Goal: Transaction & Acquisition: Book appointment/travel/reservation

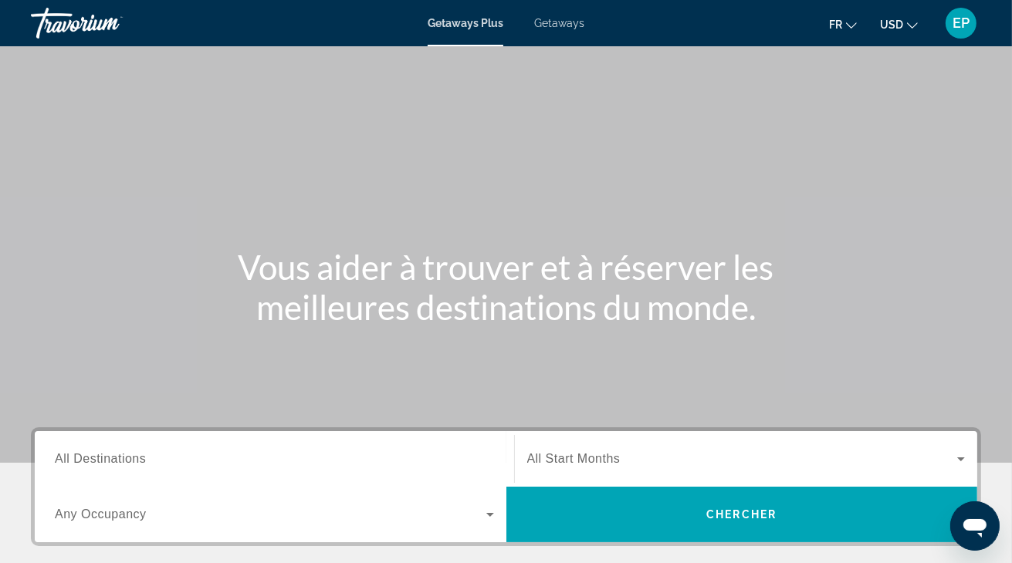
click at [559, 17] on span "Getaways" at bounding box center [559, 23] width 50 height 12
click at [902, 34] on button "USD USD ($) MXN (Mex$) CAD (Can$) GBP (£) EUR (€) AUD (A$) NZD (NZ$) CNY (CN¥)" at bounding box center [899, 24] width 38 height 22
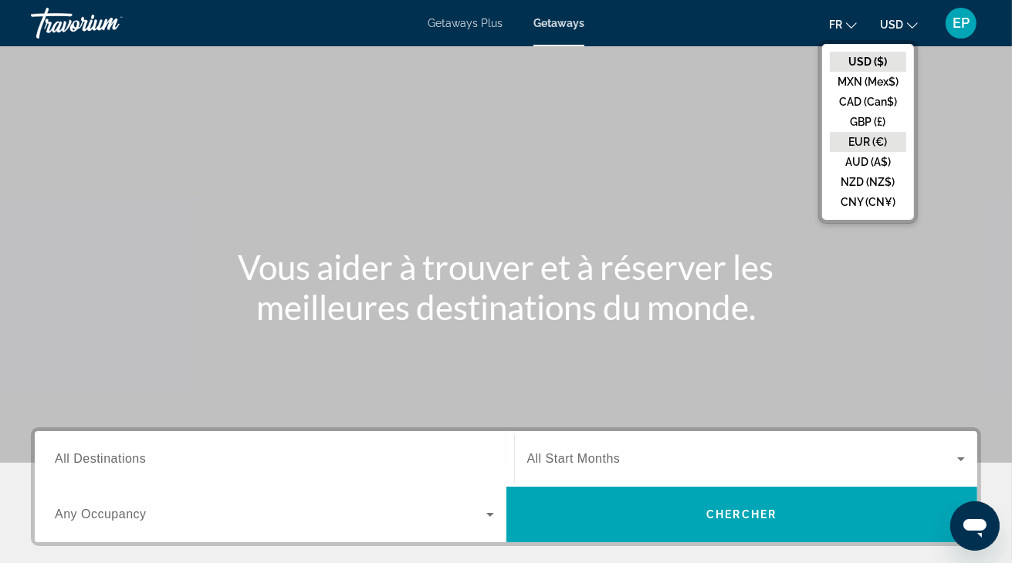
click at [874, 144] on button "EUR (€)" at bounding box center [868, 142] width 76 height 20
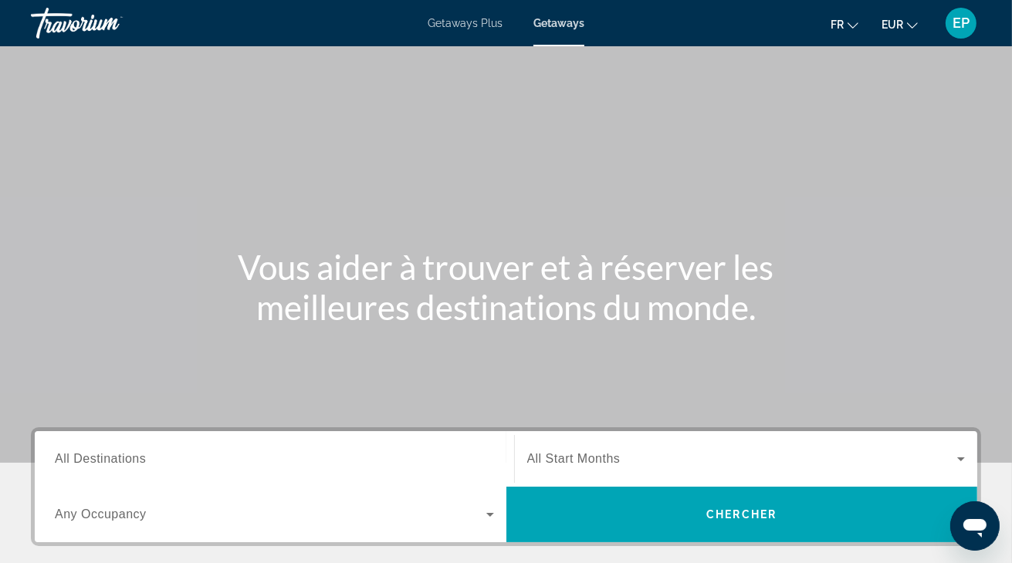
click at [350, 449] on div "Search widget" at bounding box center [274, 460] width 439 height 44
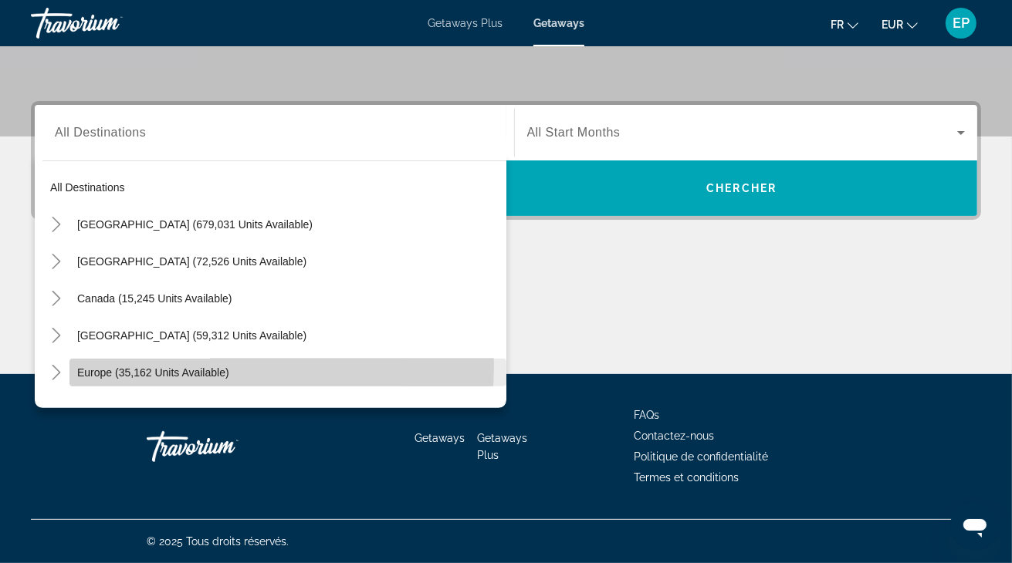
click at [155, 365] on span "Search widget" at bounding box center [287, 372] width 437 height 37
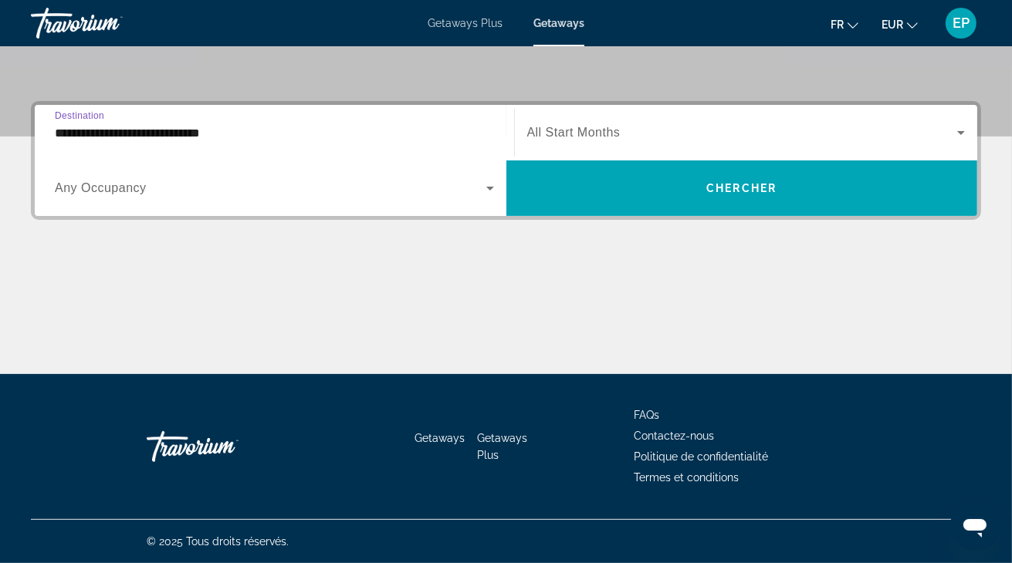
click at [385, 140] on input "**********" at bounding box center [274, 133] width 439 height 19
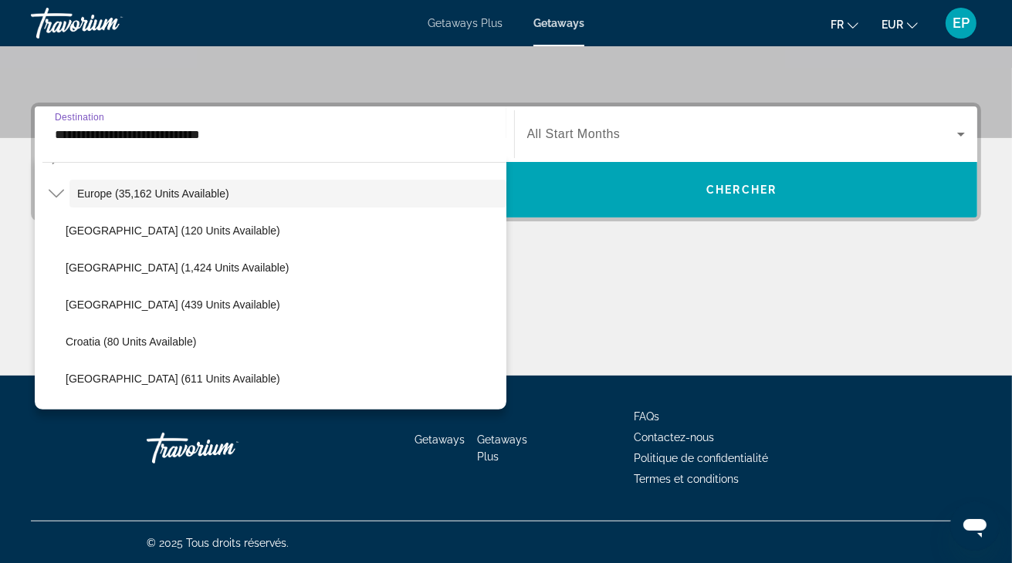
scroll to position [358, 0]
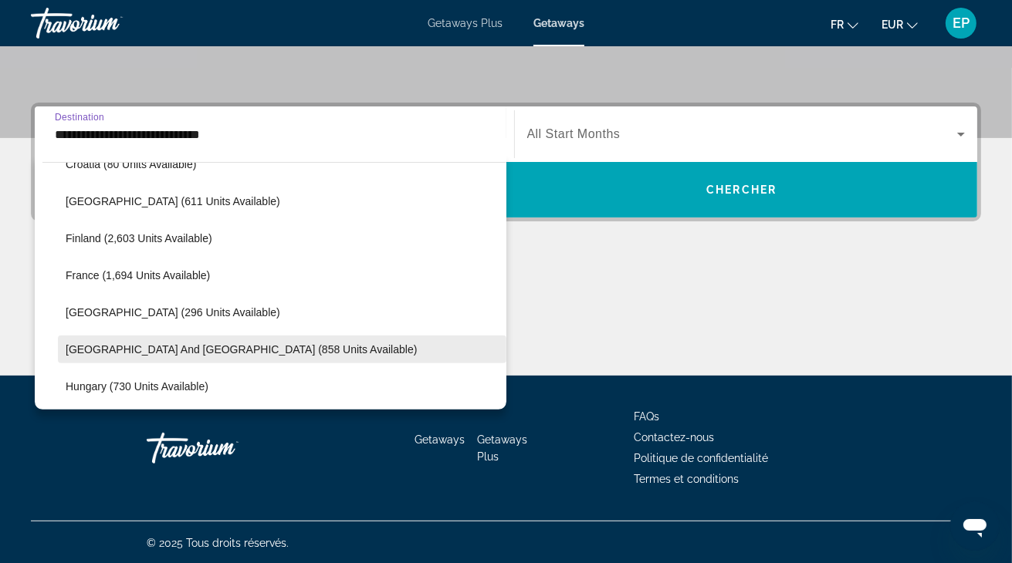
click at [284, 349] on span "Search widget" at bounding box center [282, 349] width 448 height 37
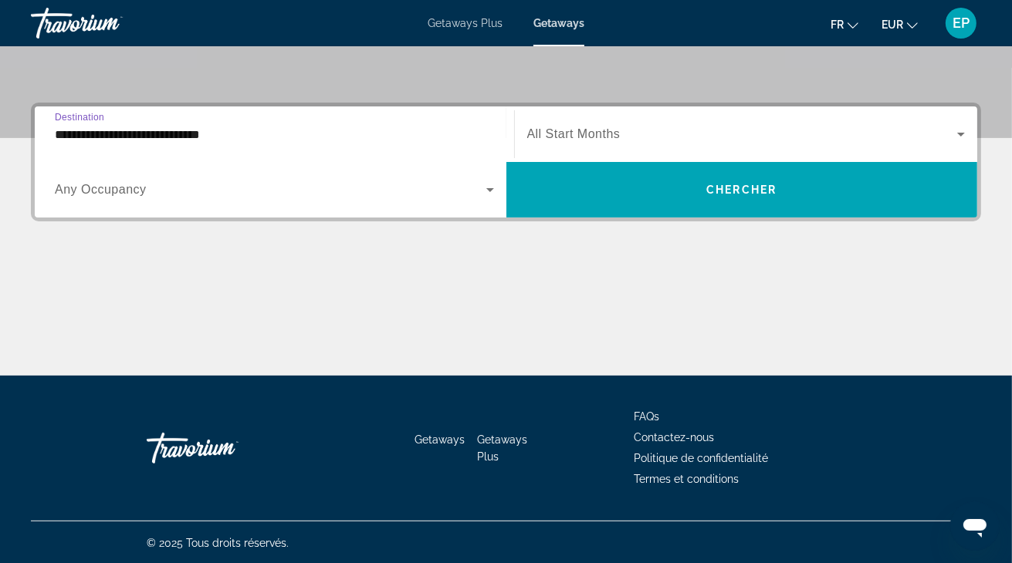
type input "**********"
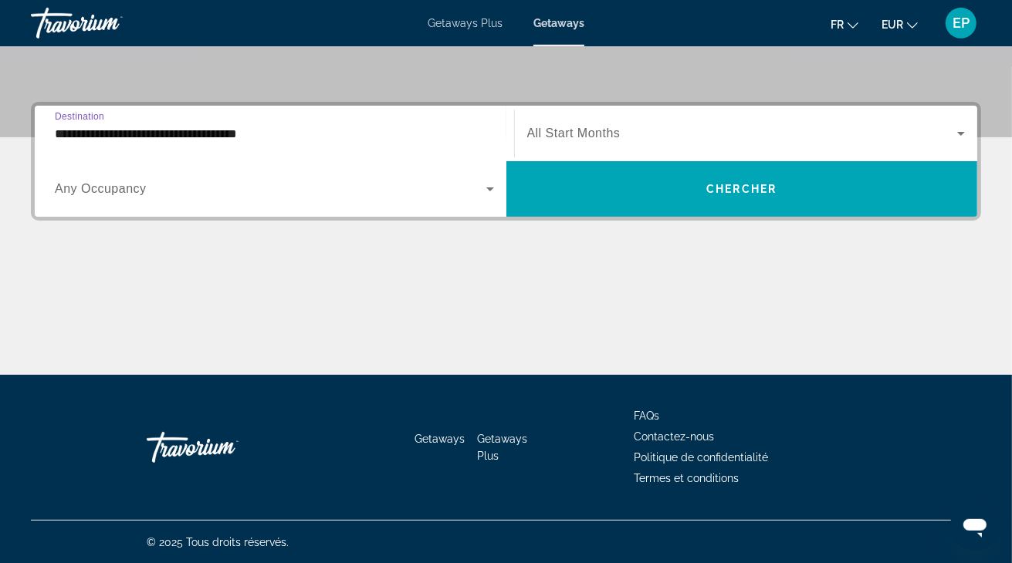
scroll to position [326, 0]
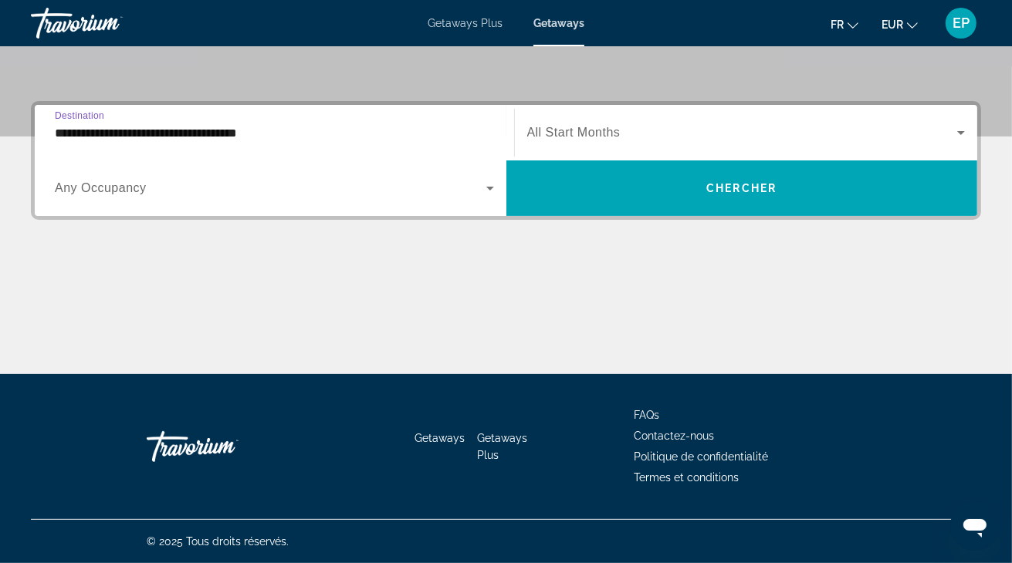
click at [207, 195] on span "Search widget" at bounding box center [270, 188] width 431 height 19
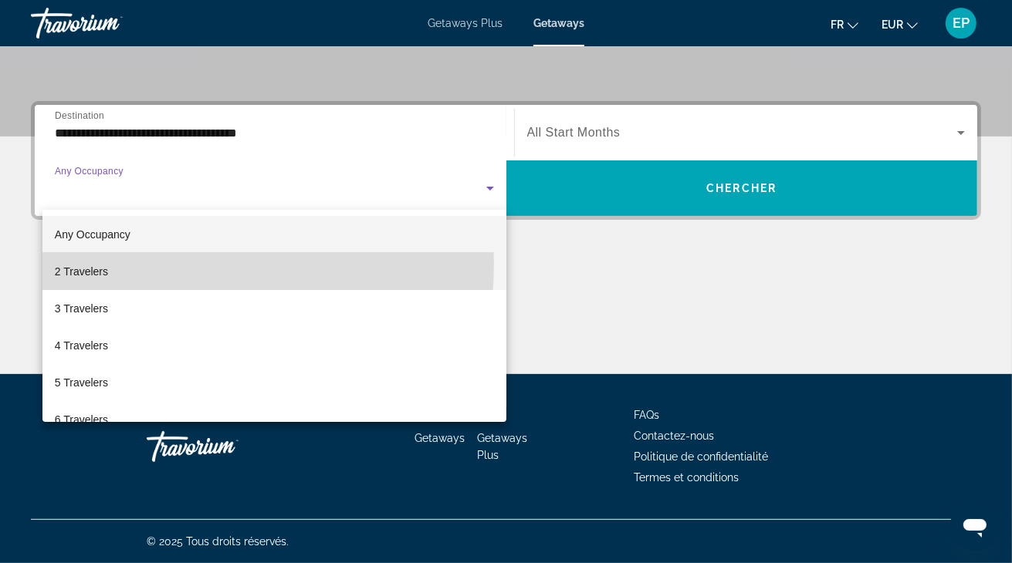
click at [131, 264] on mat-option "2 Travelers" at bounding box center [274, 271] width 464 height 37
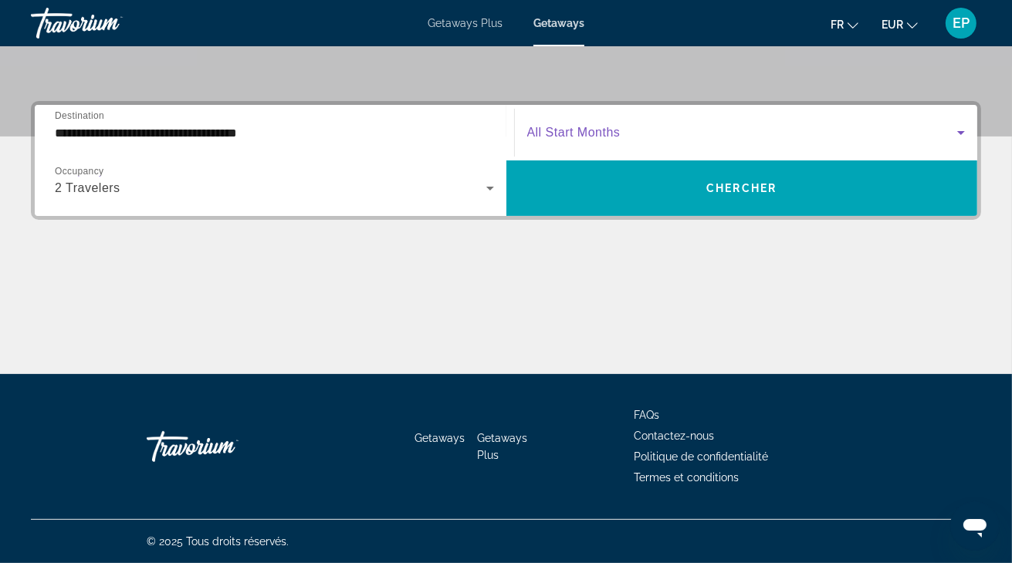
click at [665, 128] on span "Search widget" at bounding box center [742, 132] width 431 height 19
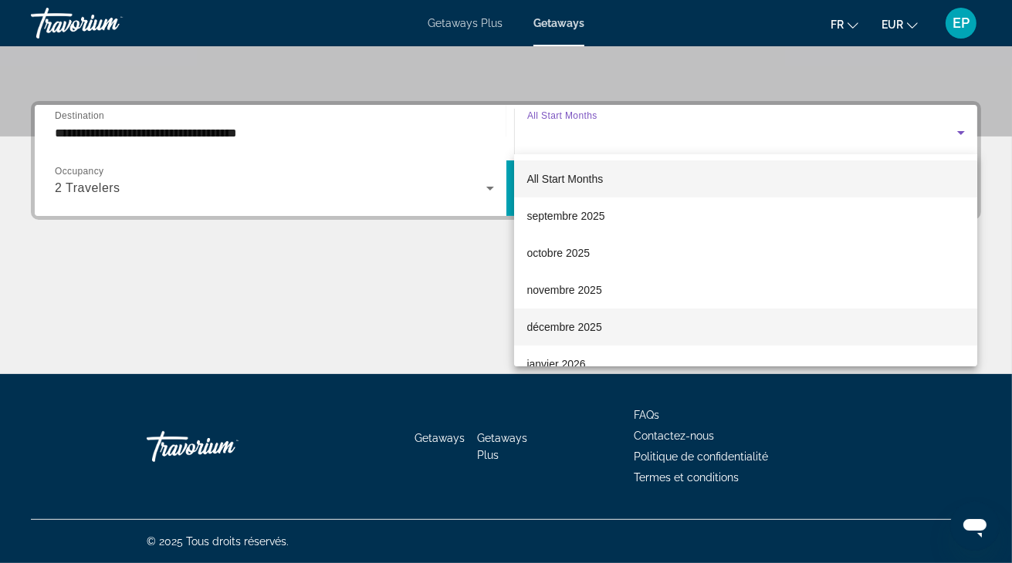
scroll to position [319, 0]
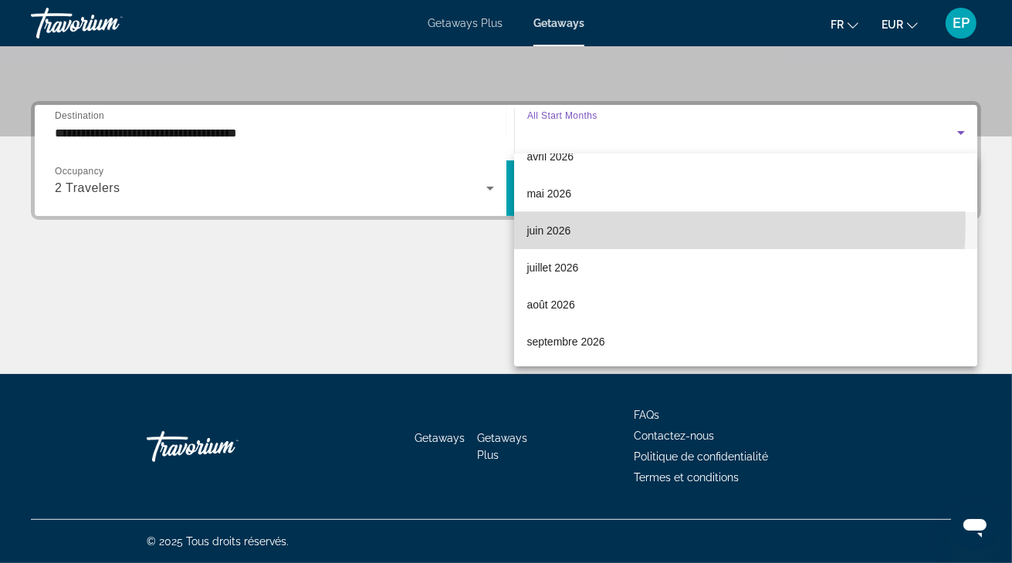
click at [554, 222] on span "juin 2026" at bounding box center [548, 231] width 44 height 19
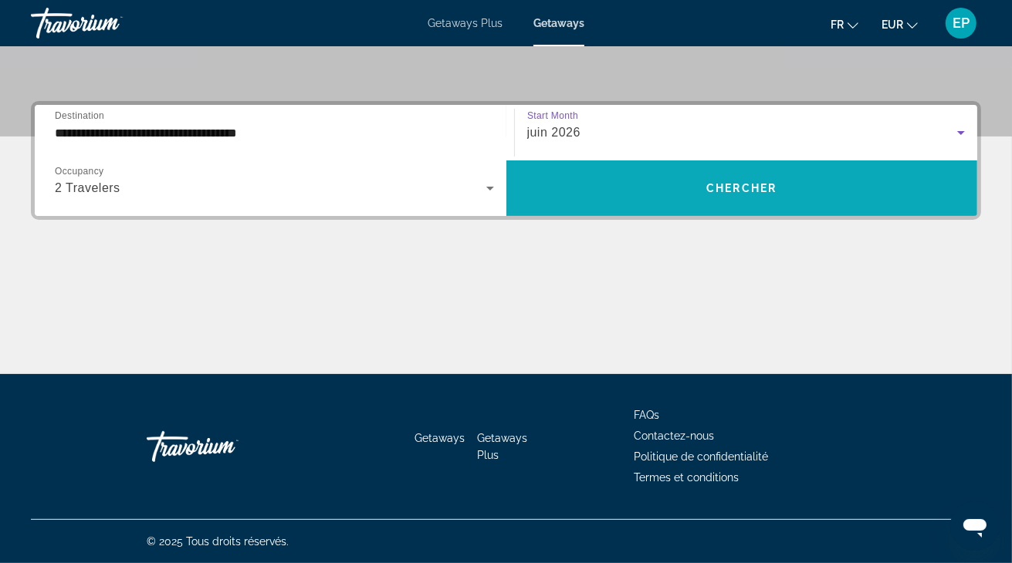
click at [888, 184] on span "Search widget" at bounding box center [742, 188] width 472 height 37
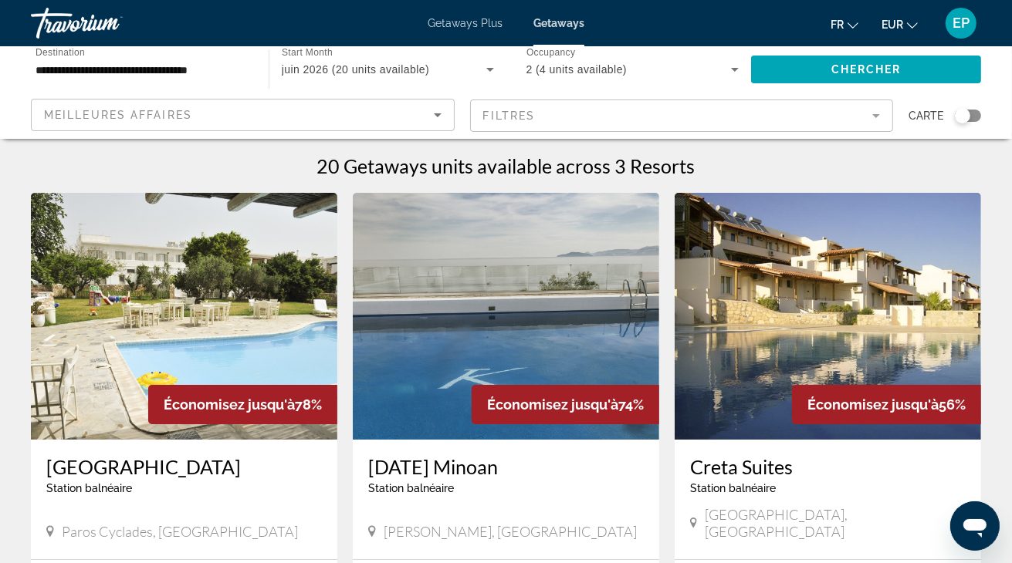
click at [976, 108] on div "Carte" at bounding box center [944, 116] width 73 height 34
click at [974, 111] on div "Search widget" at bounding box center [968, 116] width 26 height 12
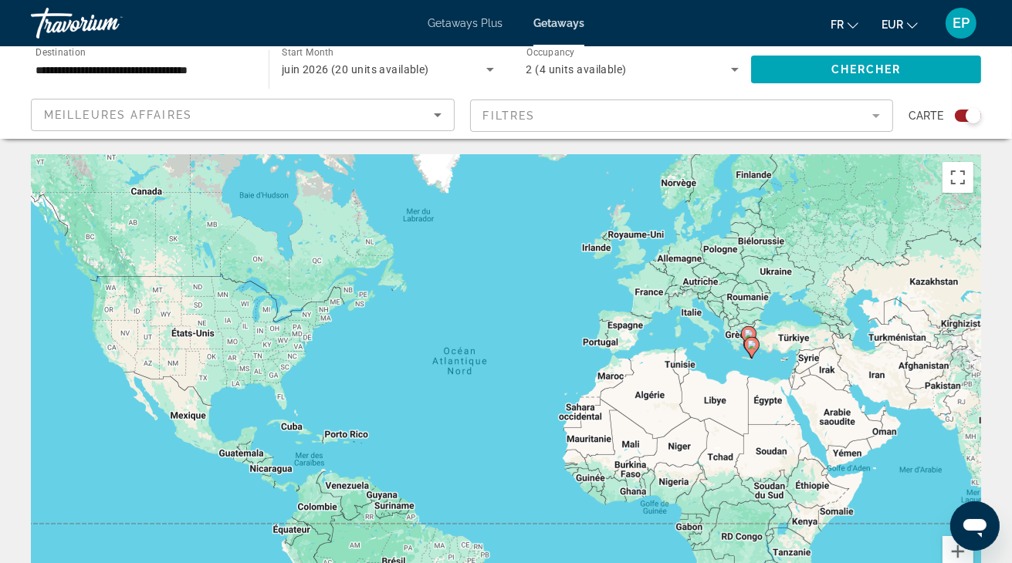
click at [752, 353] on icon "Main content" at bounding box center [751, 348] width 14 height 20
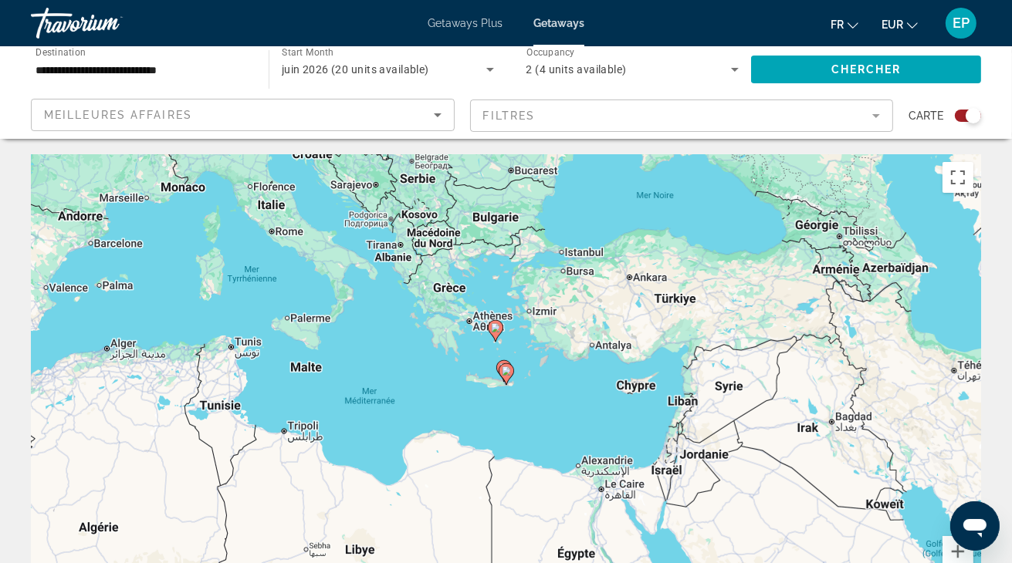
click at [506, 378] on icon "Main content" at bounding box center [506, 374] width 14 height 20
type input "**********"
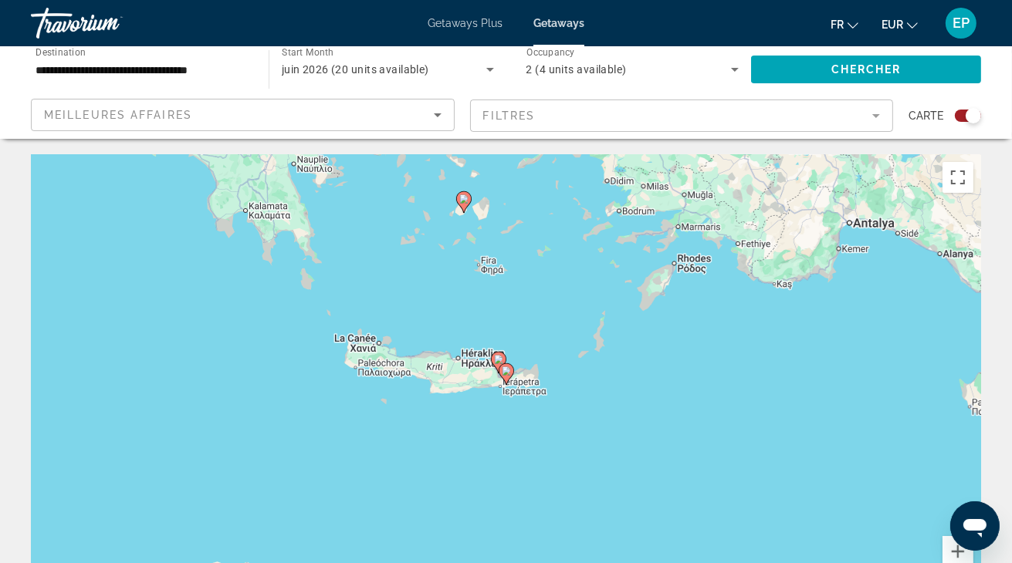
click at [502, 374] on image "Main content" at bounding box center [506, 371] width 9 height 9
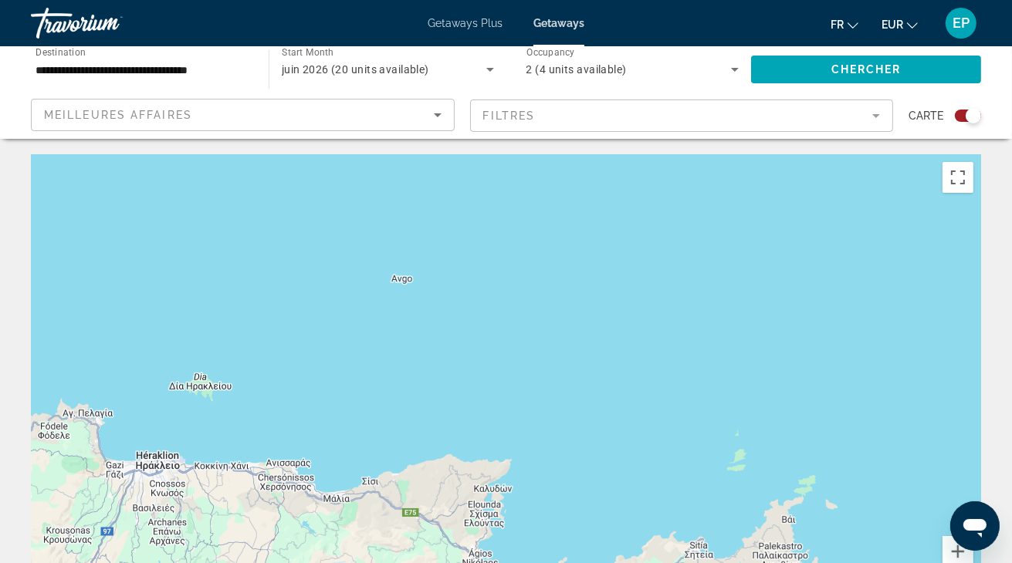
drag, startPoint x: 563, startPoint y: 232, endPoint x: 602, endPoint y: 536, distance: 305.8
click at [602, 536] on div "Pour activer le glissement avec le clavier, appuyez sur Alt+Entrée. Une fois ce…" at bounding box center [506, 385] width 950 height 463
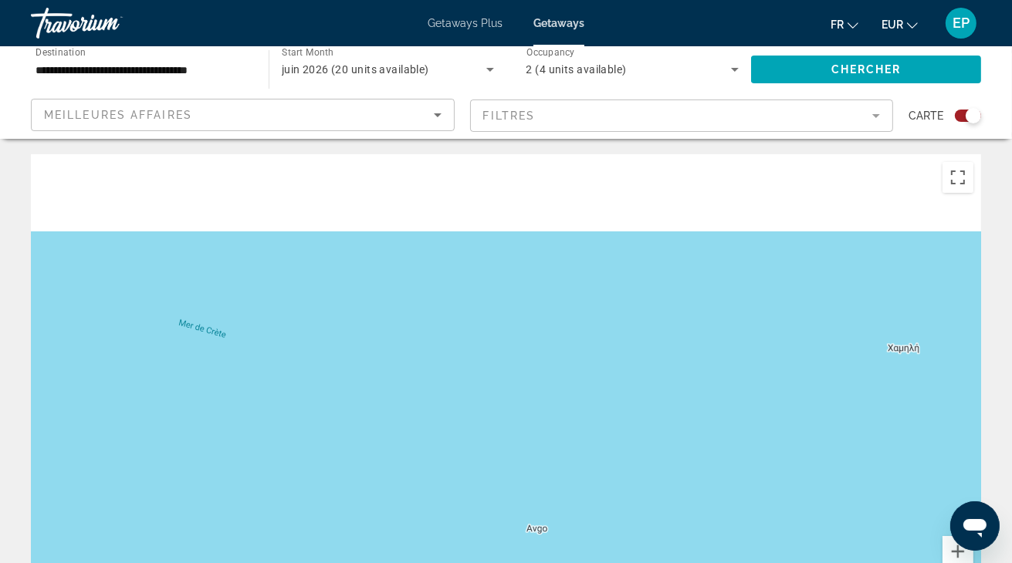
drag, startPoint x: 567, startPoint y: 316, endPoint x: 703, endPoint y: 550, distance: 270.5
click at [705, 563] on div "Pour activer le glissement avec le clavier, appuyez sur Alt+Entrée. Une fois ce…" at bounding box center [506, 385] width 950 height 463
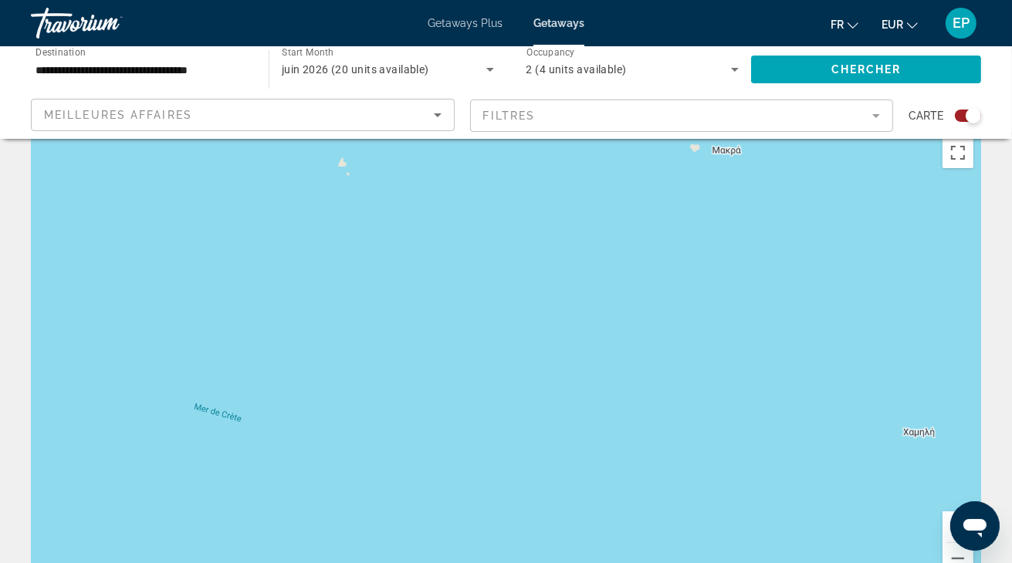
drag, startPoint x: 614, startPoint y: 462, endPoint x: 641, endPoint y: 568, distance: 109.7
click at [641, 563] on div "Pour activer le glissement avec le clavier, appuyez sur Alt+Entrée. Une fois ce…" at bounding box center [506, 361] width 950 height 463
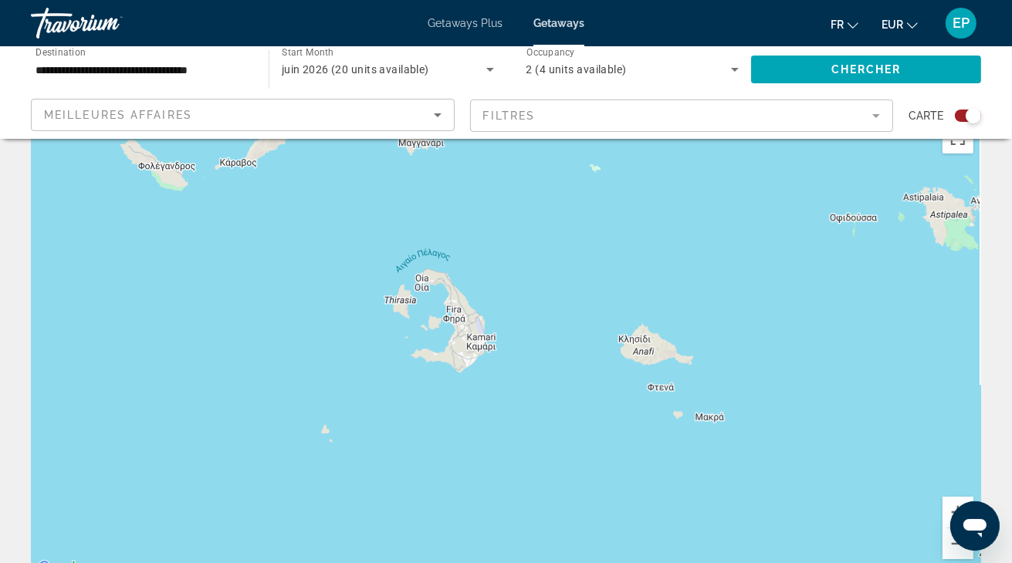
drag, startPoint x: 610, startPoint y: 382, endPoint x: 563, endPoint y: 568, distance: 191.7
click at [563, 563] on div "Pour activer le glissement avec le clavier, appuyez sur Alt+Entrée. Une fois ce…" at bounding box center [506, 346] width 950 height 463
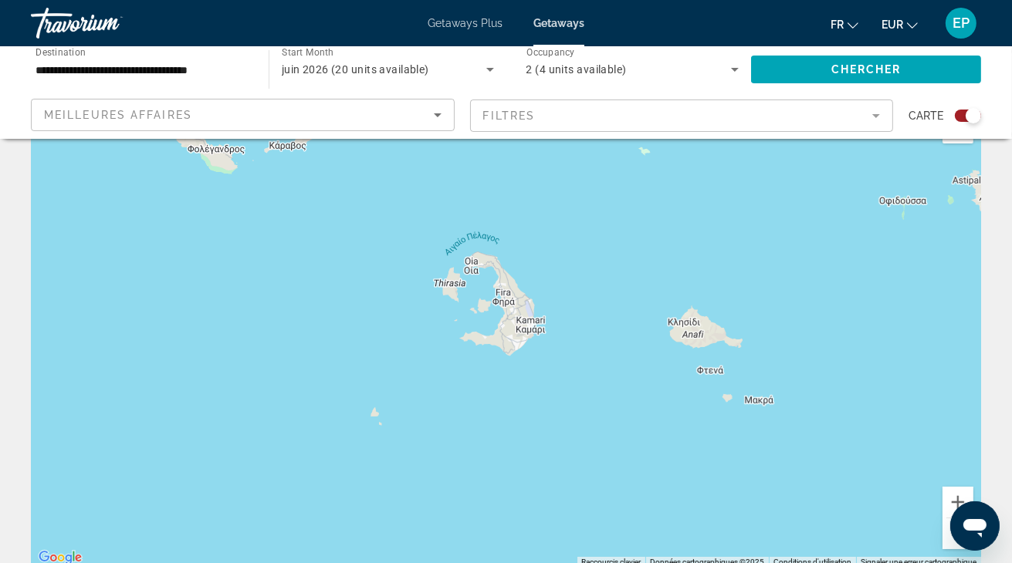
drag, startPoint x: 563, startPoint y: 394, endPoint x: 539, endPoint y: 162, distance: 232.9
click at [564, 245] on div "Pour activer le glissement avec le clavier, appuyez sur Alt+Entrée. Une fois ce…" at bounding box center [506, 336] width 950 height 463
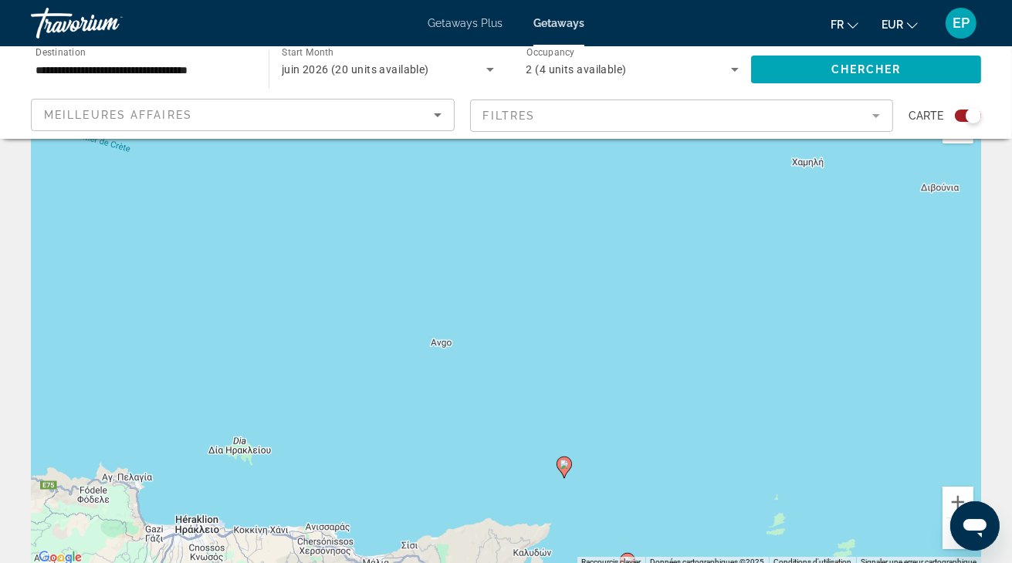
drag, startPoint x: 582, startPoint y: 355, endPoint x: 560, endPoint y: 191, distance: 165.1
click at [560, 191] on div "Pour activer le glissement avec le clavier, appuyez sur Alt+Entrée. Une fois ce…" at bounding box center [506, 336] width 950 height 463
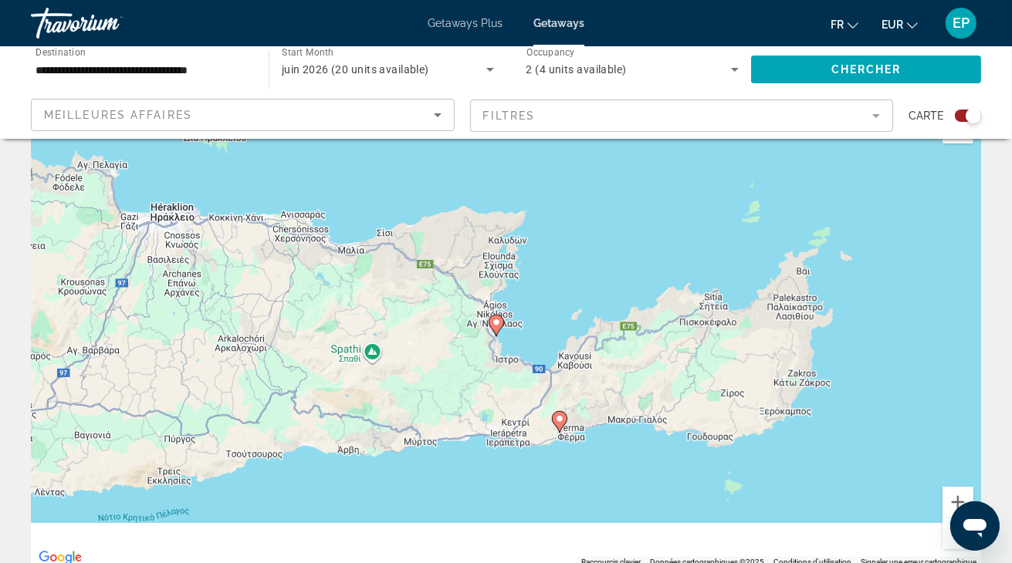
drag, startPoint x: 529, startPoint y: 270, endPoint x: 533, endPoint y: 215, distance: 55.7
click at [533, 215] on div "Pour activer le glissement avec le clavier, appuyez sur Alt+Entrée. Une fois ce…" at bounding box center [506, 336] width 950 height 463
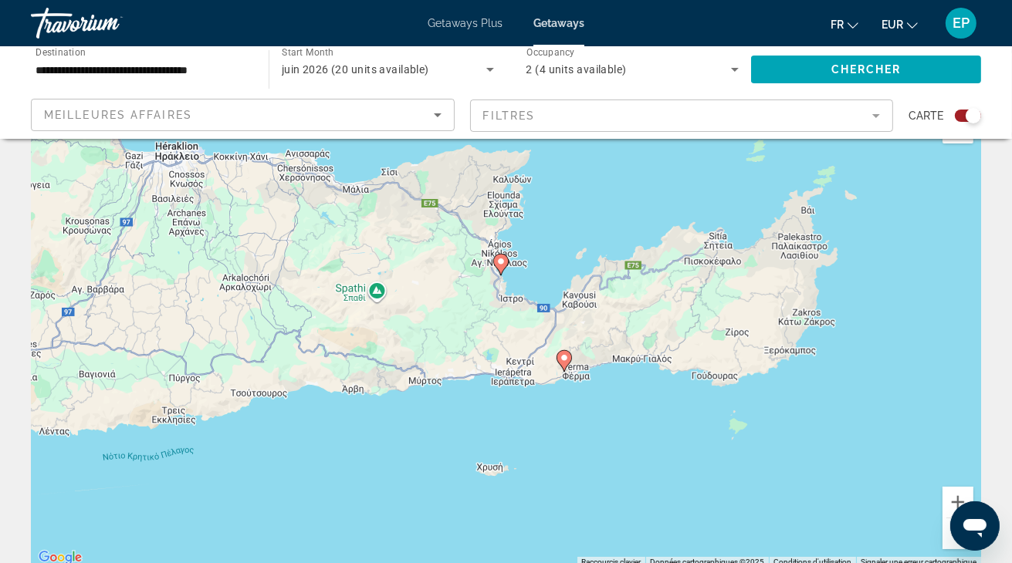
click at [570, 366] on gmp-advanced-marker "Main content" at bounding box center [564, 361] width 15 height 23
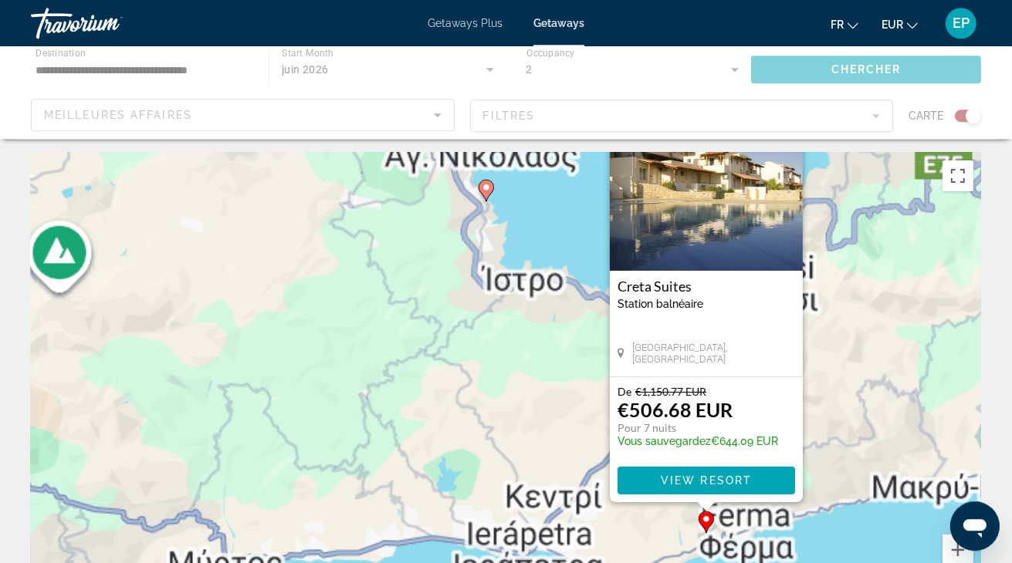
scroll to position [0, 0]
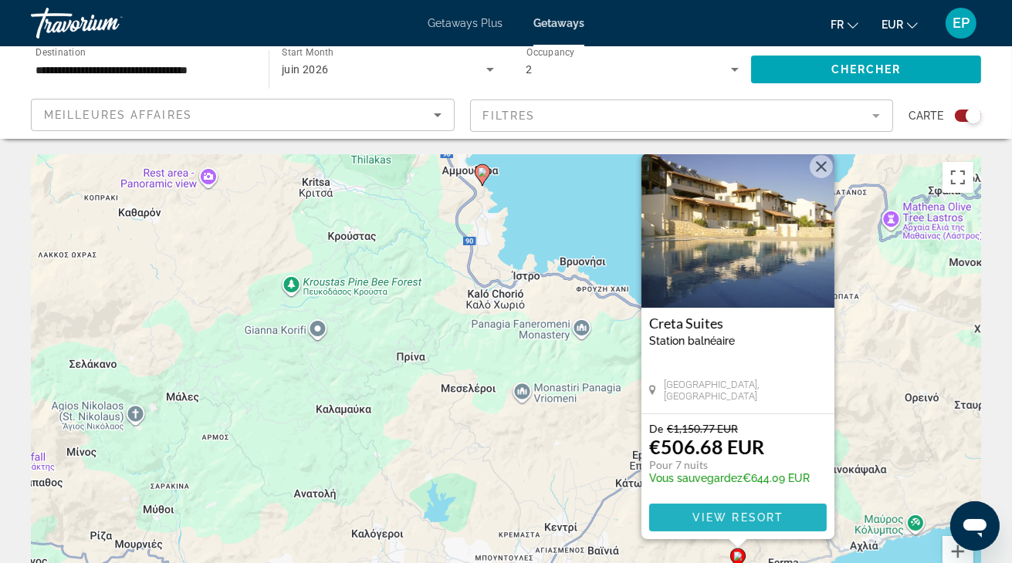
click at [760, 518] on span "View Resort" at bounding box center [737, 518] width 91 height 12
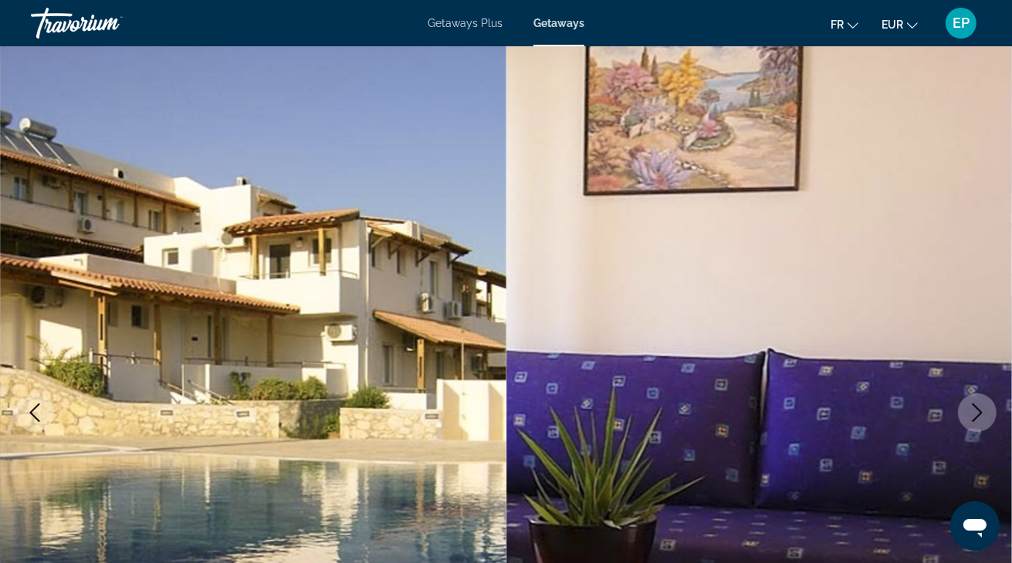
click at [997, 401] on img "Main content" at bounding box center [759, 412] width 506 height 733
click at [979, 407] on icon "Next image" at bounding box center [977, 413] width 19 height 19
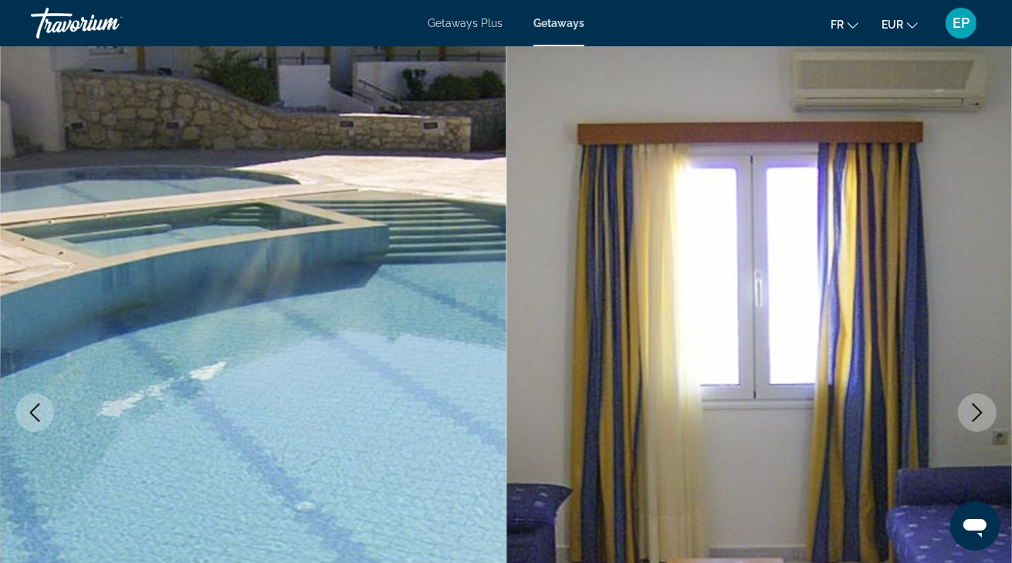
click at [979, 407] on icon "Next image" at bounding box center [977, 413] width 19 height 19
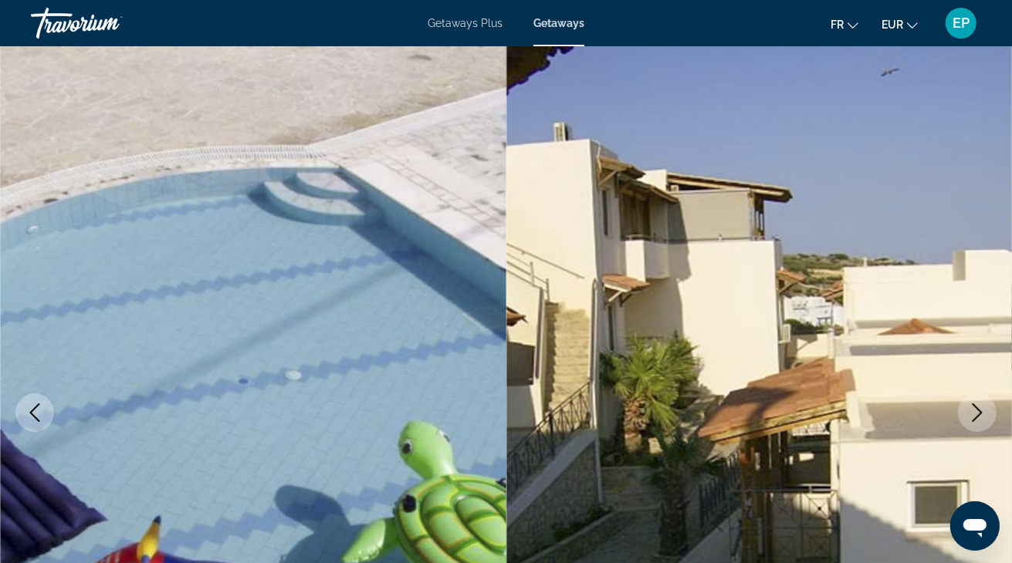
click at [977, 408] on icon "Next image" at bounding box center [977, 413] width 19 height 19
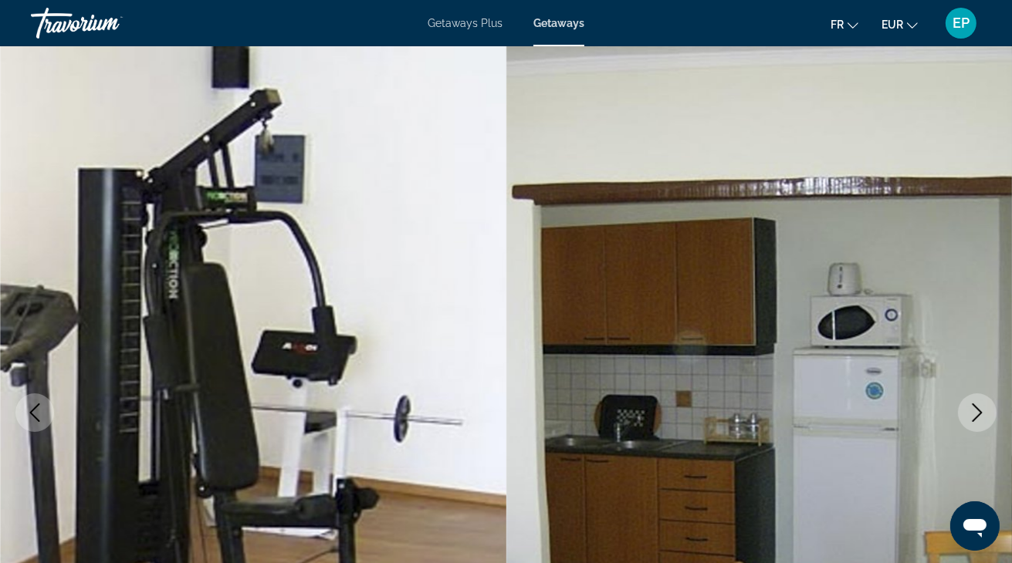
click at [974, 410] on icon "Next image" at bounding box center [977, 413] width 19 height 19
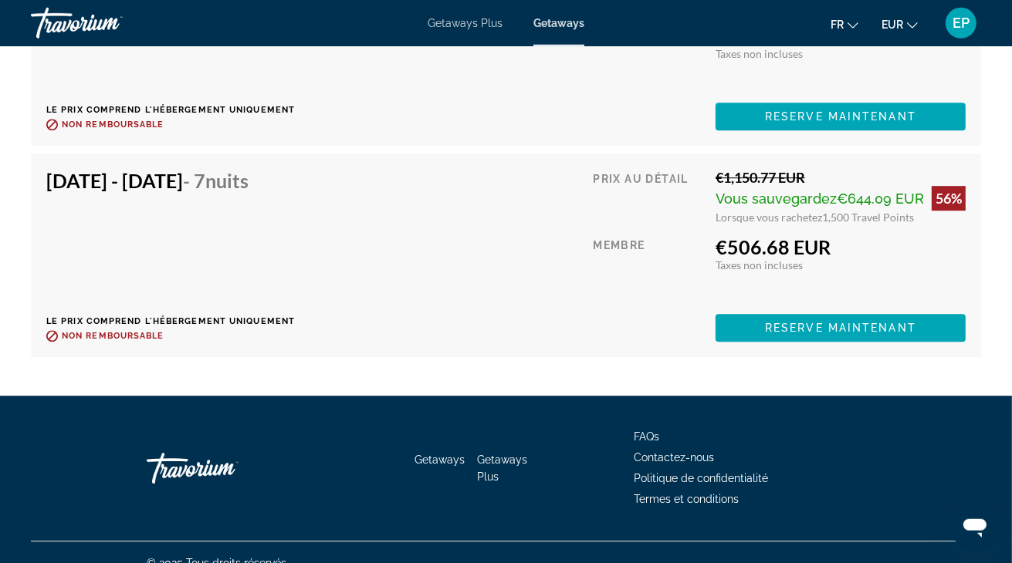
scroll to position [3878, 0]
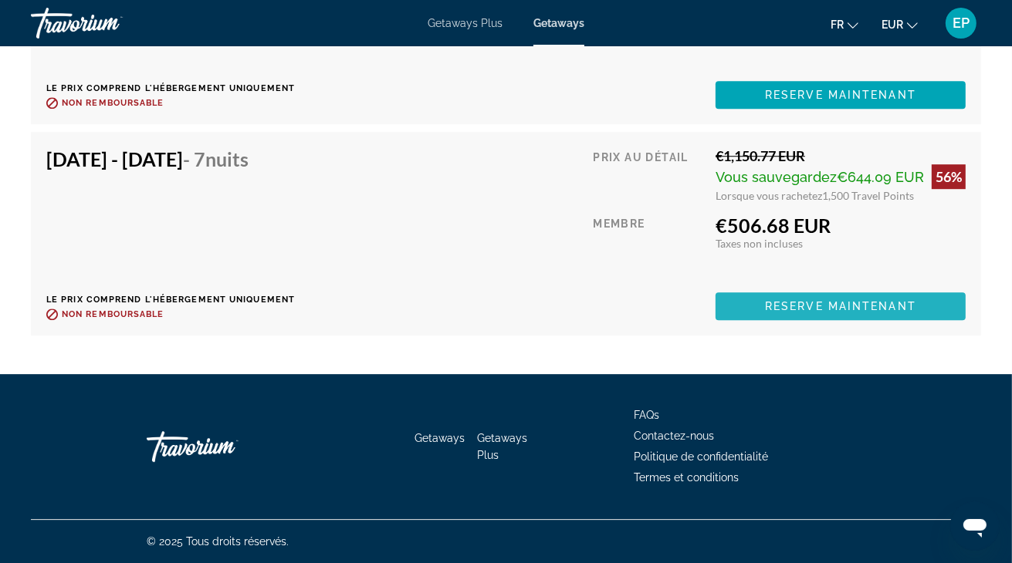
click at [925, 309] on span "Main content" at bounding box center [841, 306] width 250 height 37
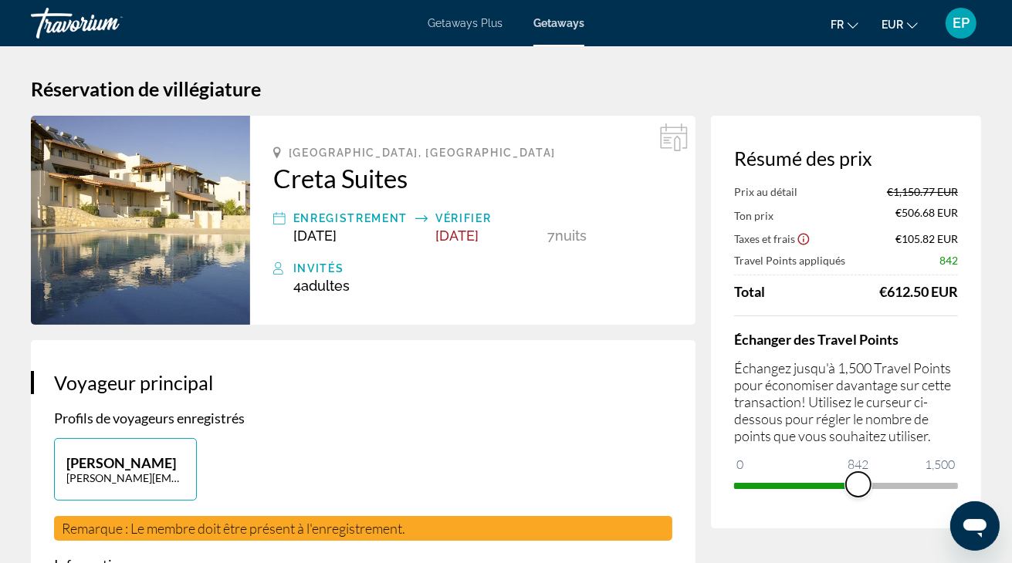
drag, startPoint x: 943, startPoint y: 489, endPoint x: 858, endPoint y: 497, distance: 85.3
click at [858, 497] on div "Échanger des Travel Points Échangez jusqu'à 1,500 Travel Points pour économiser…" at bounding box center [846, 407] width 224 height 182
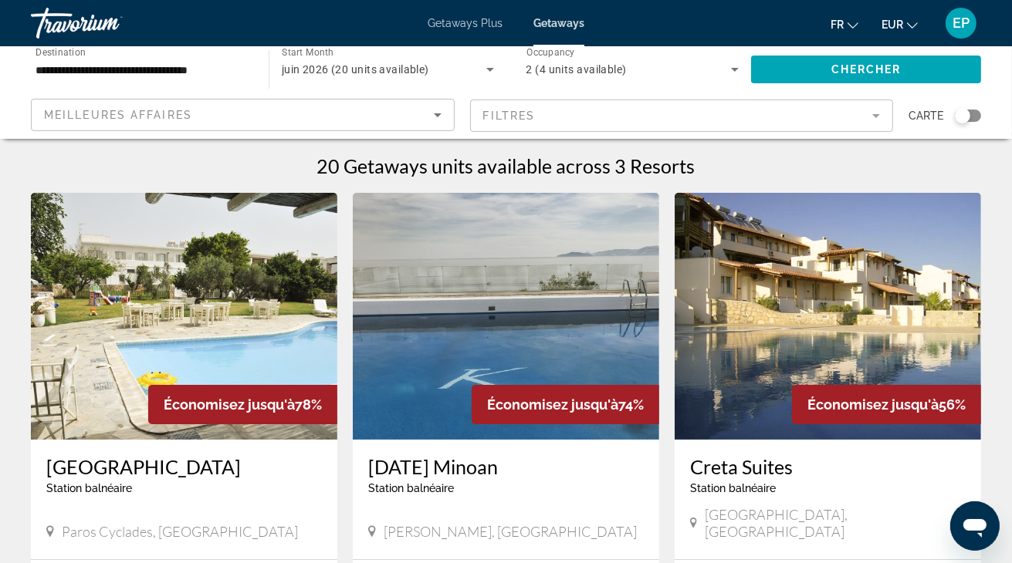
click at [557, 289] on img "Main content" at bounding box center [506, 316] width 306 height 247
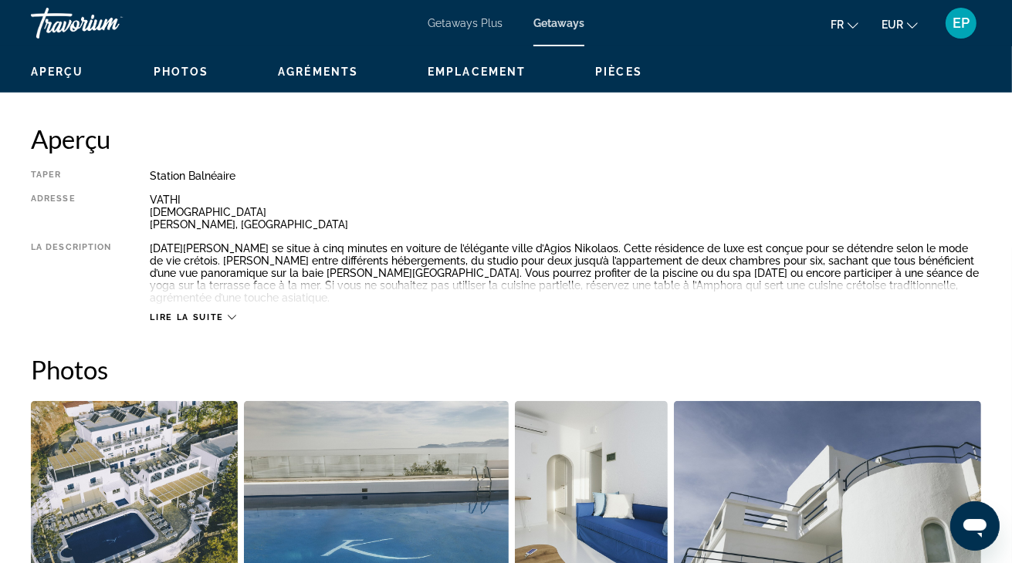
scroll to position [1059, 0]
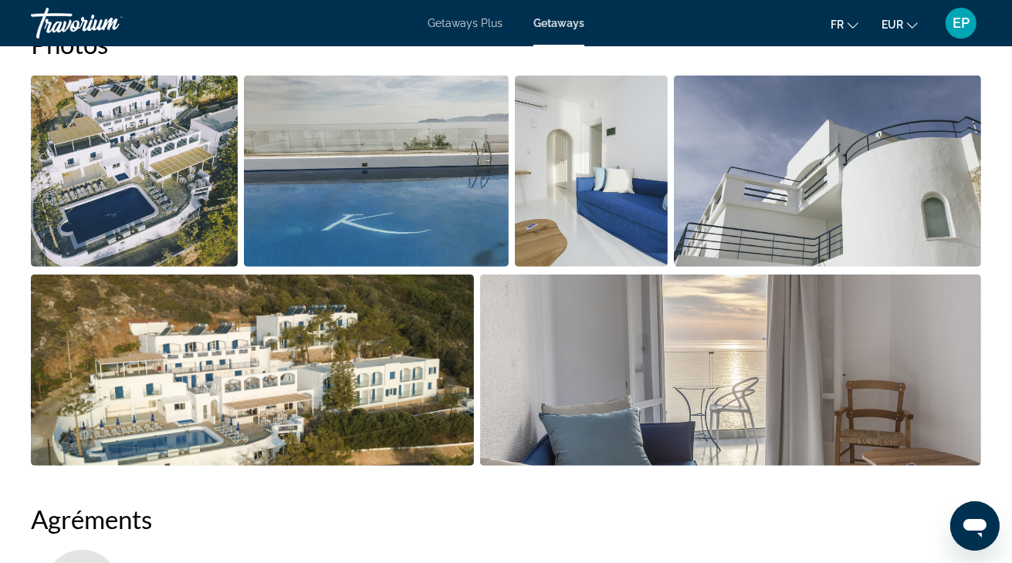
click at [199, 192] on img "Open full-screen image slider" at bounding box center [134, 171] width 207 height 191
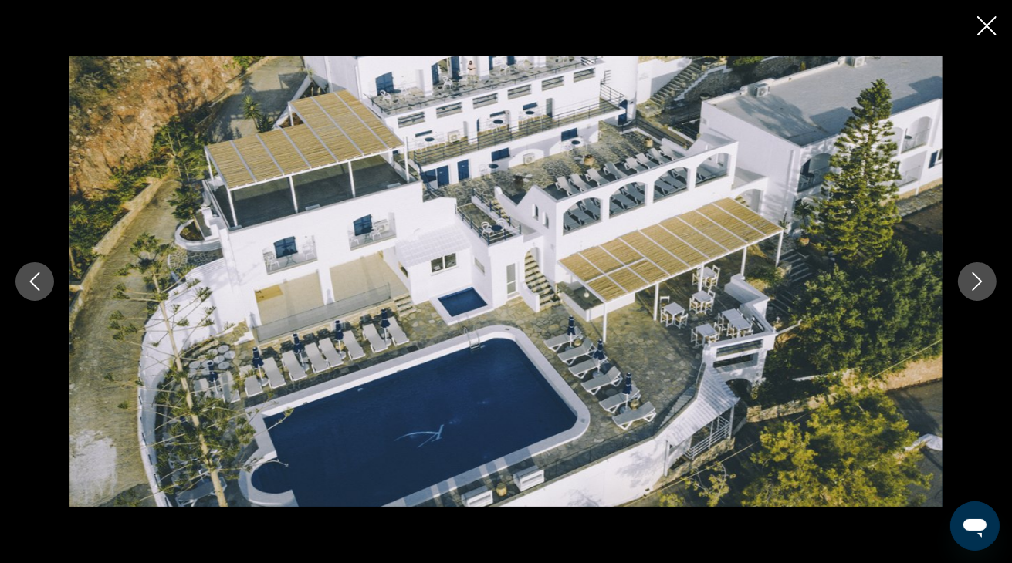
click at [974, 282] on icon "Next image" at bounding box center [977, 281] width 19 height 19
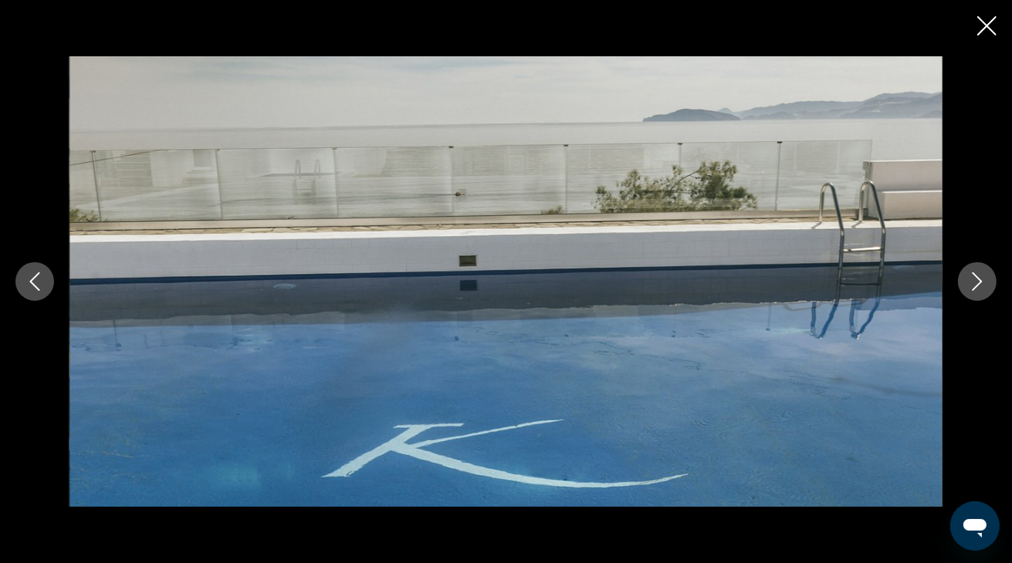
click at [983, 290] on icon "Next image" at bounding box center [977, 281] width 19 height 19
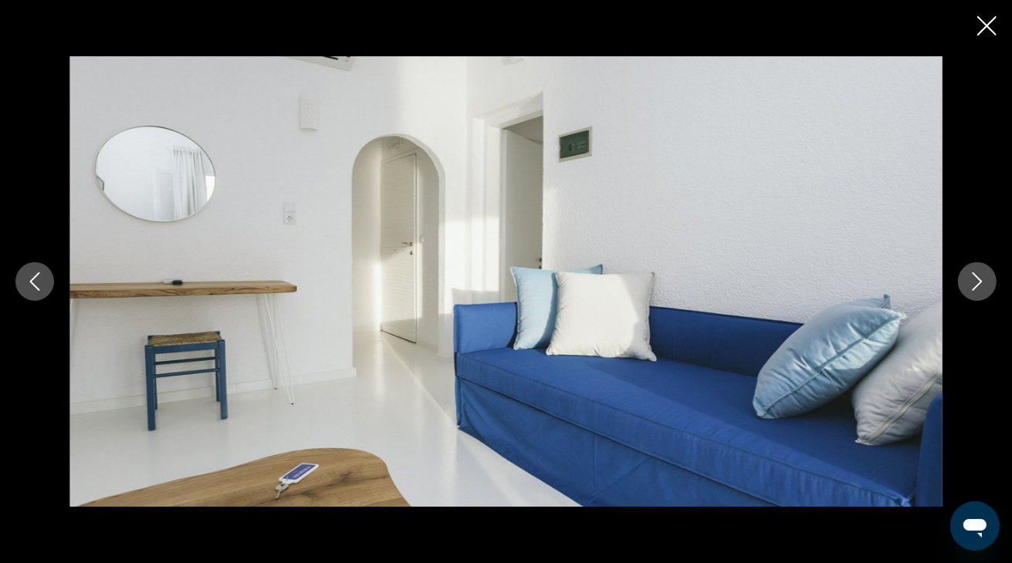
click at [982, 282] on icon "Next image" at bounding box center [978, 281] width 10 height 19
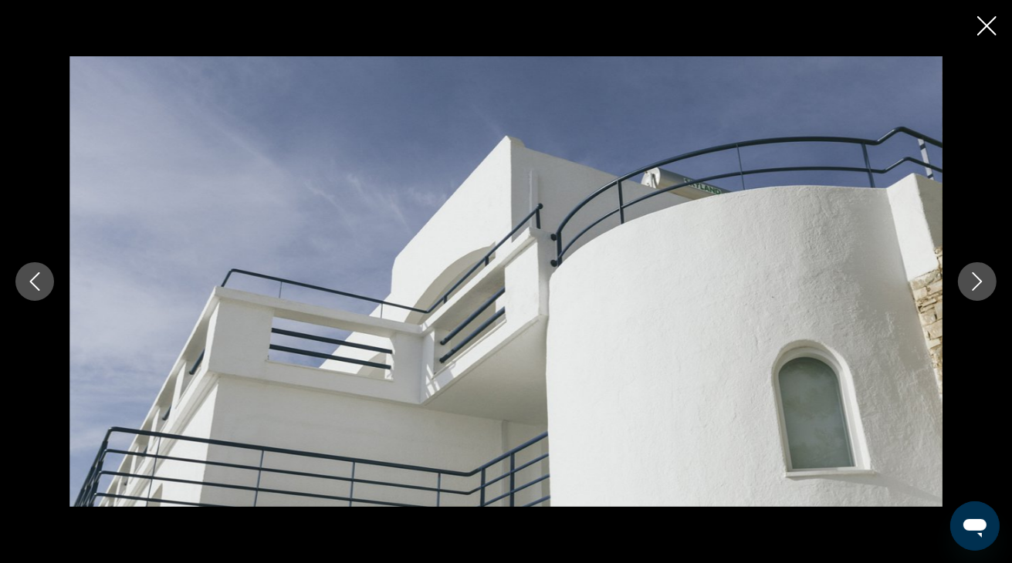
click at [982, 282] on icon "Next image" at bounding box center [978, 281] width 10 height 19
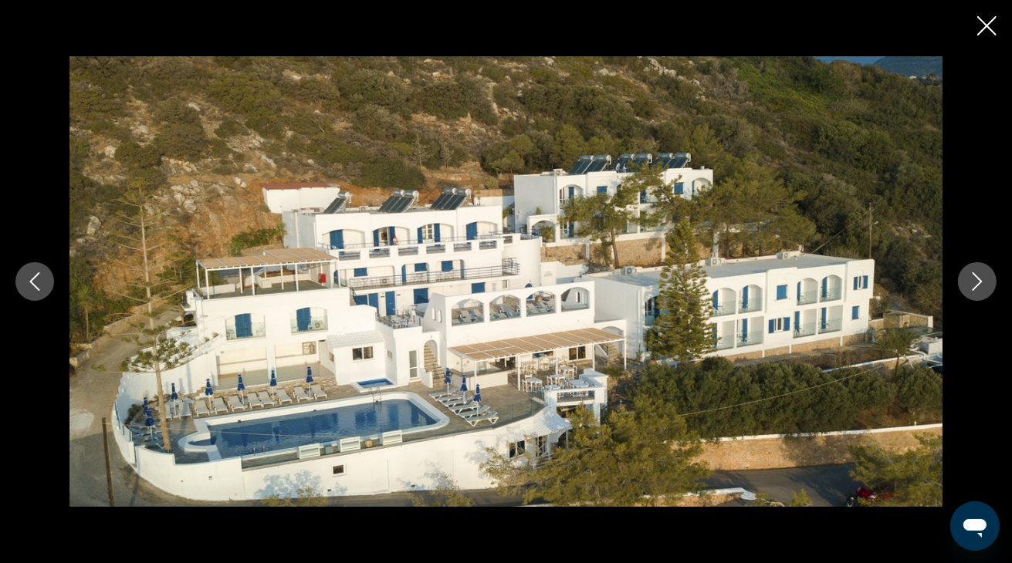
click at [982, 282] on icon "Next image" at bounding box center [978, 281] width 10 height 19
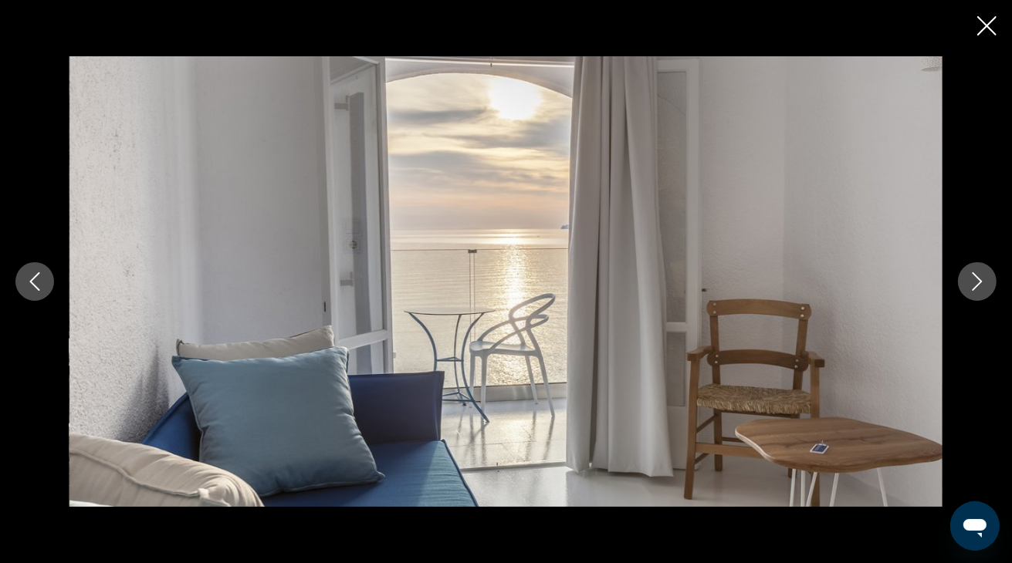
click at [982, 282] on icon "Next image" at bounding box center [978, 281] width 10 height 19
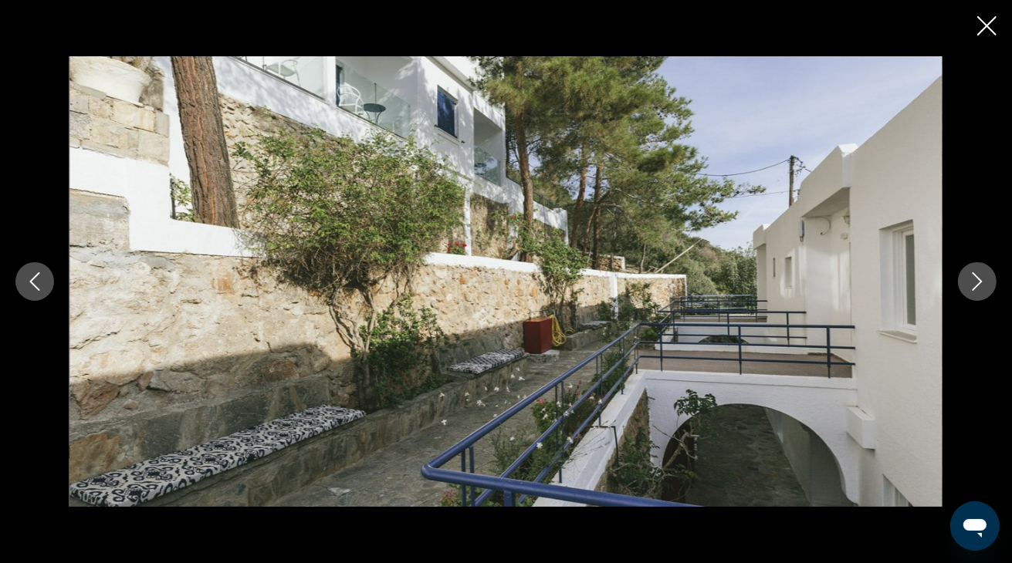
click at [982, 282] on icon "Next image" at bounding box center [978, 281] width 10 height 19
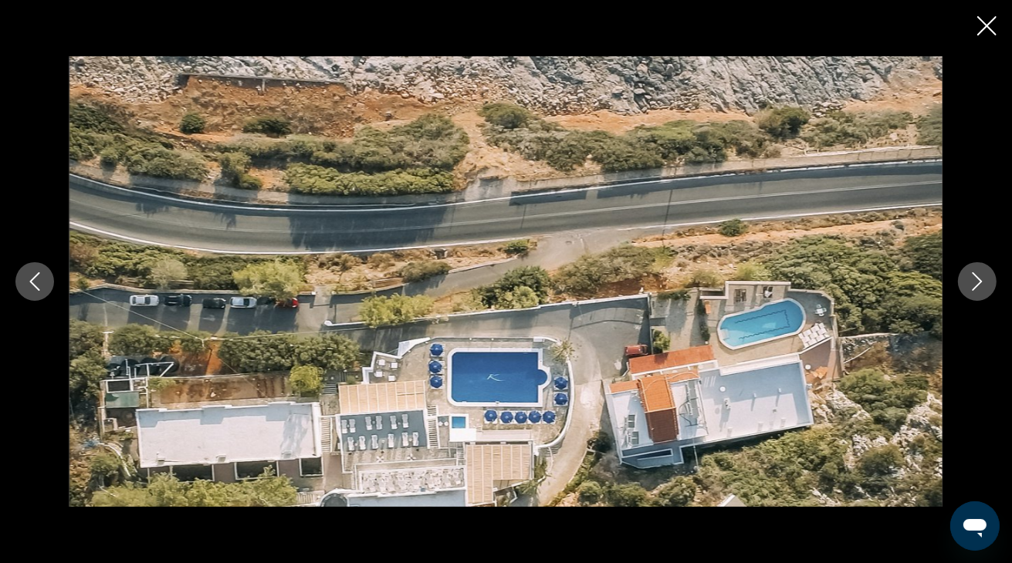
click at [982, 282] on icon "Next image" at bounding box center [978, 281] width 10 height 19
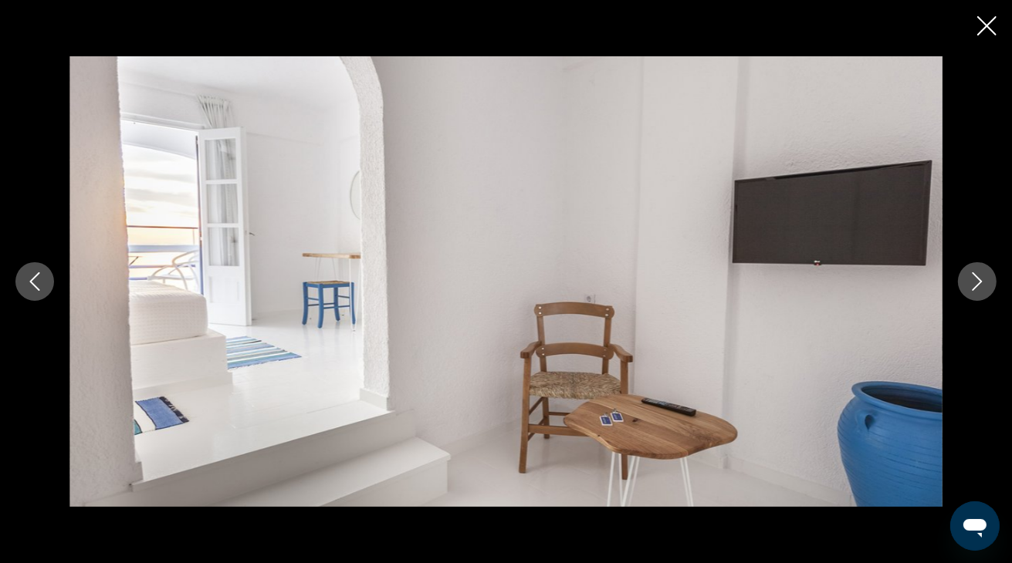
click at [982, 282] on icon "Next image" at bounding box center [978, 281] width 10 height 19
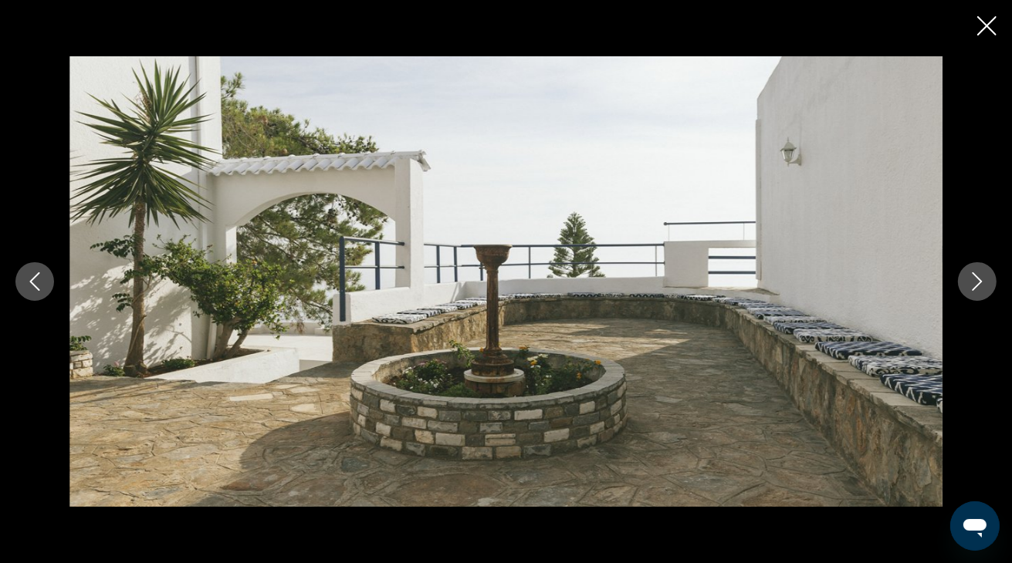
click at [985, 27] on icon "Close slideshow" at bounding box center [986, 25] width 19 height 19
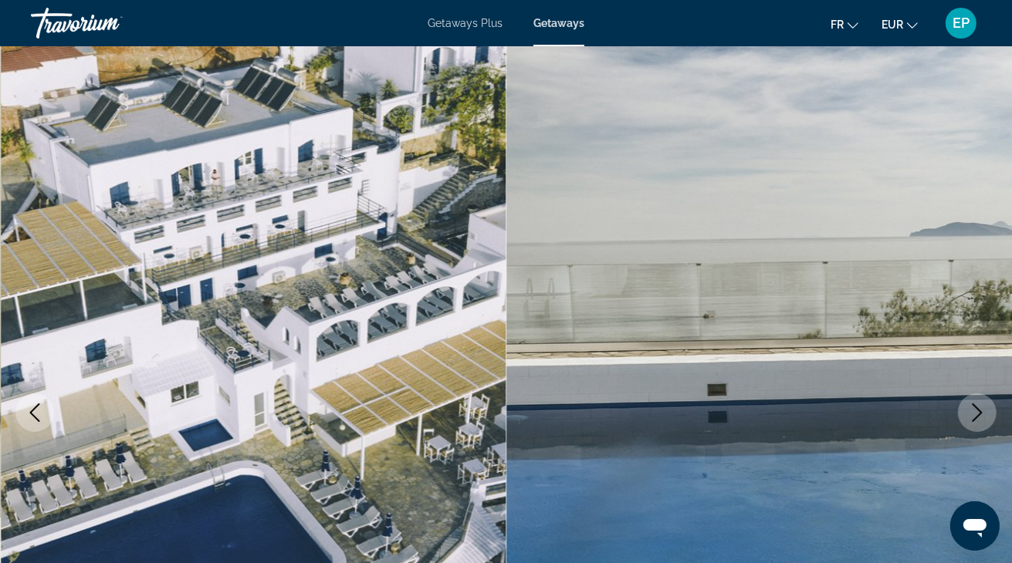
scroll to position [408, 0]
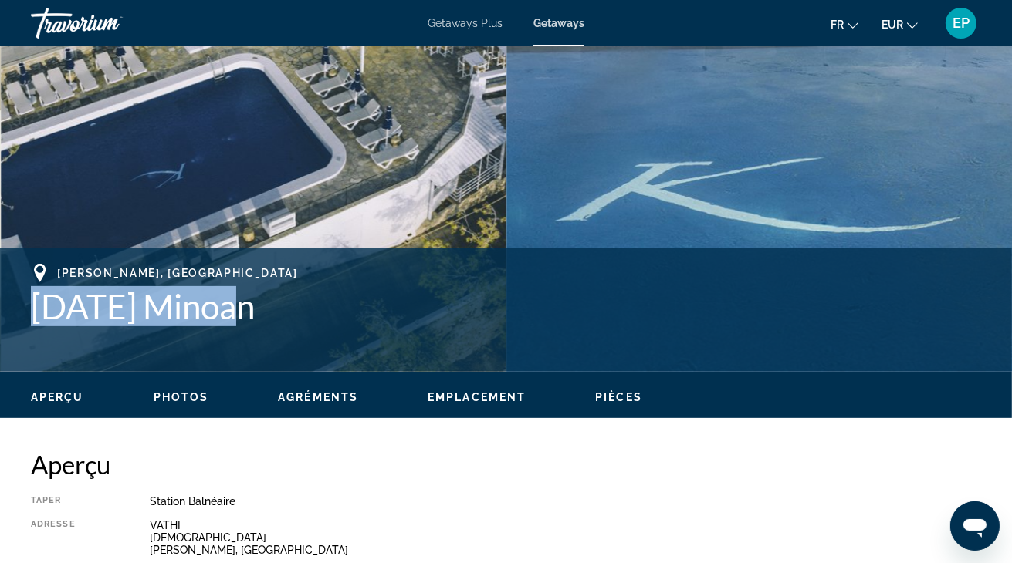
drag, startPoint x: 32, startPoint y: 313, endPoint x: 286, endPoint y: 321, distance: 253.3
click at [286, 321] on h1 "[DATE] Minoan" at bounding box center [506, 306] width 950 height 40
copy h1 "[DATE] Minoan"
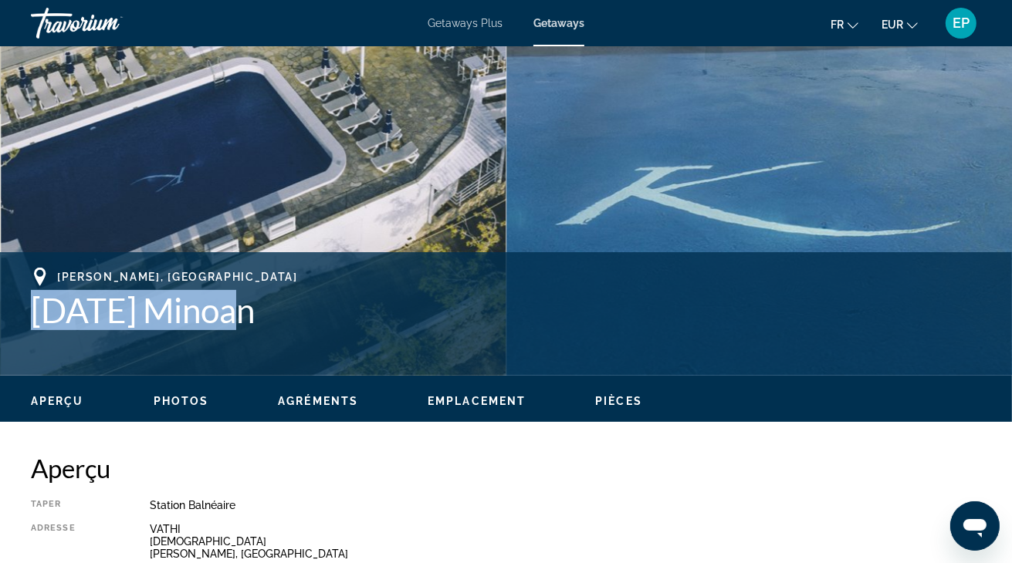
scroll to position [0, 0]
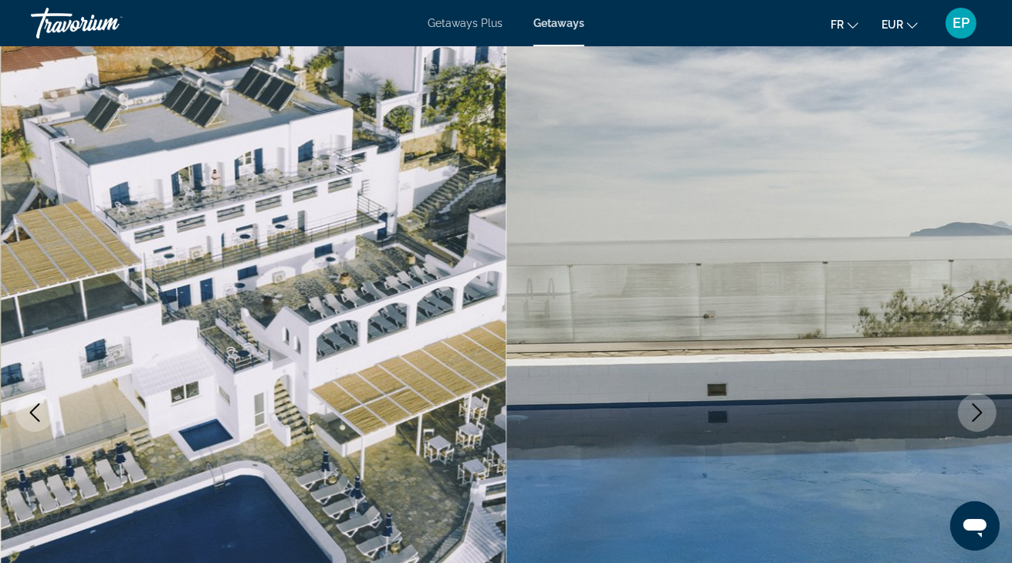
click at [567, 23] on span "Getaways" at bounding box center [558, 23] width 51 height 12
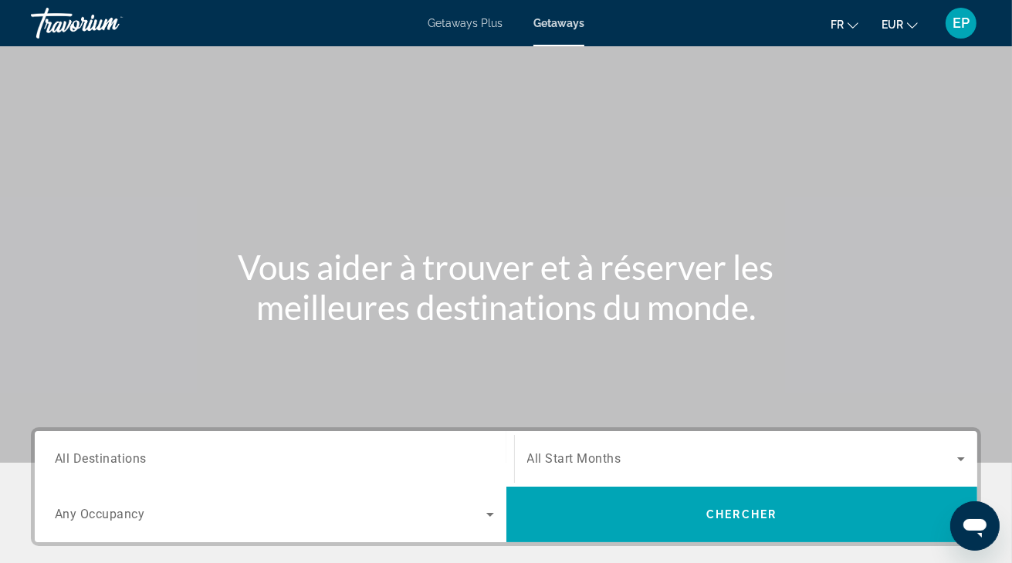
click at [239, 467] on input "Destination All Destinations" at bounding box center [274, 460] width 439 height 19
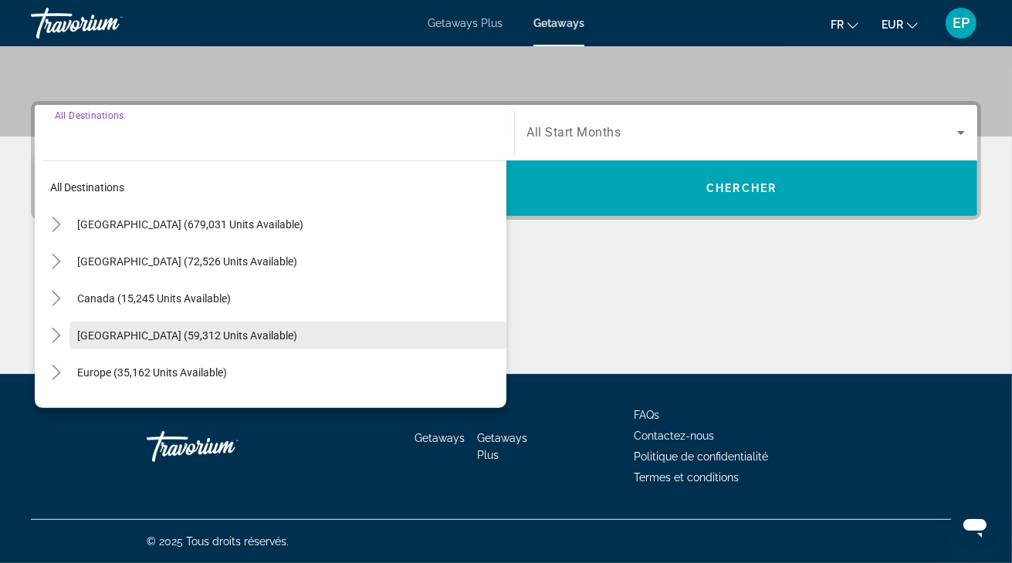
scroll to position [89, 0]
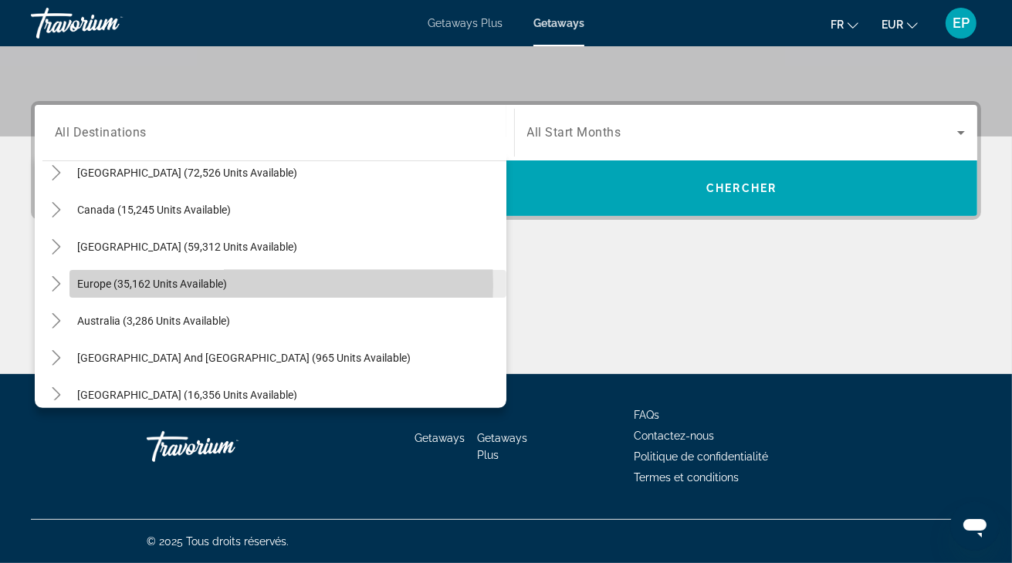
click at [162, 285] on span "Europe (35,162 units available)" at bounding box center [152, 284] width 150 height 12
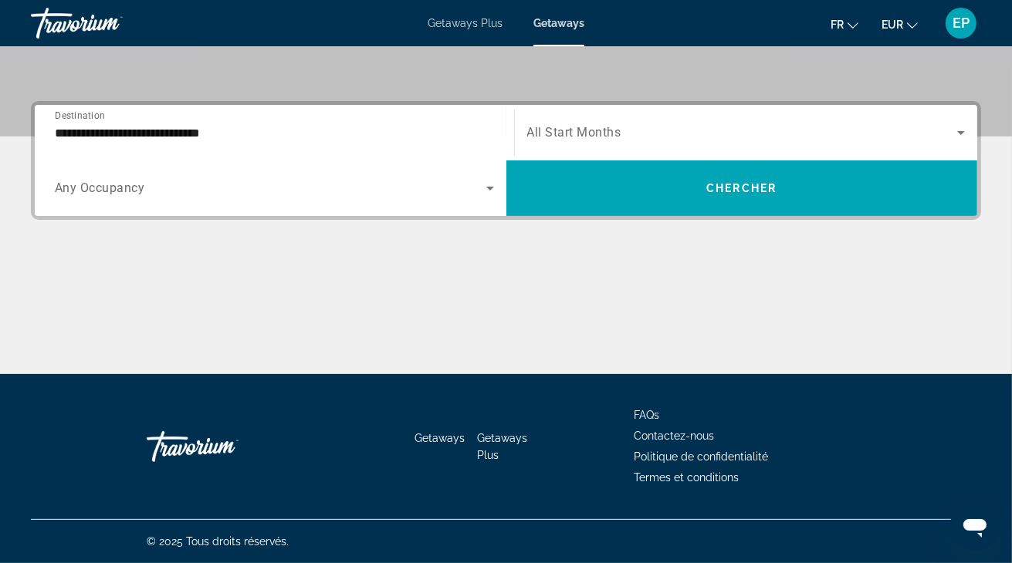
click at [180, 145] on div "**********" at bounding box center [274, 133] width 439 height 44
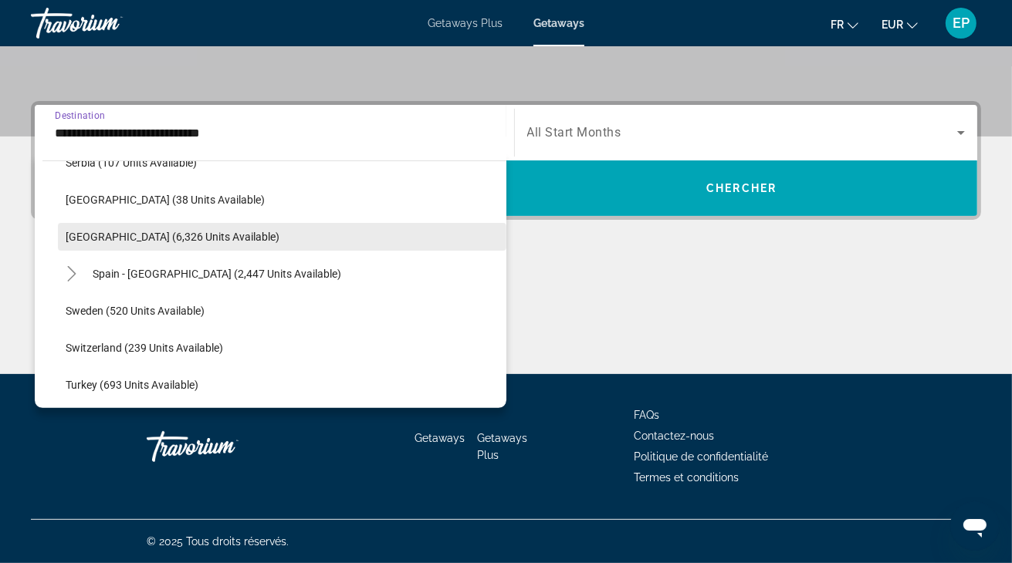
scroll to position [714, 0]
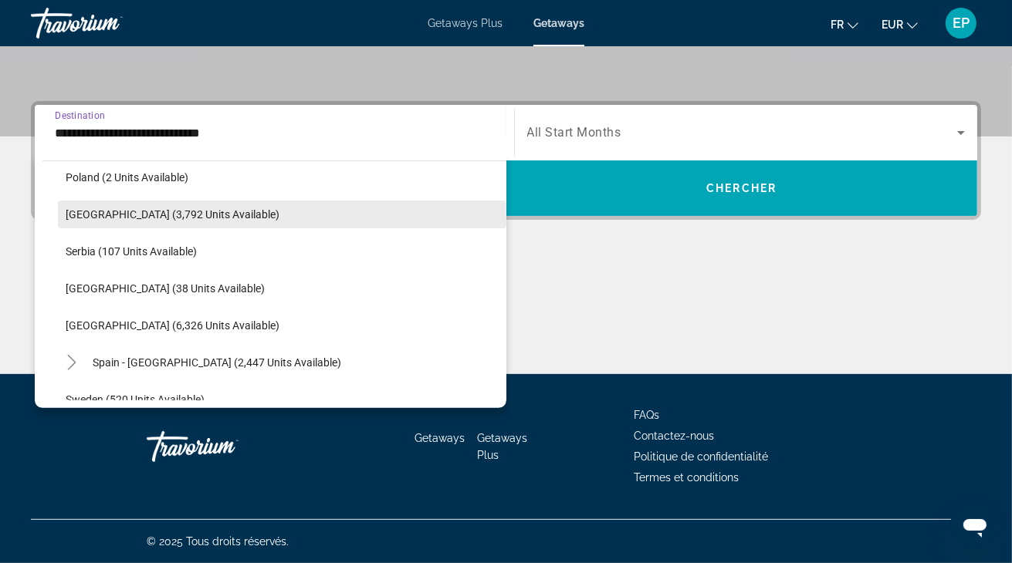
click at [137, 225] on span "Search widget" at bounding box center [282, 214] width 448 height 37
type input "**********"
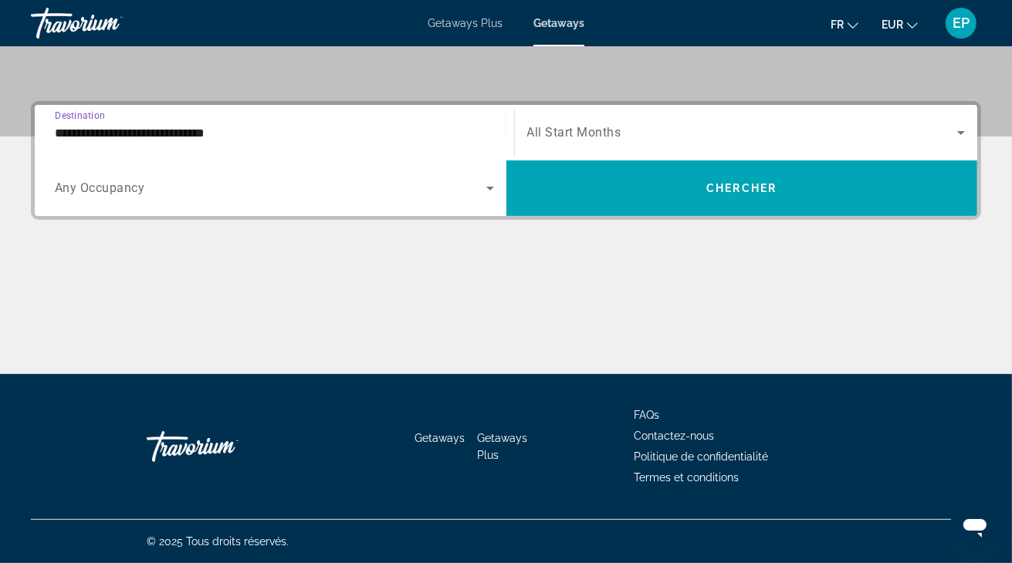
click at [677, 133] on span "Search widget" at bounding box center [742, 132] width 431 height 19
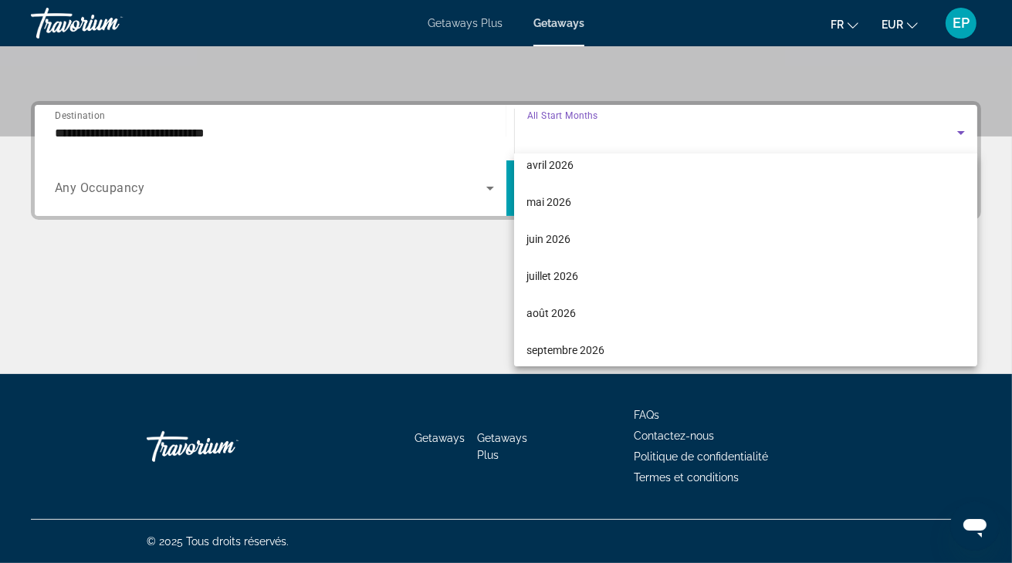
scroll to position [319, 0]
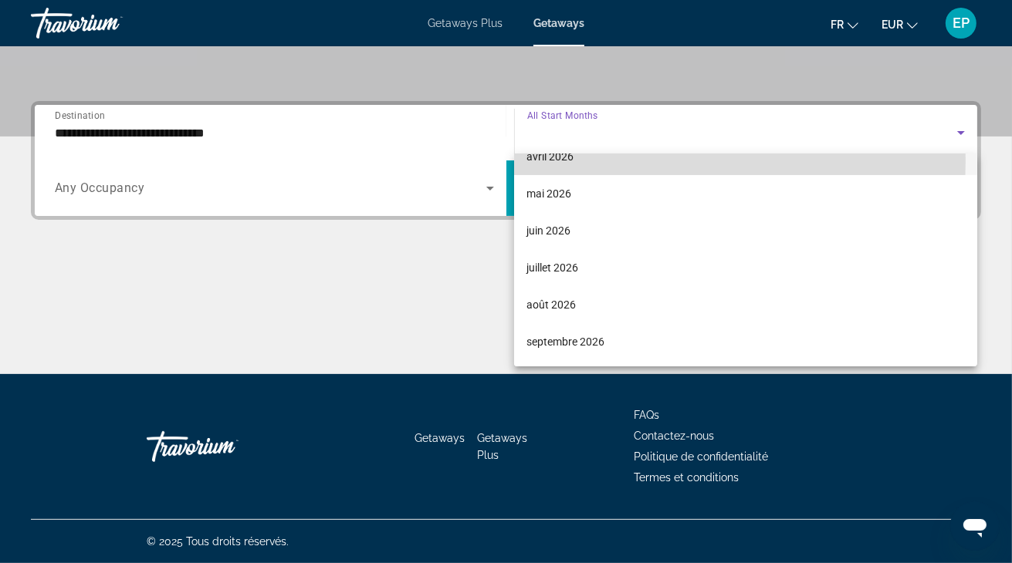
click at [563, 162] on span "avril 2026" at bounding box center [549, 156] width 47 height 19
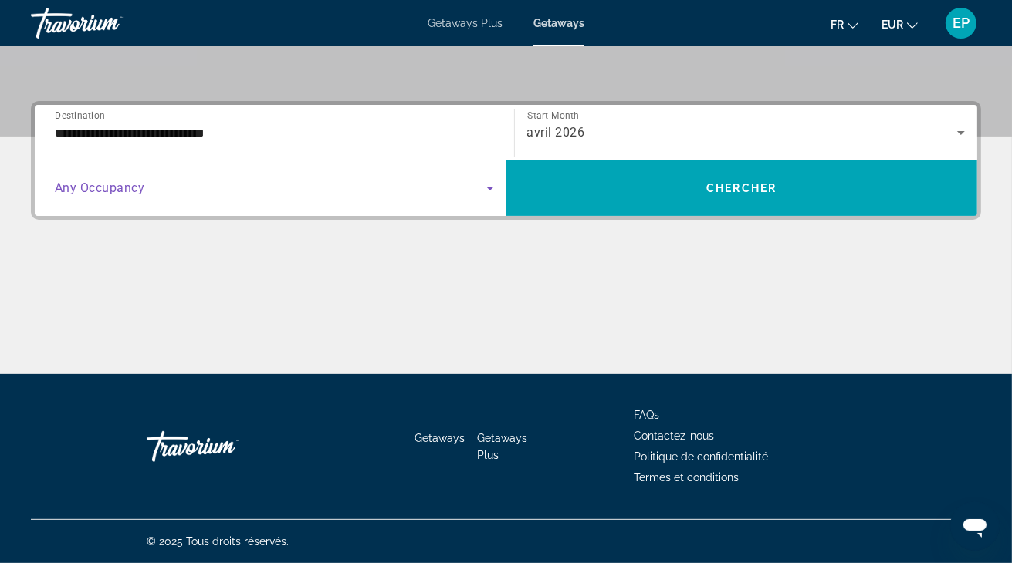
click at [158, 193] on span "Search widget" at bounding box center [270, 188] width 431 height 19
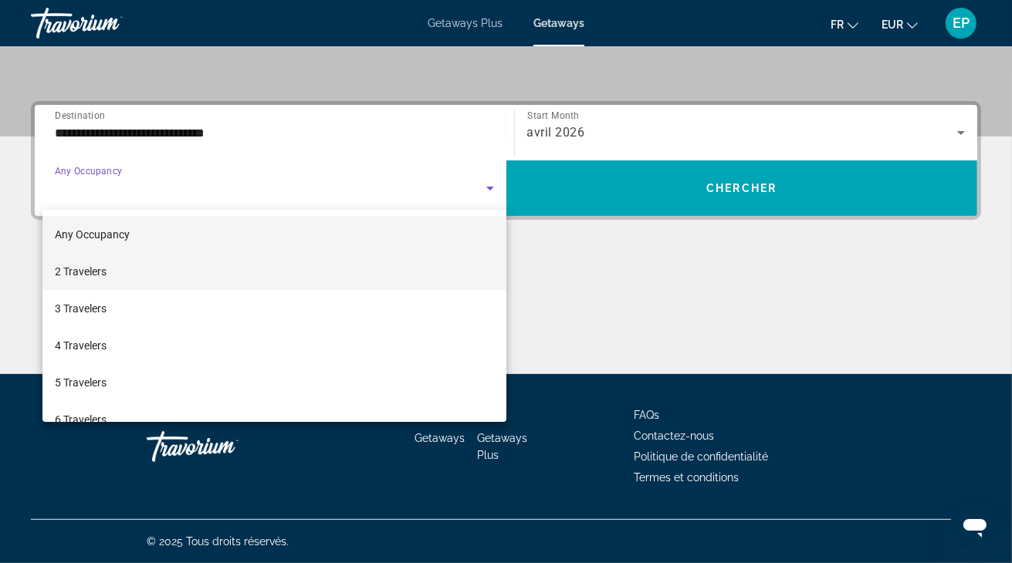
click at [93, 269] on span "2 Travelers" at bounding box center [81, 271] width 52 height 19
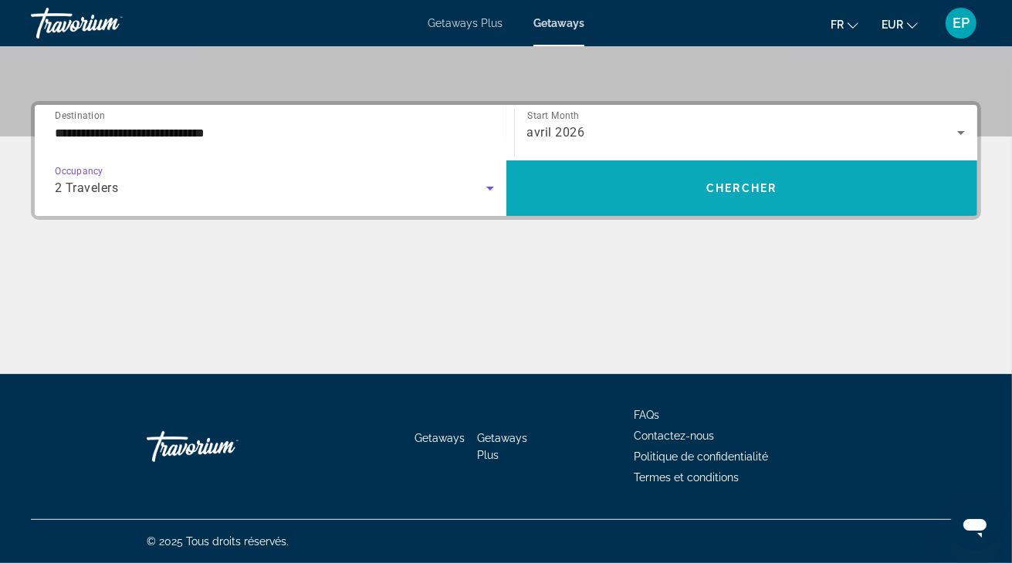
click at [719, 211] on span "Search widget" at bounding box center [742, 189] width 472 height 56
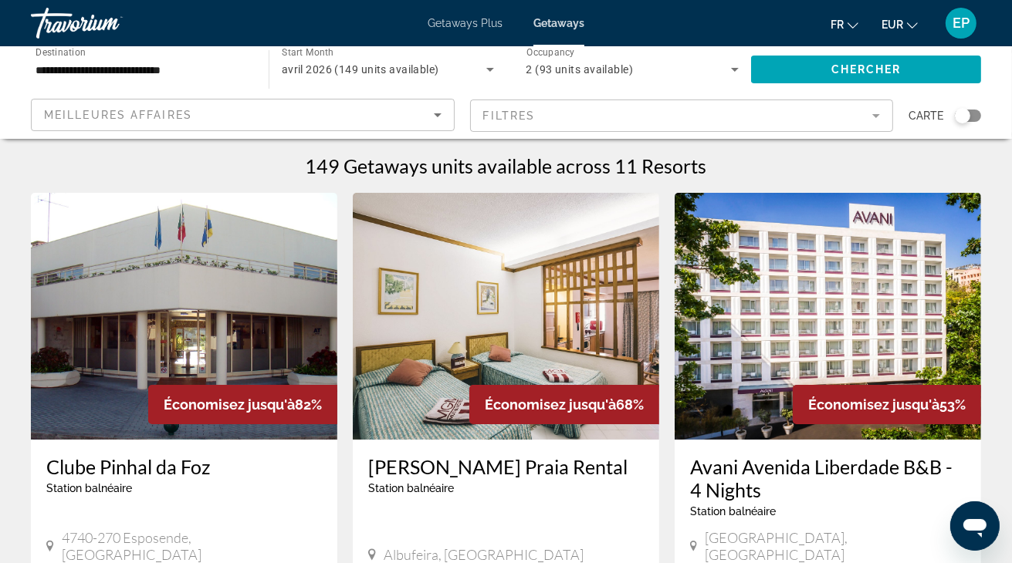
scroll to position [163, 0]
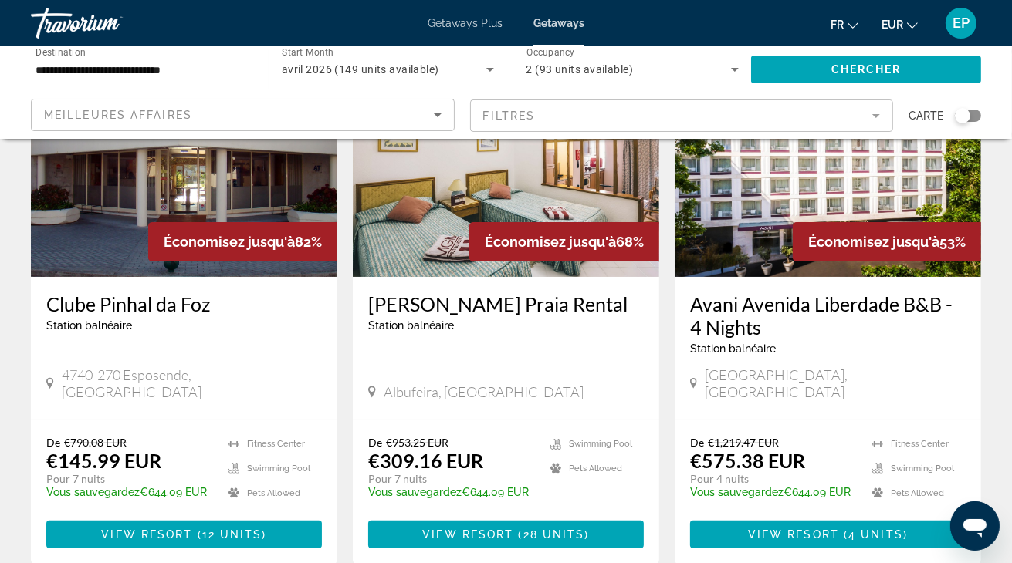
click at [976, 114] on div "Search widget" at bounding box center [968, 116] width 26 height 12
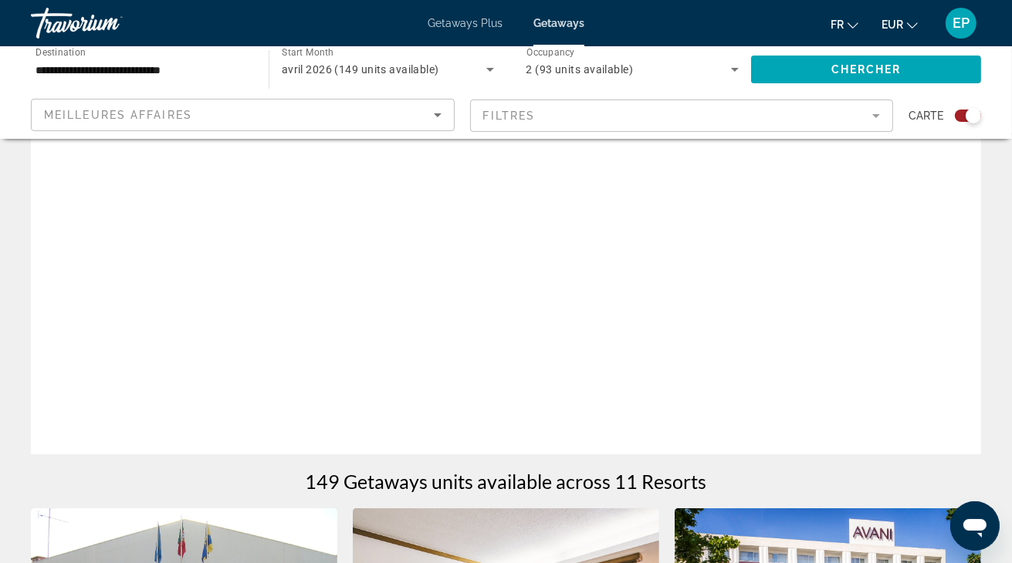
scroll to position [641, 0]
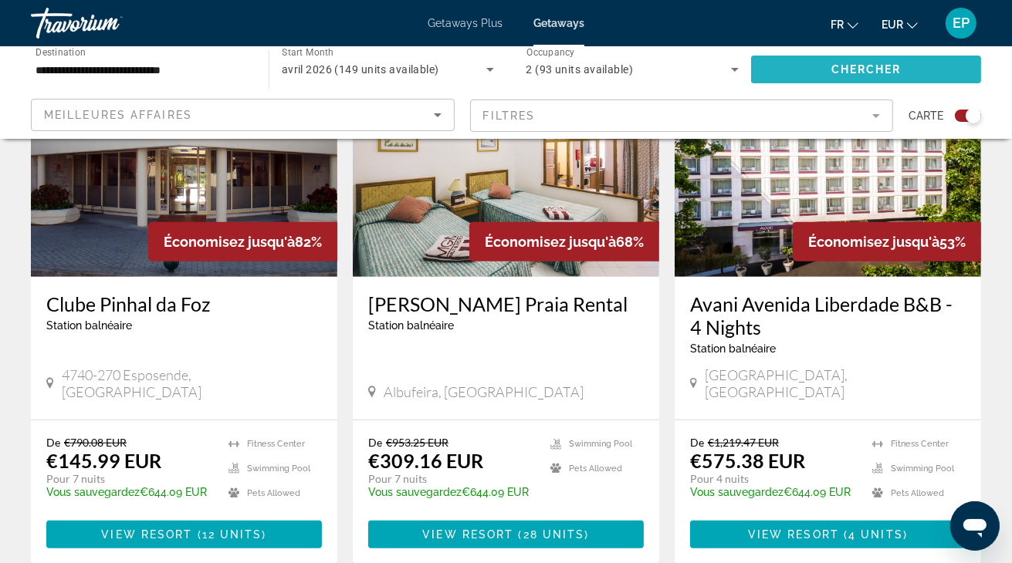
click at [860, 68] on span "Chercher" at bounding box center [866, 69] width 70 height 12
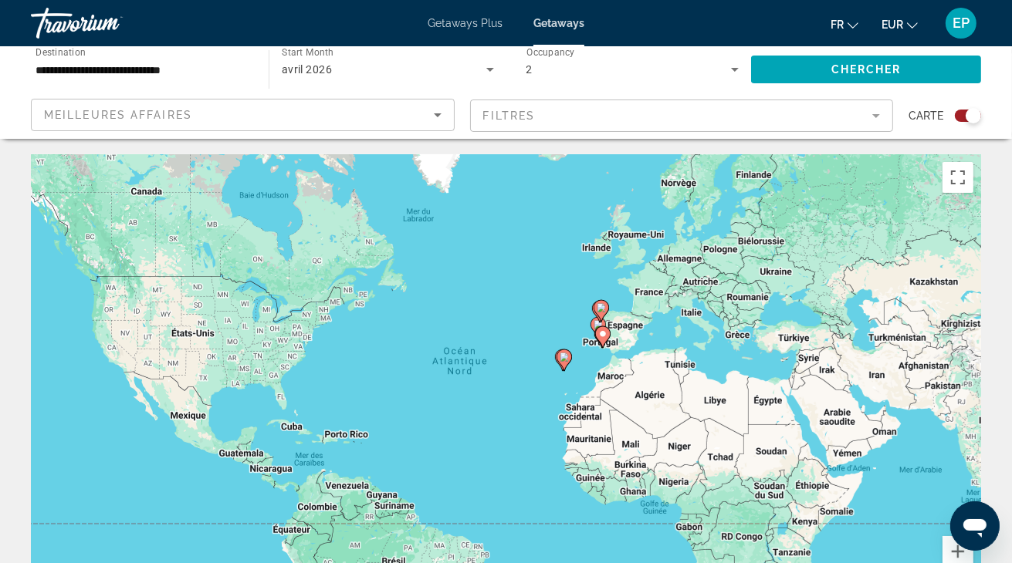
click at [607, 347] on gmp-advanced-marker "Main content" at bounding box center [602, 337] width 15 height 23
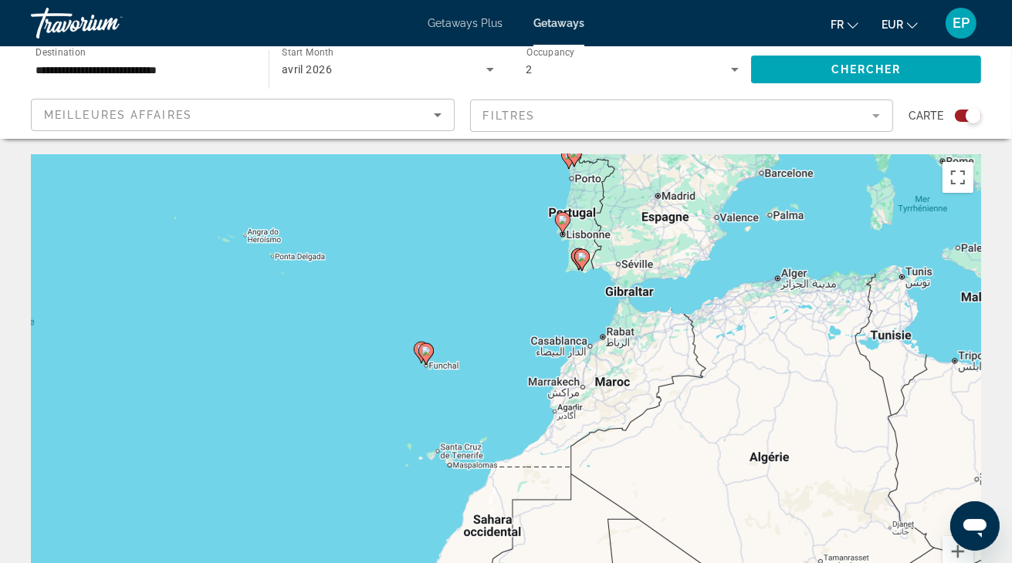
drag, startPoint x: 405, startPoint y: 417, endPoint x: 499, endPoint y: 280, distance: 165.9
click at [499, 280] on div "Pour activer le glissement avec le clavier, appuyez sur Alt+Entrée. Une fois ce…" at bounding box center [506, 385] width 950 height 463
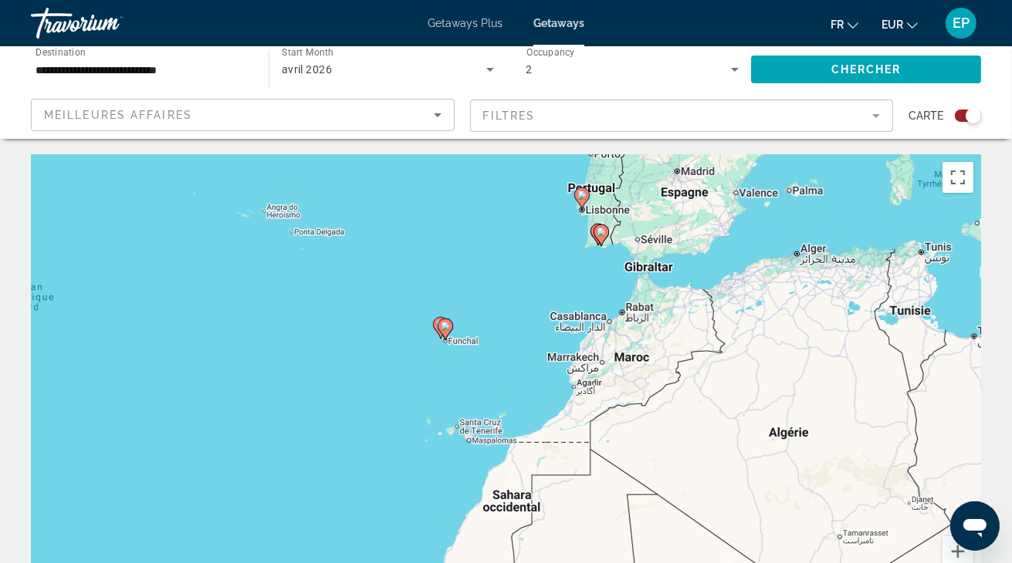
click at [449, 332] on icon "Main content" at bounding box center [445, 330] width 14 height 20
type input "**********"
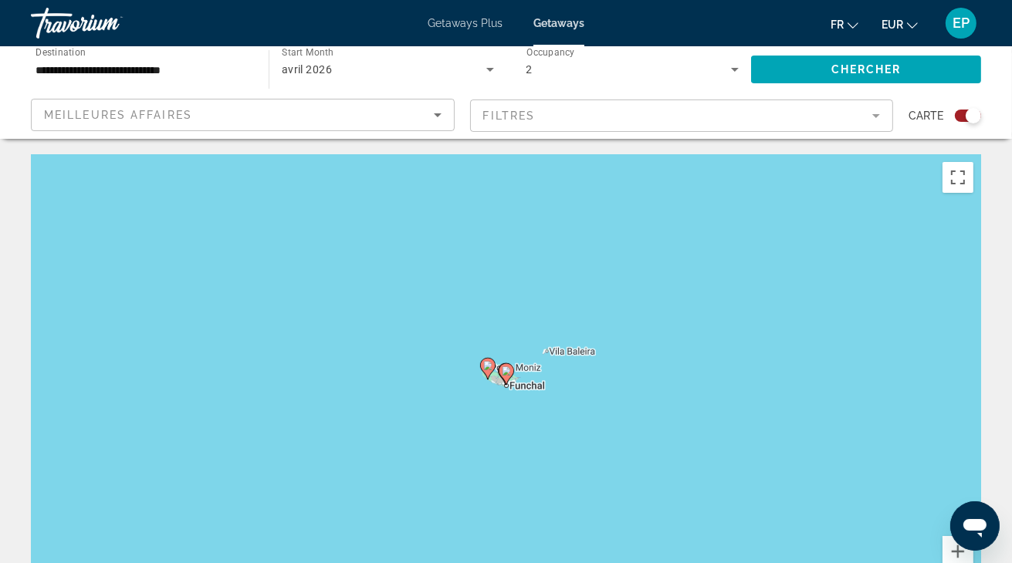
click at [506, 377] on icon "Main content" at bounding box center [506, 374] width 14 height 20
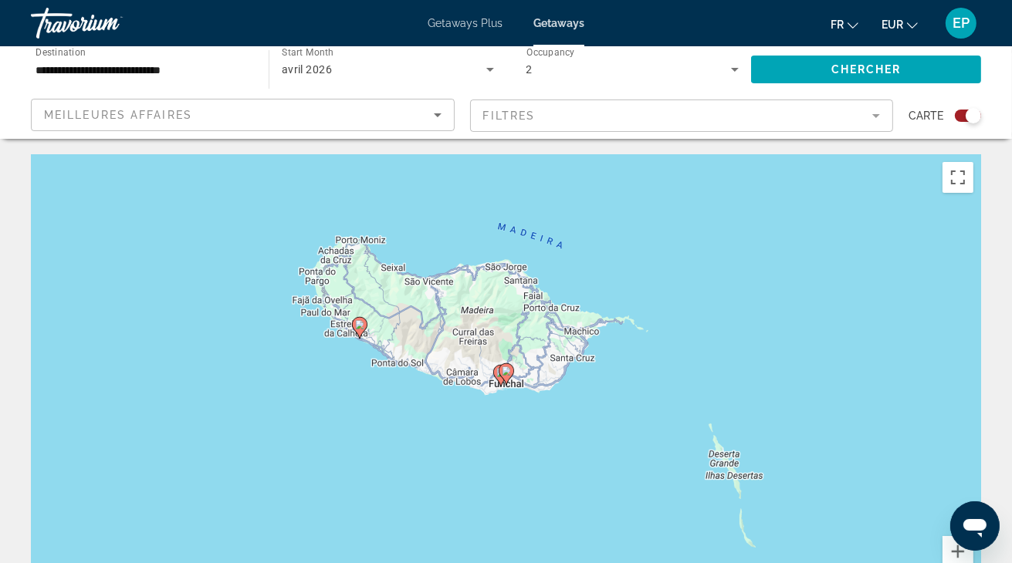
click at [543, 374] on div "Pour naviguer, appuyez sur les touches fléchées. Pour activer le glissement ave…" at bounding box center [506, 385] width 950 height 463
click at [509, 379] on icon "Main content" at bounding box center [506, 374] width 14 height 20
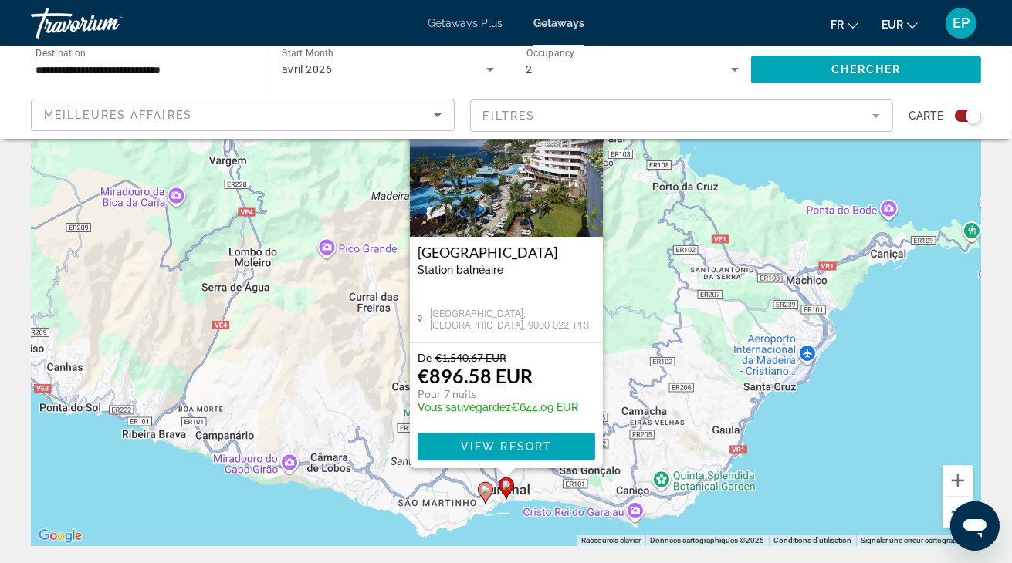
scroll to position [163, 0]
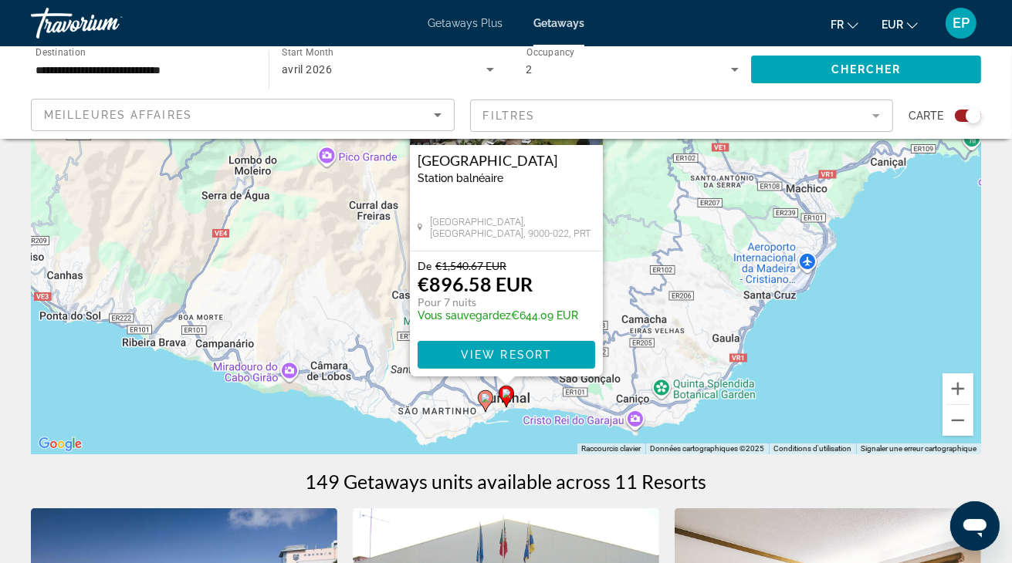
click at [480, 400] on icon "Main content" at bounding box center [485, 401] width 14 height 20
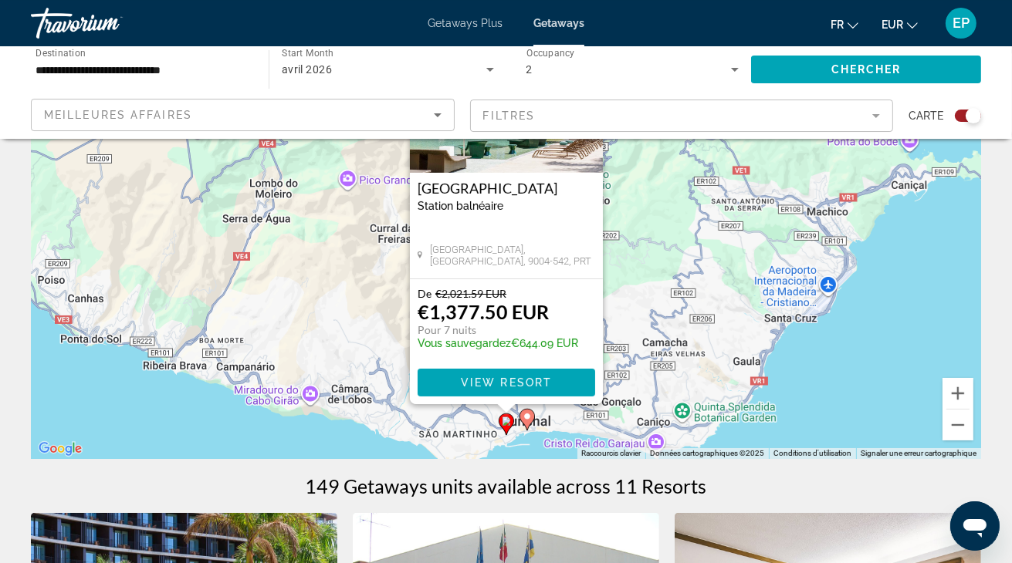
scroll to position [244, 0]
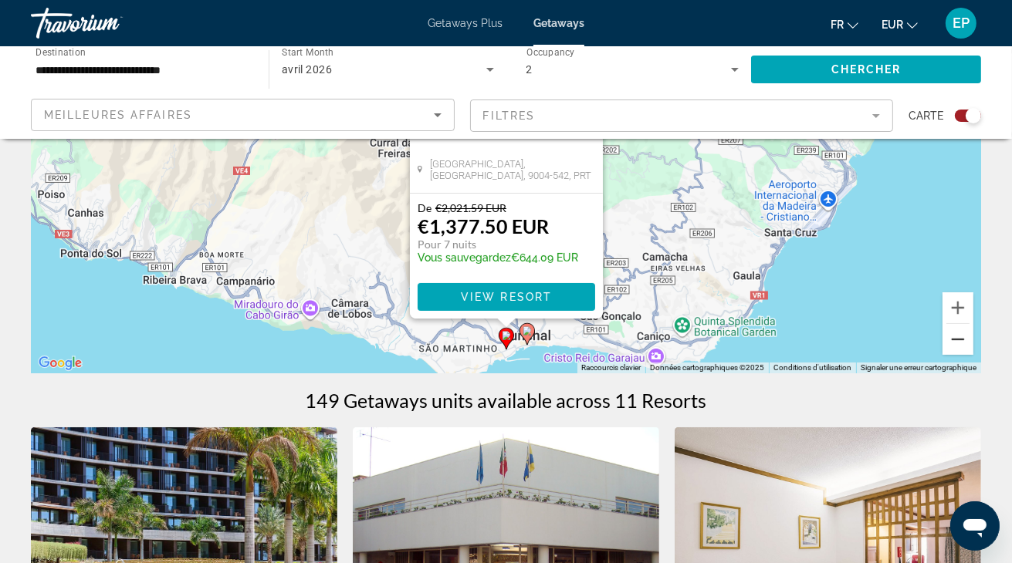
click at [965, 348] on button "Zoom arrière" at bounding box center [957, 339] width 31 height 31
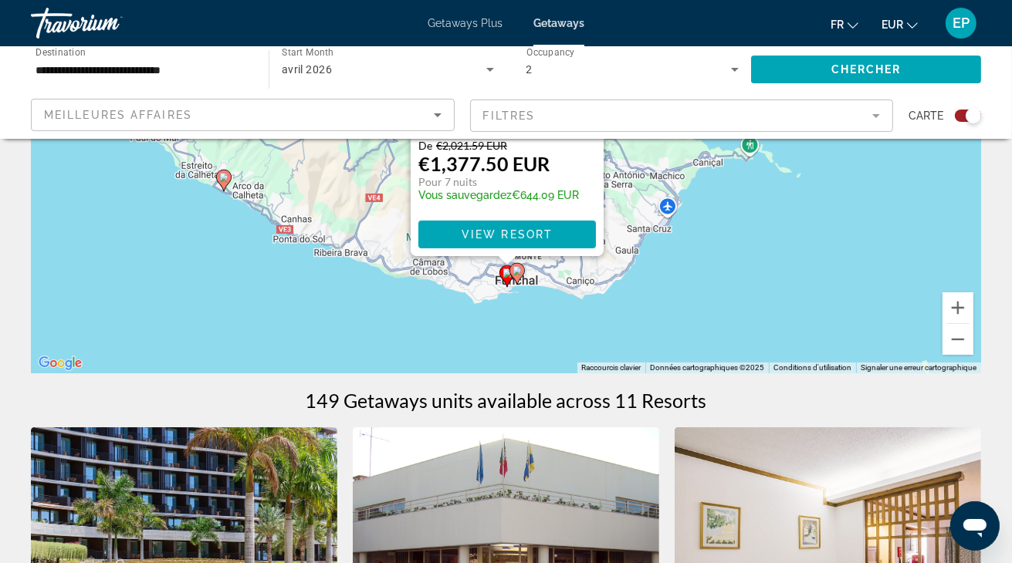
drag, startPoint x: 330, startPoint y: 253, endPoint x: 344, endPoint y: 296, distance: 45.6
click at [344, 296] on div "Pour activer le glissement avec le clavier, appuyez sur Alt+Entrée. Une fois ce…" at bounding box center [506, 141] width 950 height 463
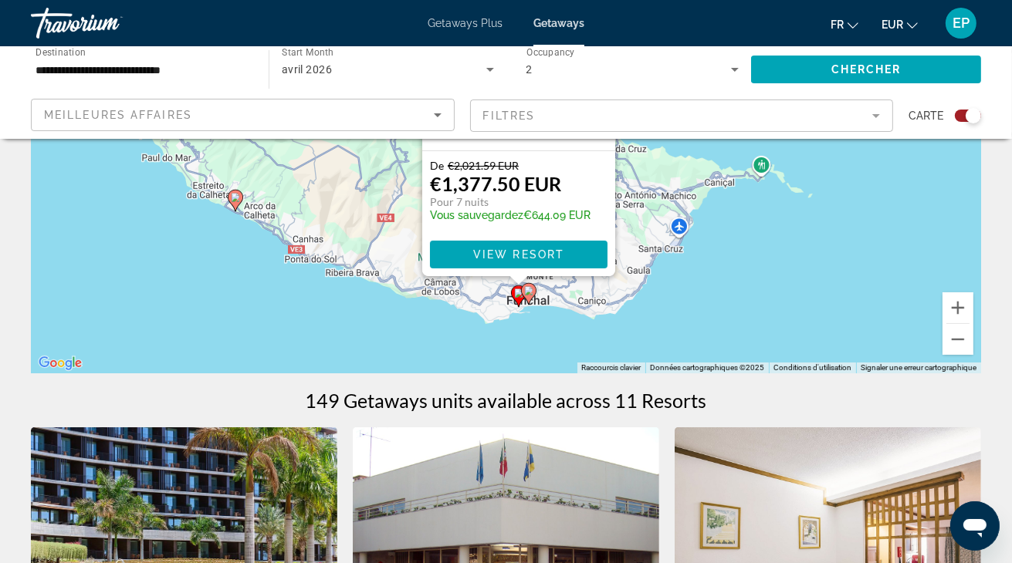
click at [236, 198] on image "Main content" at bounding box center [235, 197] width 9 height 9
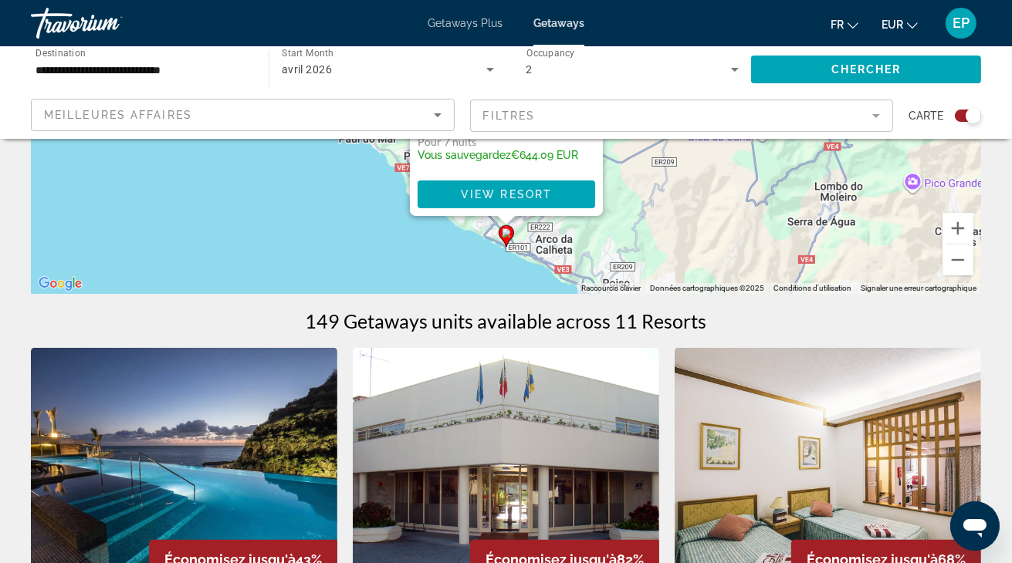
scroll to position [326, 0]
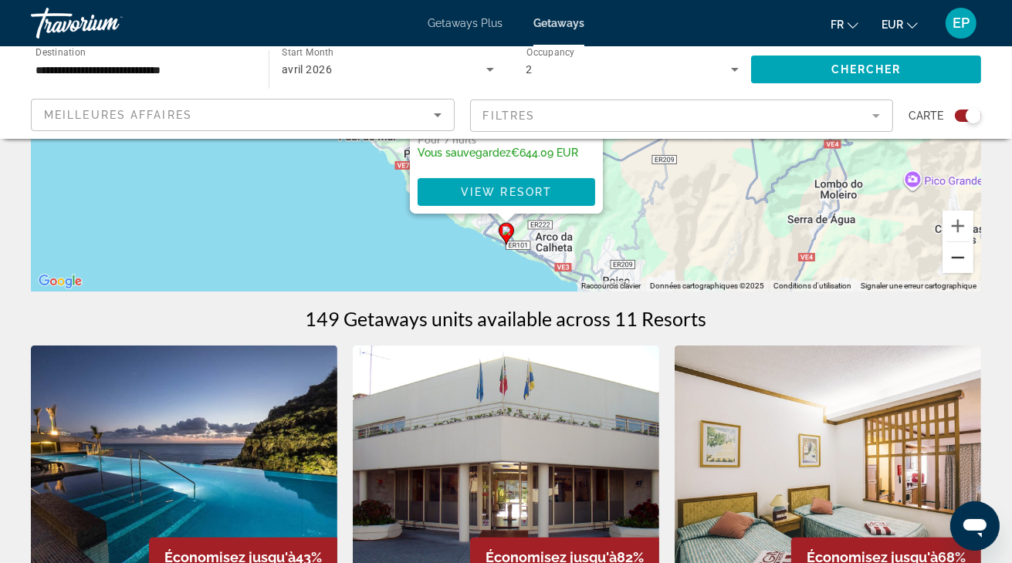
click at [959, 259] on button "Zoom arrière" at bounding box center [957, 257] width 31 height 31
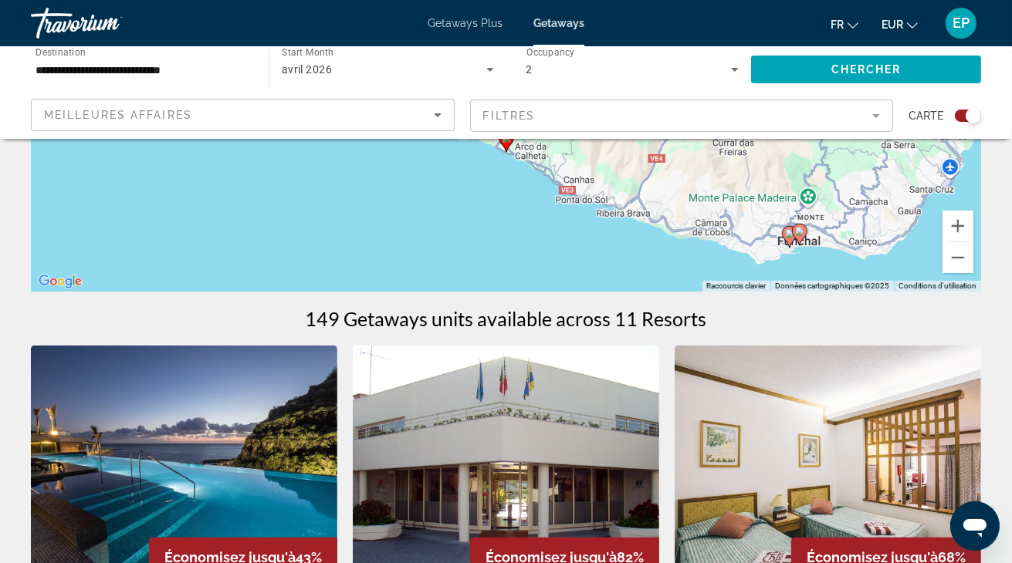
click at [801, 234] on image "Main content" at bounding box center [799, 231] width 9 height 9
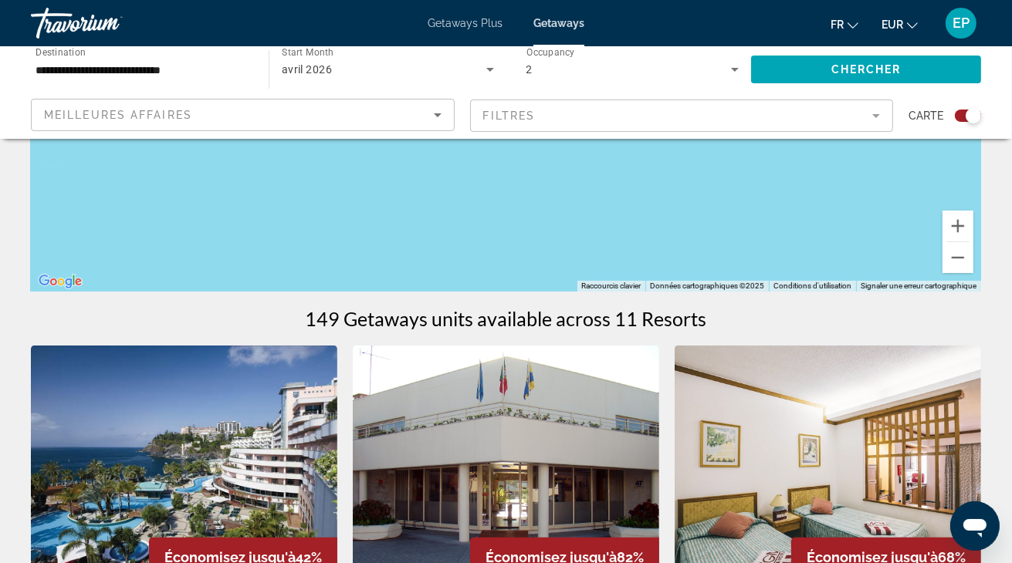
scroll to position [0, 0]
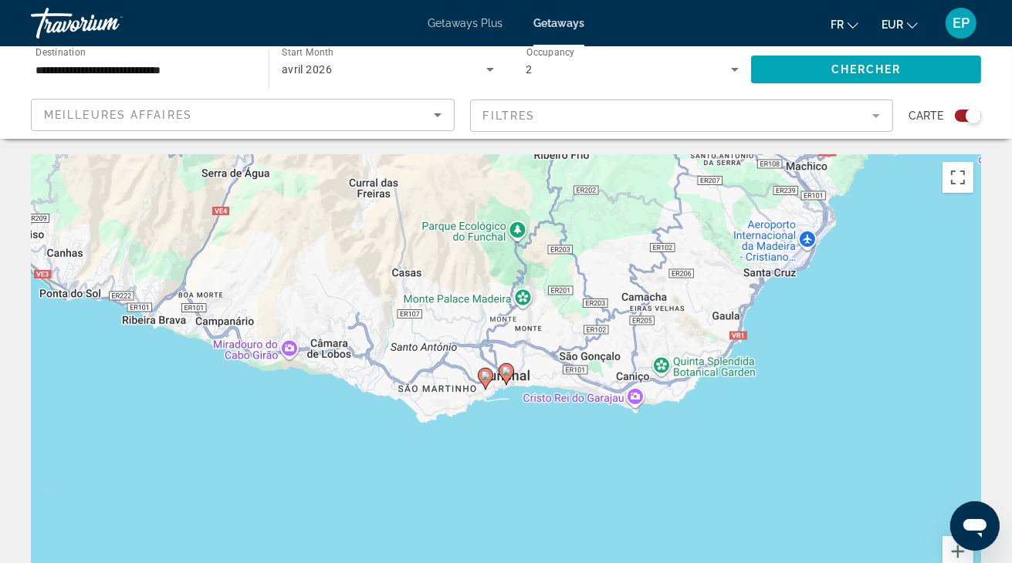
click at [484, 376] on image "Main content" at bounding box center [485, 375] width 9 height 9
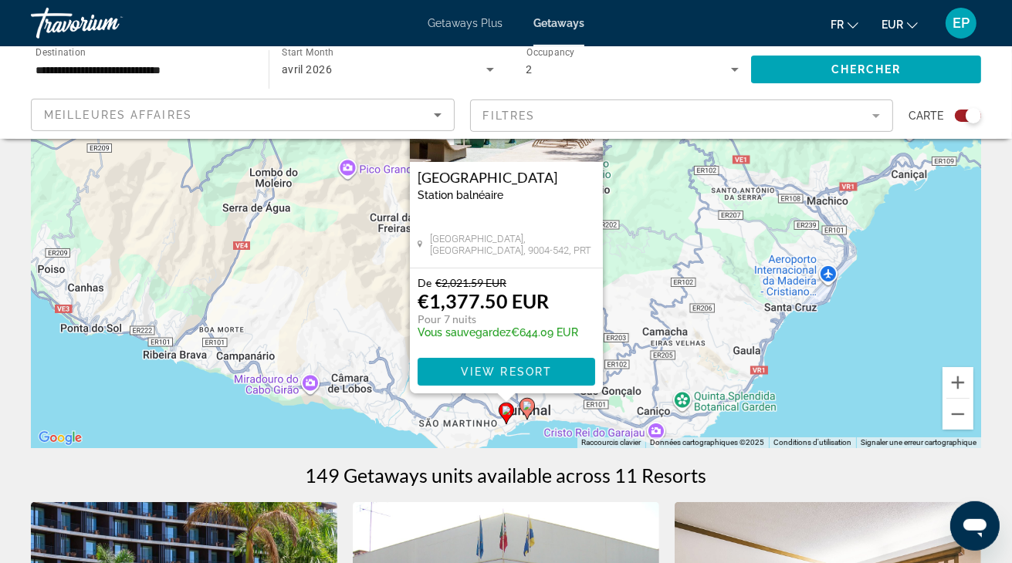
scroll to position [244, 0]
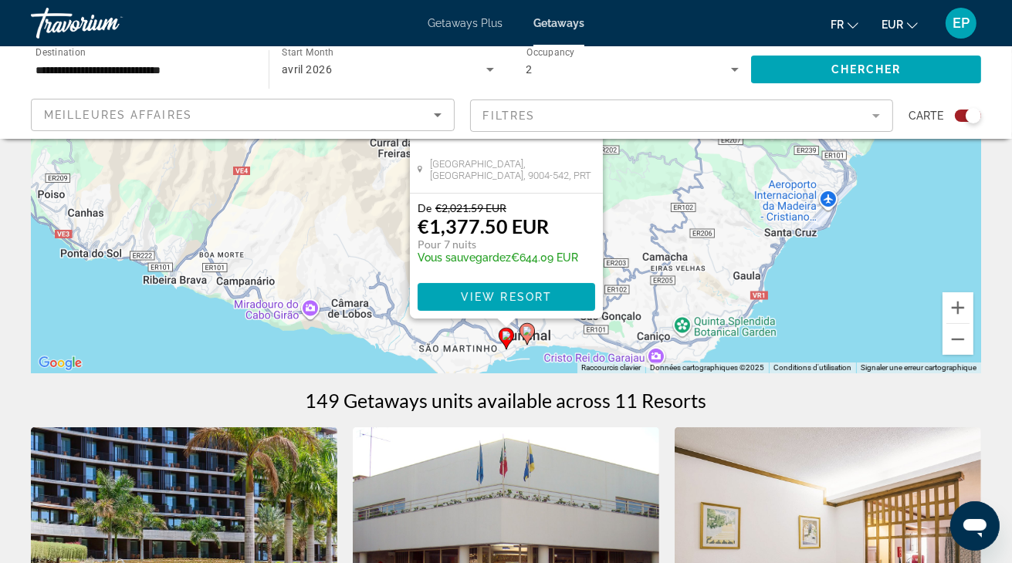
click at [524, 333] on image "Main content" at bounding box center [527, 330] width 9 height 9
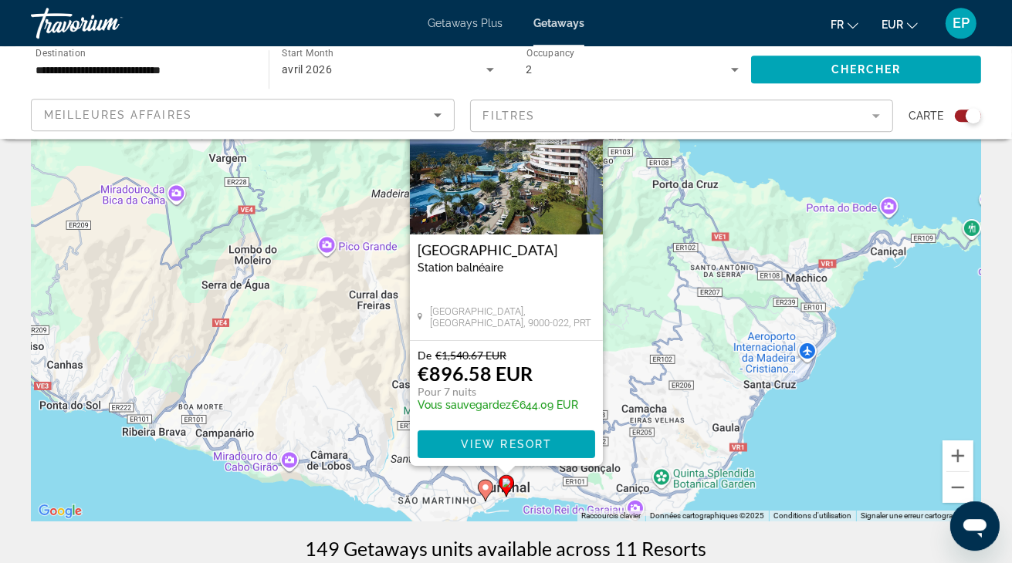
scroll to position [0, 0]
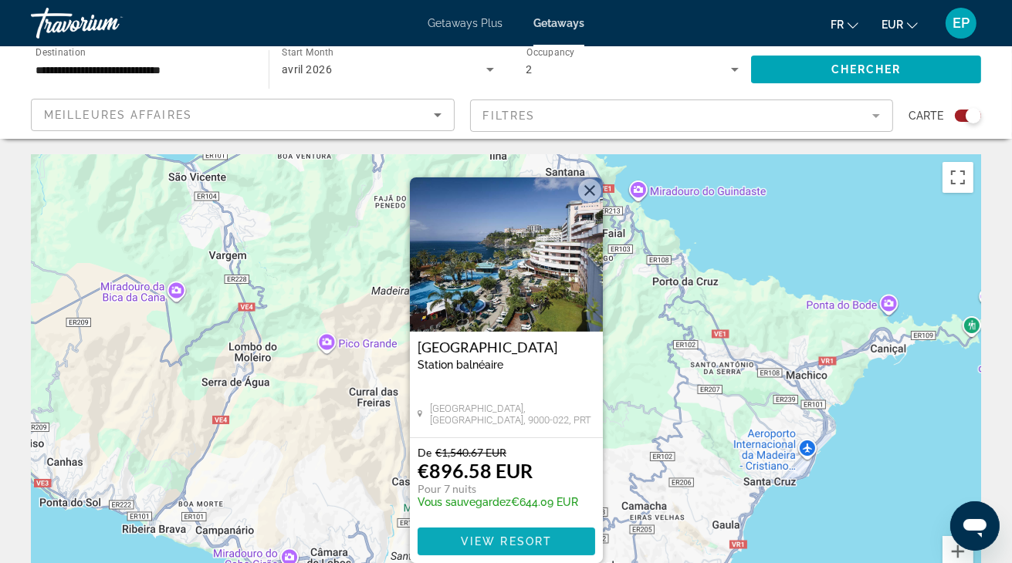
click at [501, 536] on span "Main content" at bounding box center [507, 541] width 178 height 37
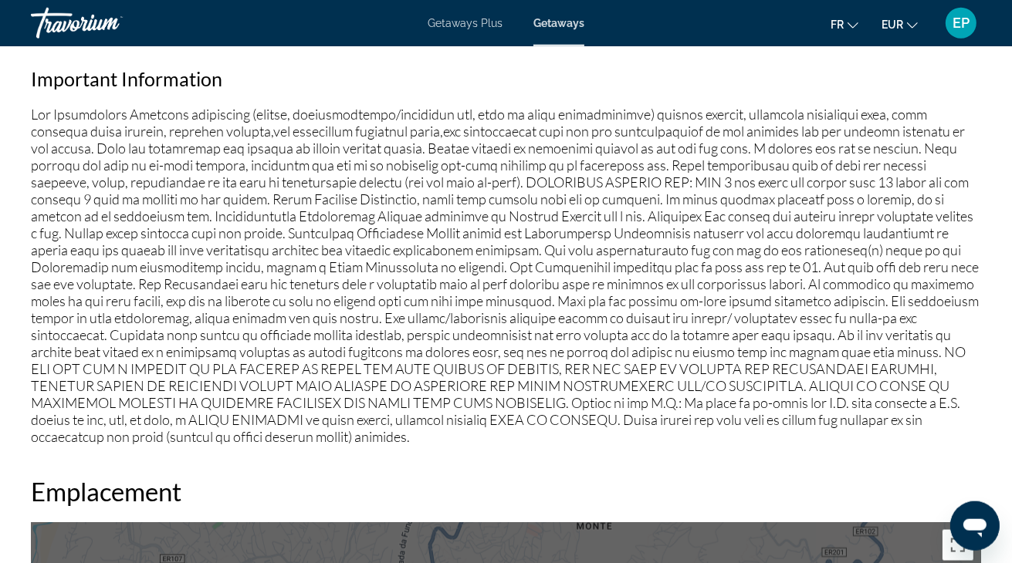
scroll to position [1793, 0]
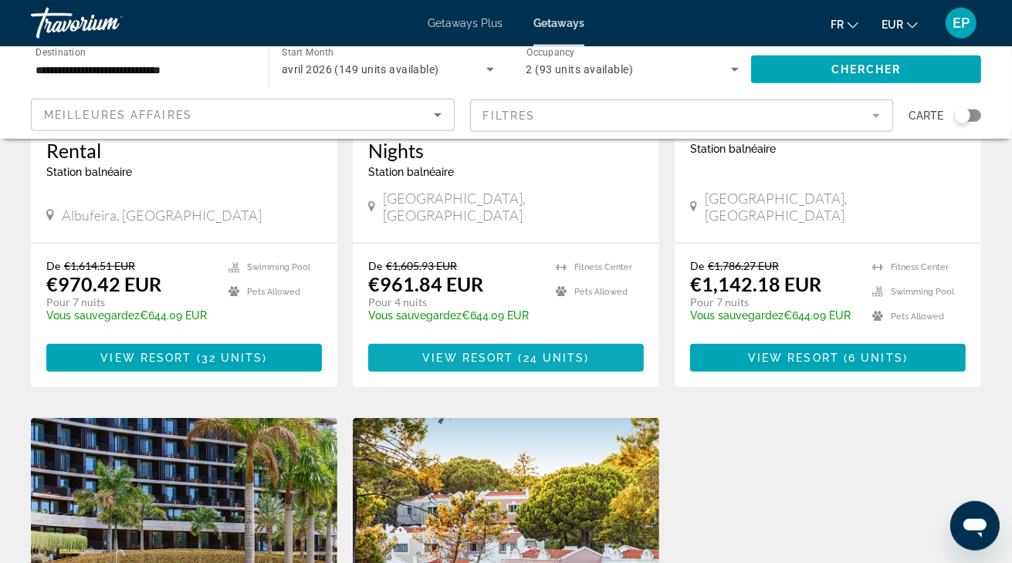
scroll to position [1630, 0]
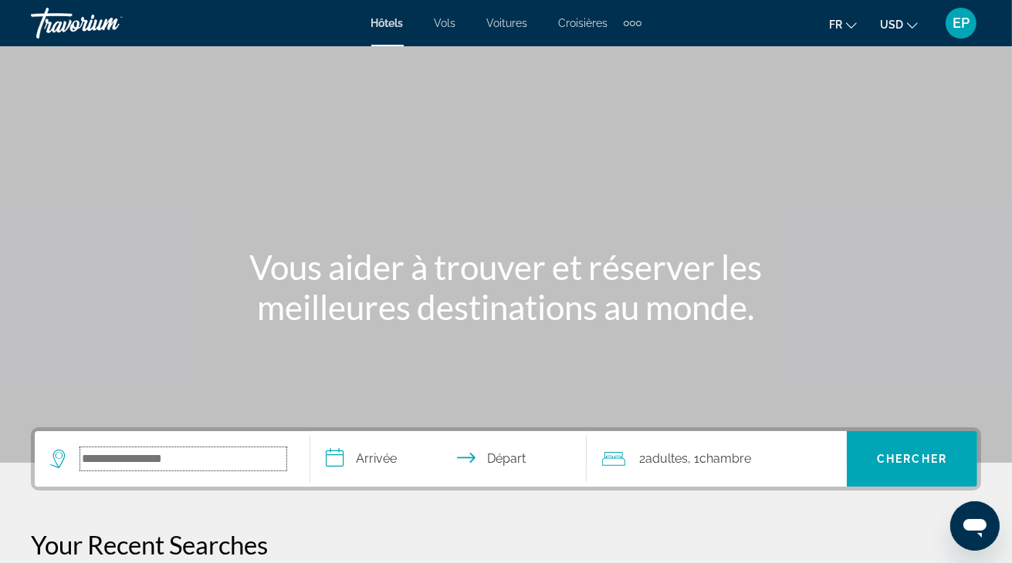
click at [116, 468] on input "Search widget" at bounding box center [183, 459] width 206 height 23
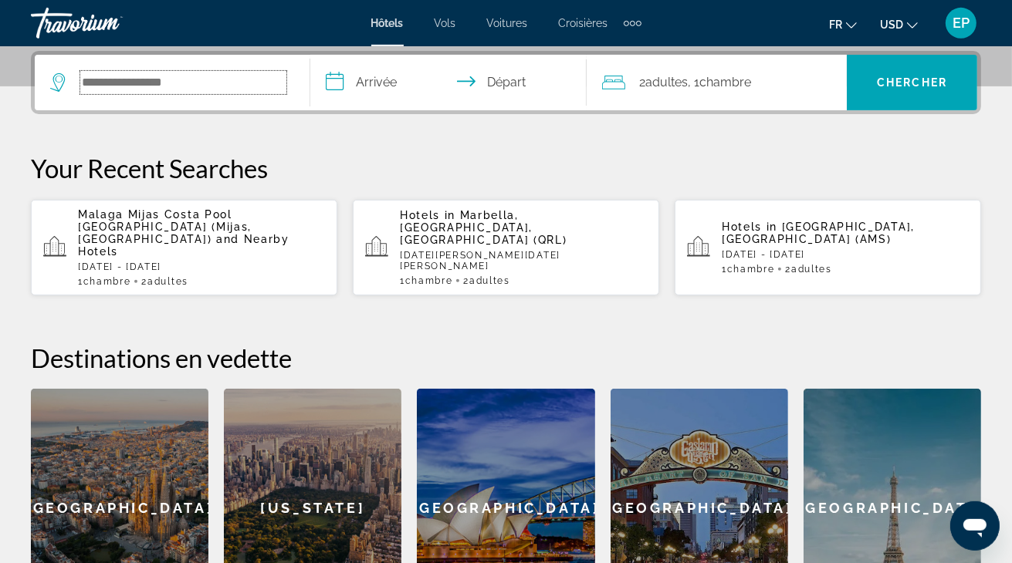
scroll to position [377, 0]
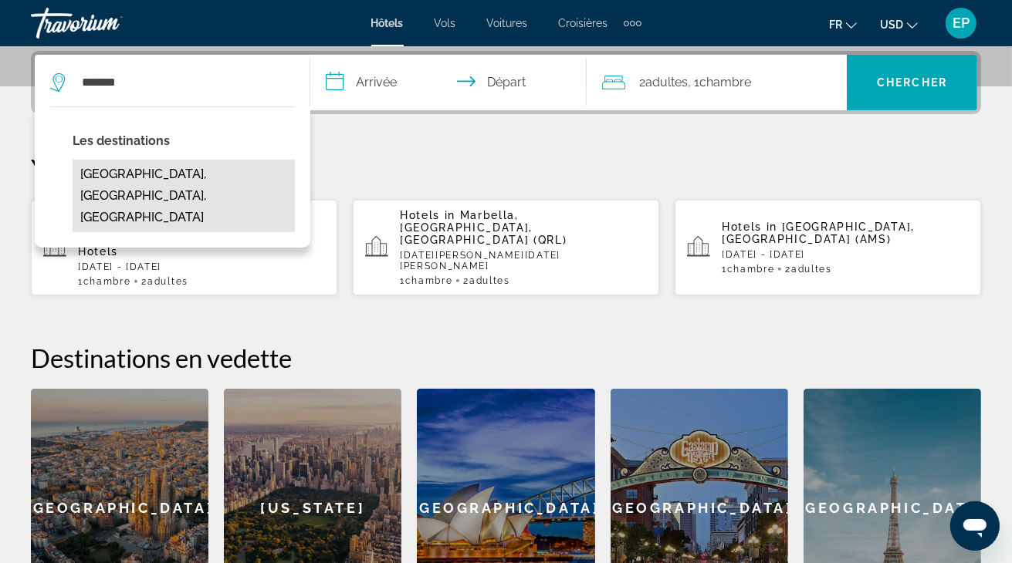
click at [184, 168] on button "Obernai, Strasbourg, France" at bounding box center [184, 196] width 222 height 73
type input "**********"
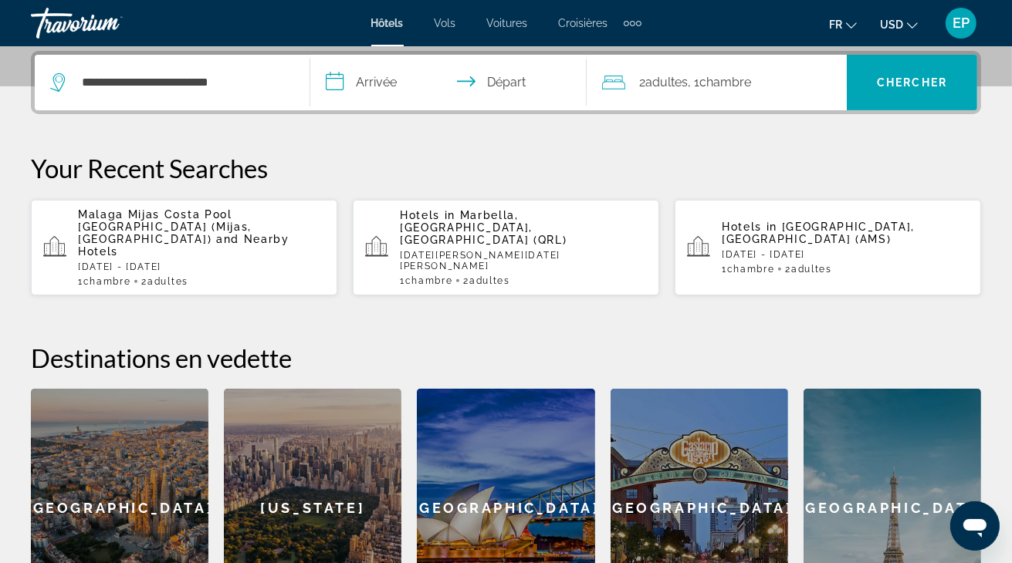
click at [382, 82] on input "**********" at bounding box center [451, 85] width 282 height 60
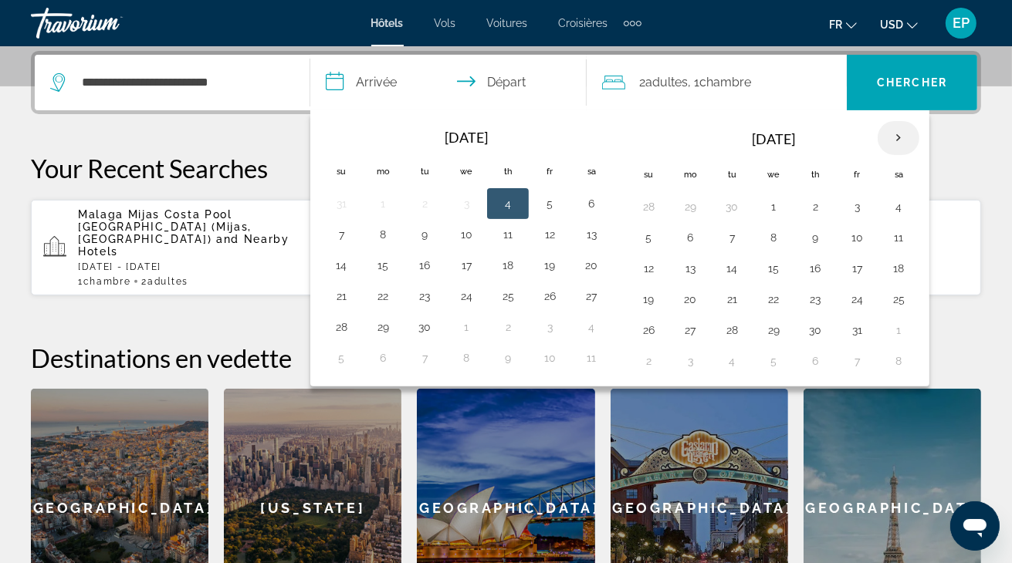
click at [898, 134] on th "Next month" at bounding box center [899, 138] width 42 height 34
click at [728, 331] on button "30" at bounding box center [731, 331] width 25 height 22
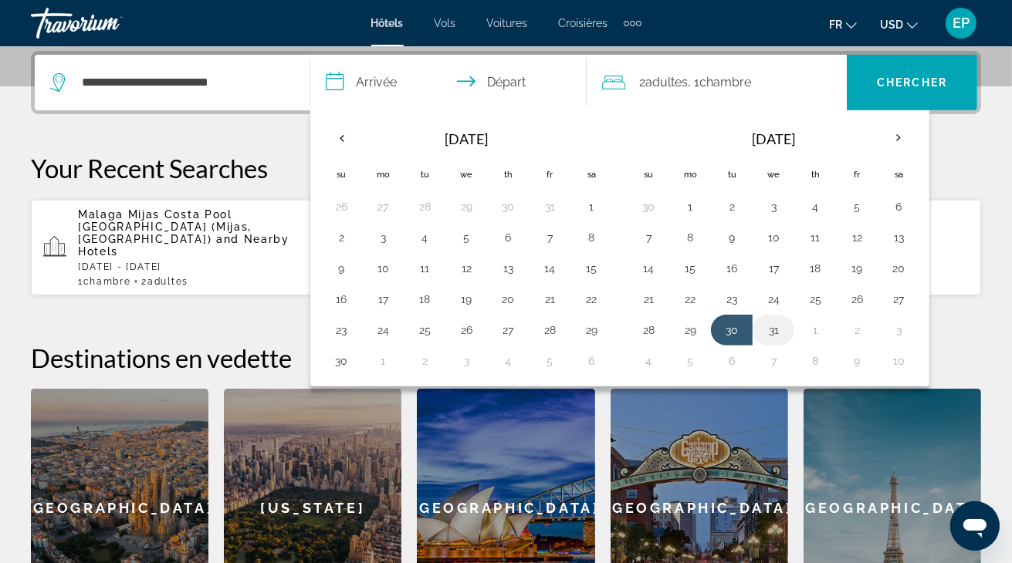
click at [774, 334] on button "31" at bounding box center [773, 331] width 25 height 22
type input "**********"
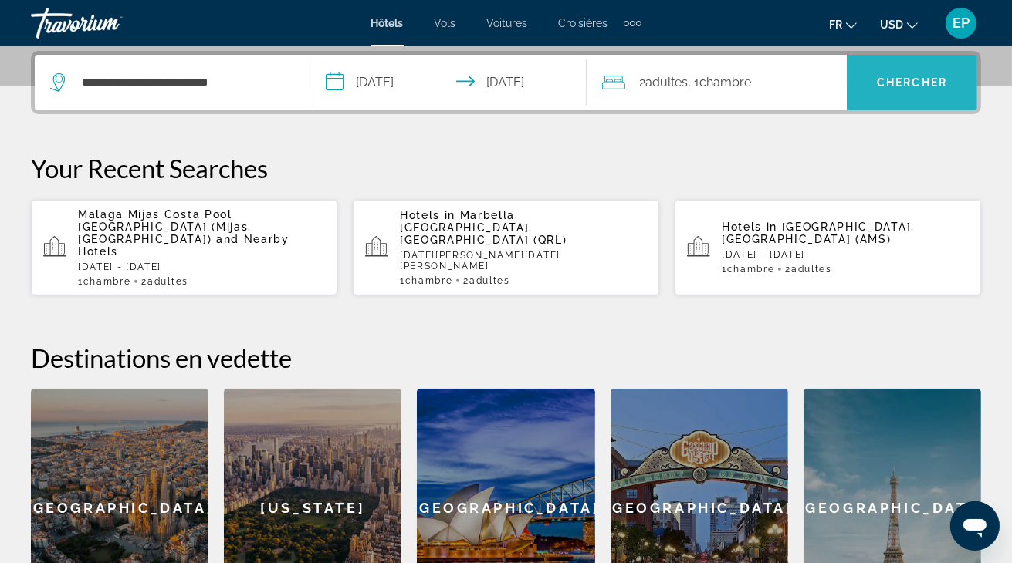
click at [932, 94] on span "Search widget" at bounding box center [912, 82] width 130 height 37
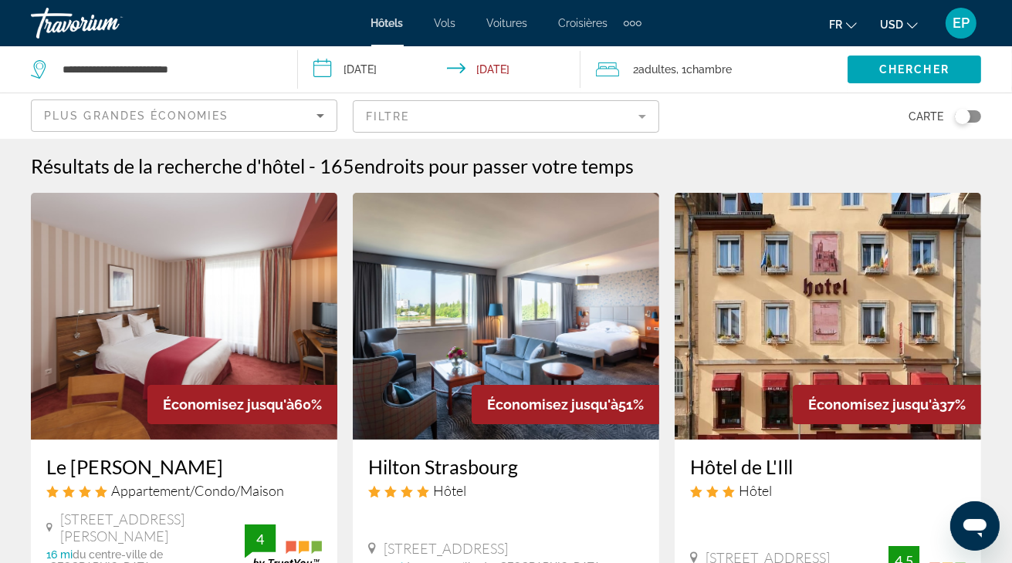
click at [894, 22] on span "USD" at bounding box center [891, 25] width 23 height 12
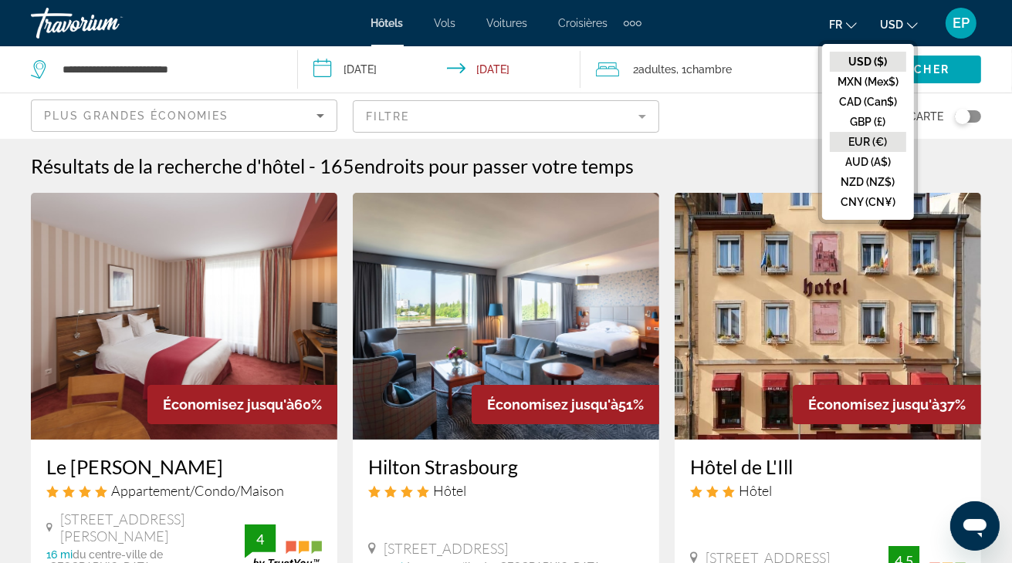
click at [873, 142] on button "EUR (€)" at bounding box center [868, 142] width 76 height 20
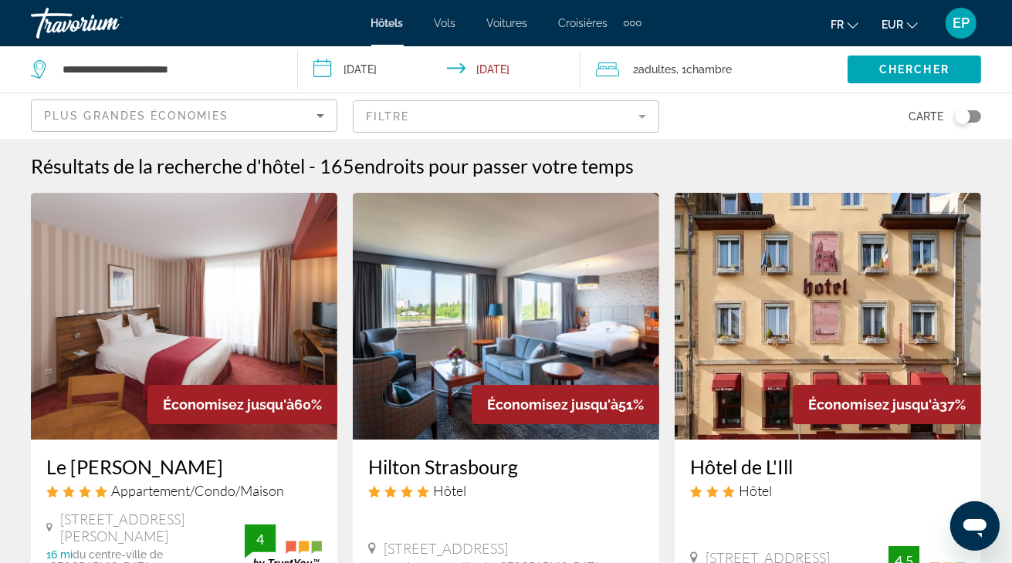
click at [585, 117] on mat-form-field "Filtre" at bounding box center [506, 116] width 306 height 32
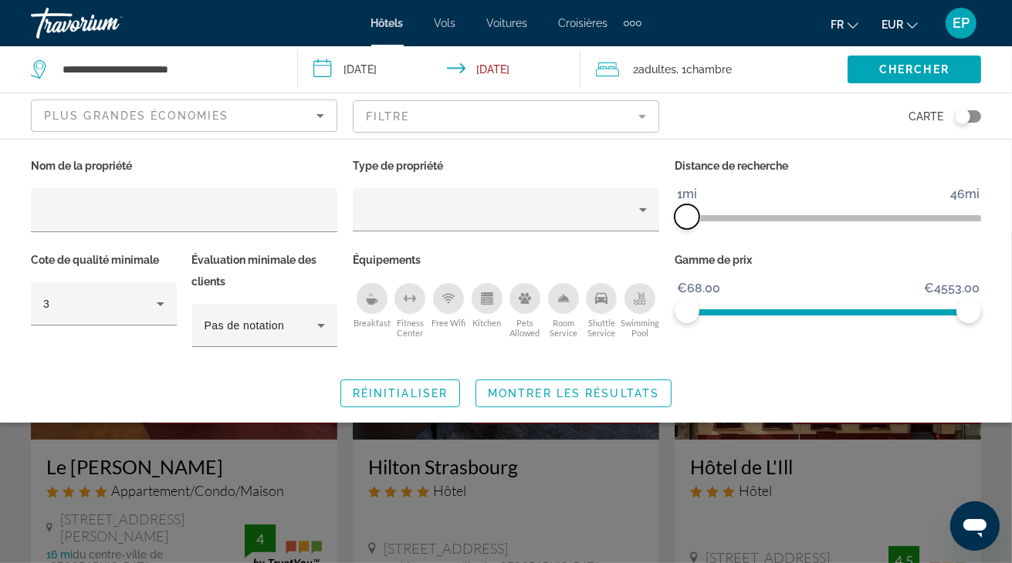
drag, startPoint x: 869, startPoint y: 215, endPoint x: 678, endPoint y: 208, distance: 191.6
click at [678, 215] on ngx-slider "1mi 46mi 1mi" at bounding box center [828, 216] width 306 height 3
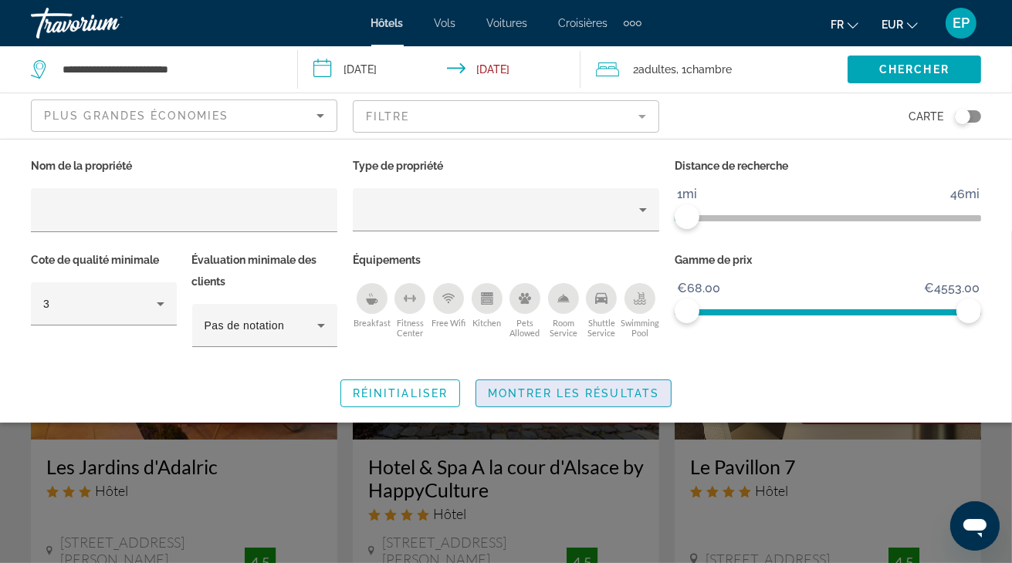
click at [534, 391] on span "Montrer les résultats" at bounding box center [573, 393] width 171 height 12
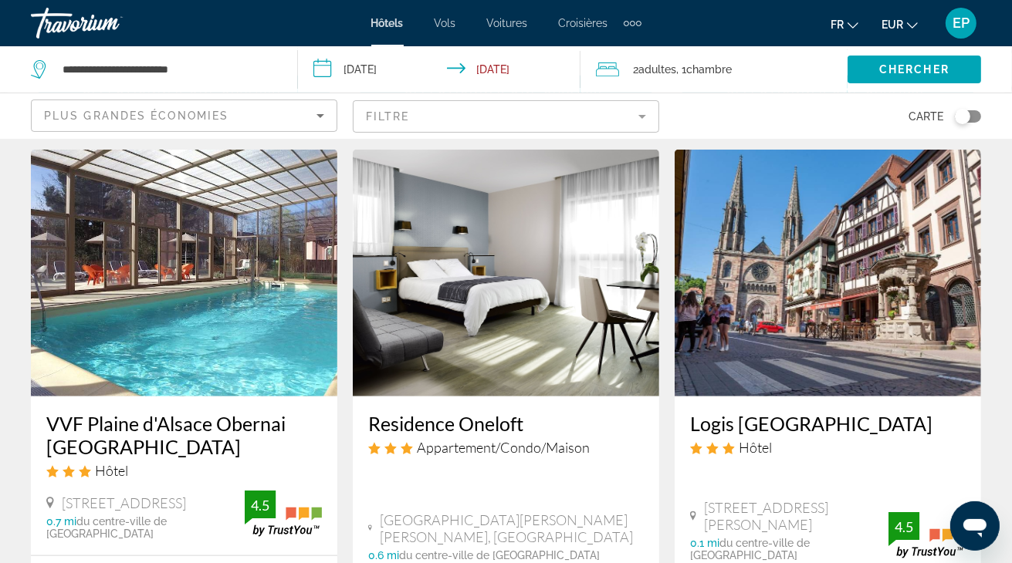
scroll to position [1304, 0]
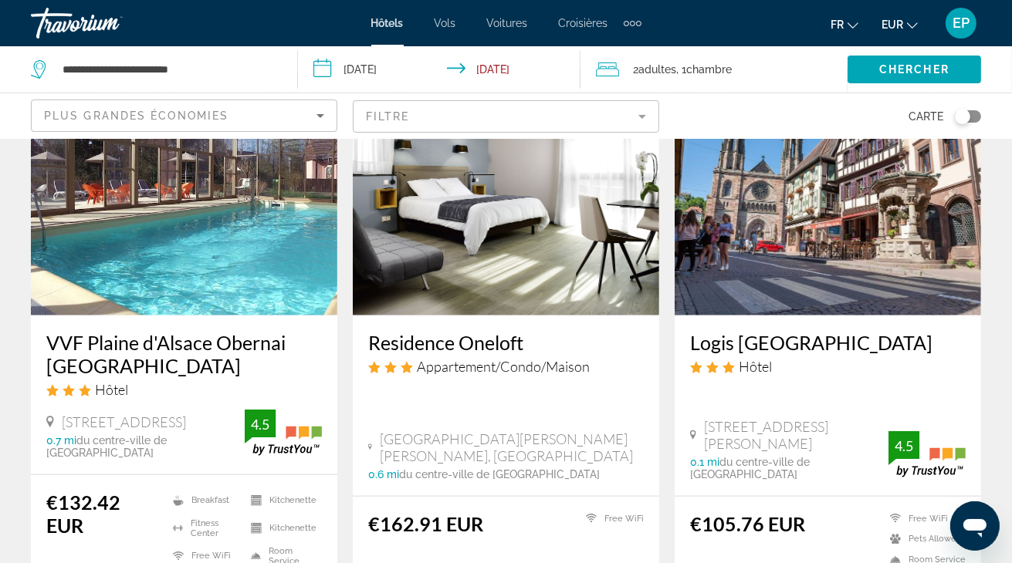
click at [843, 230] on img "Main content" at bounding box center [828, 192] width 306 height 247
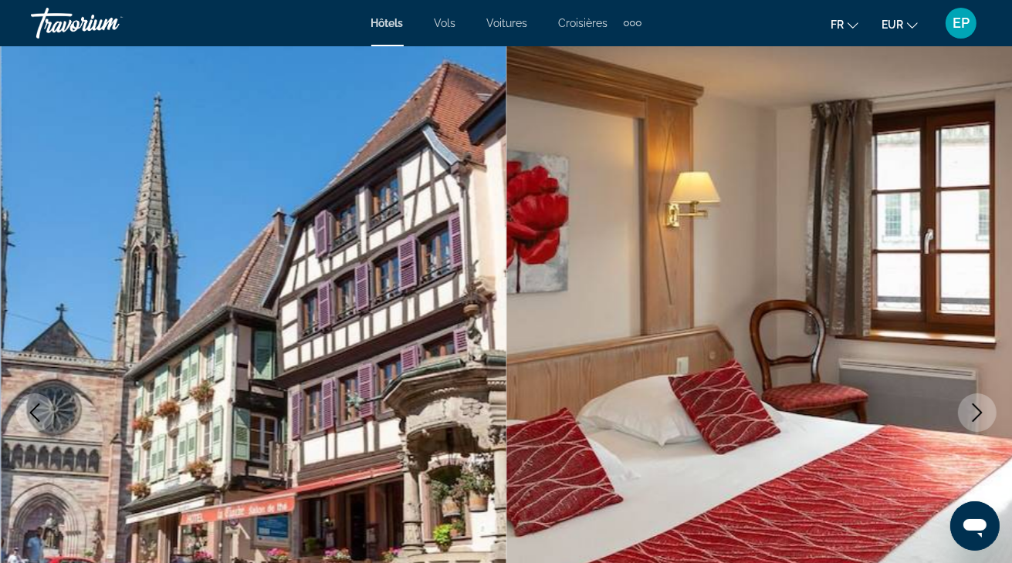
click at [984, 412] on icon "Next image" at bounding box center [977, 413] width 19 height 19
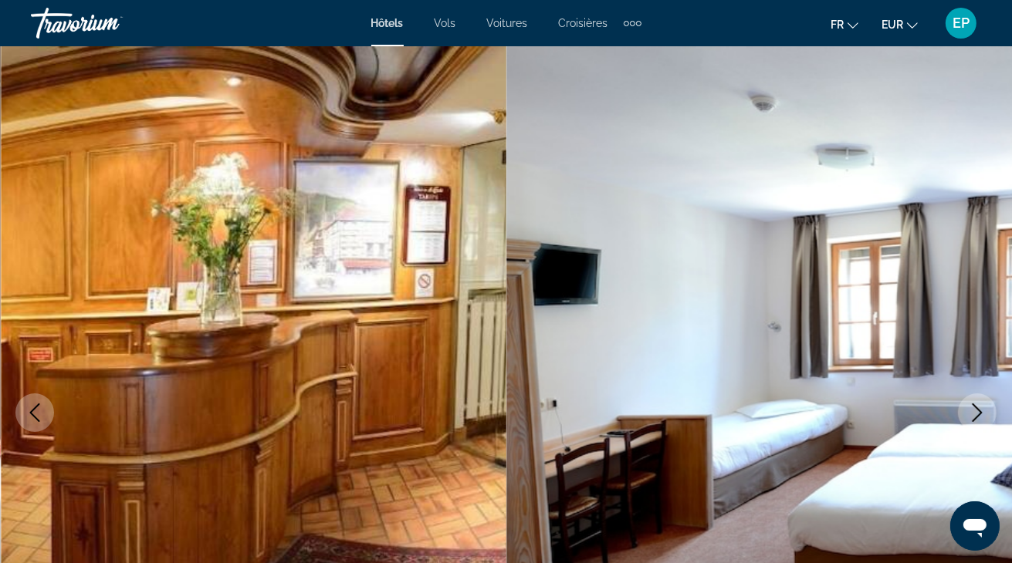
click at [980, 406] on icon "Next image" at bounding box center [977, 413] width 19 height 19
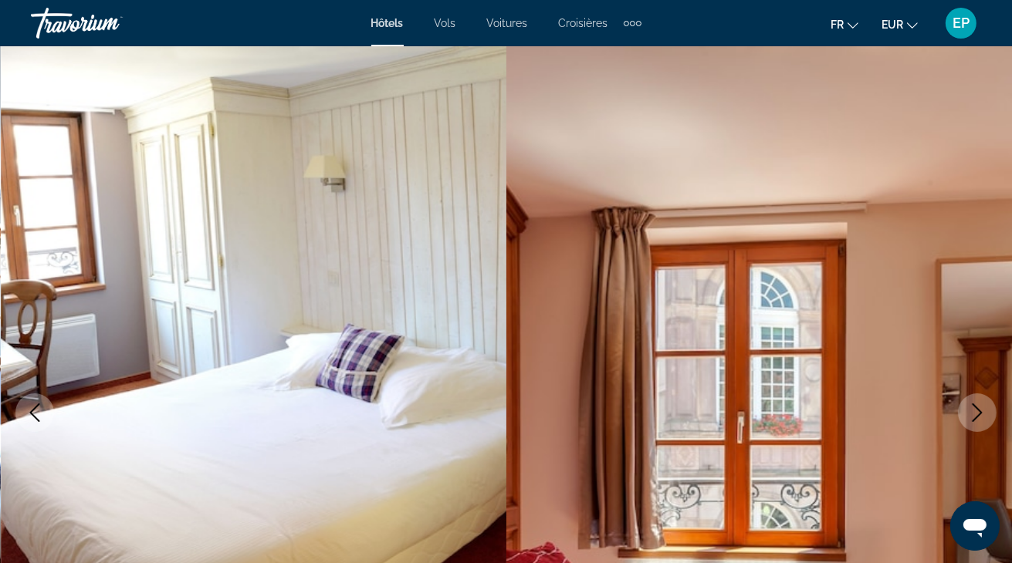
click at [980, 406] on icon "Next image" at bounding box center [977, 413] width 19 height 19
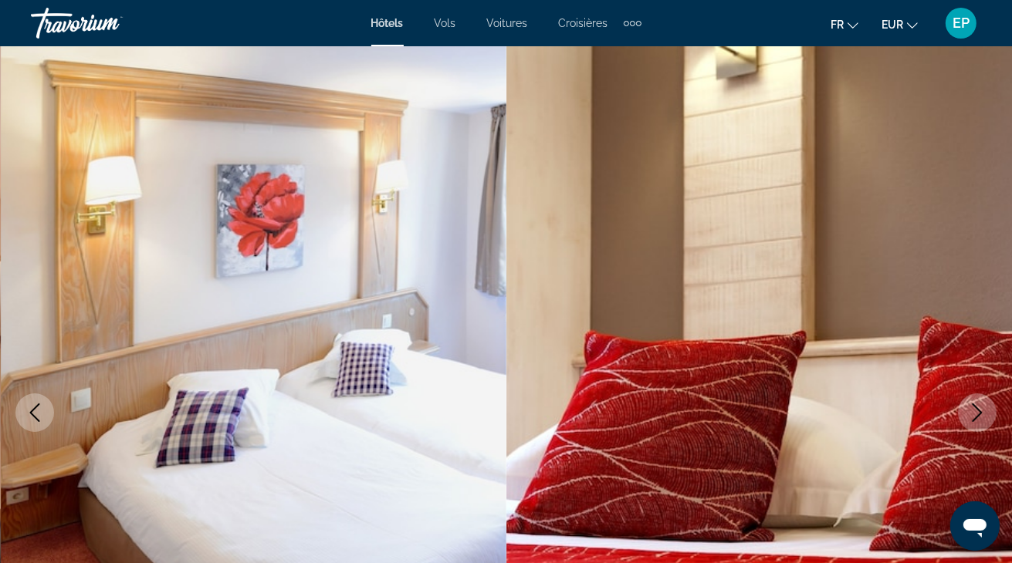
click at [980, 406] on icon "Next image" at bounding box center [977, 413] width 19 height 19
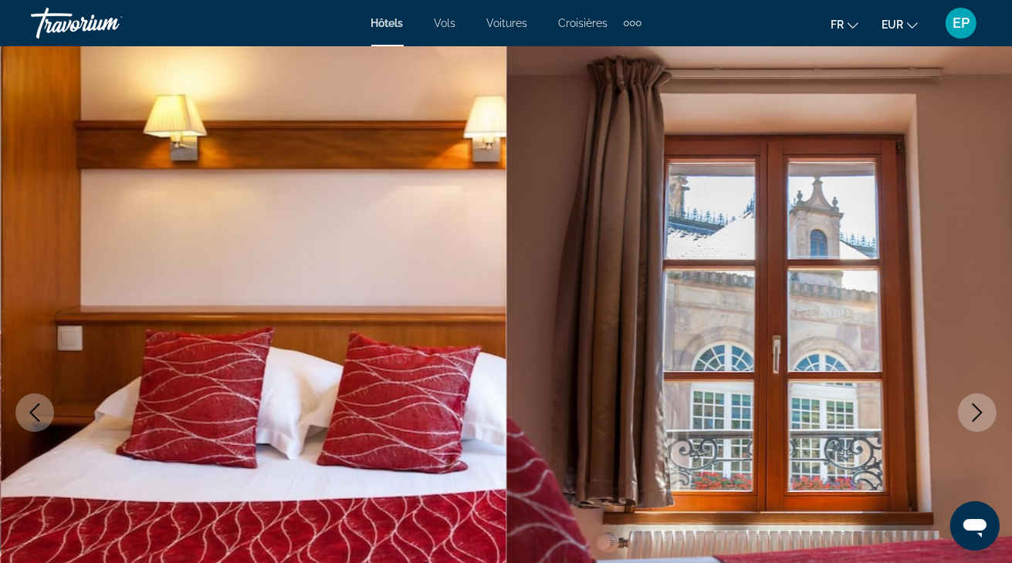
click at [980, 406] on icon "Next image" at bounding box center [977, 413] width 19 height 19
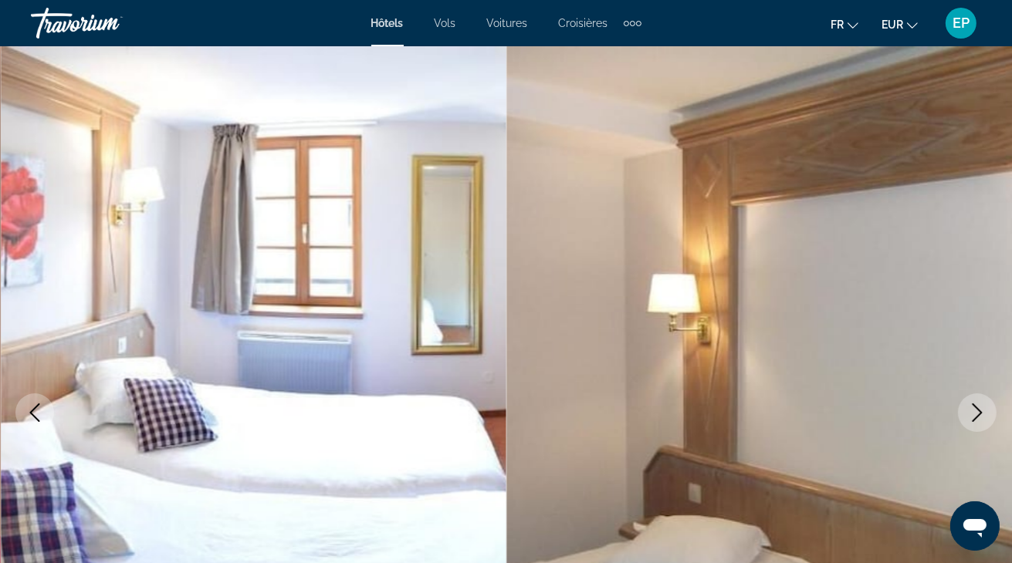
click at [980, 406] on icon "Next image" at bounding box center [977, 413] width 19 height 19
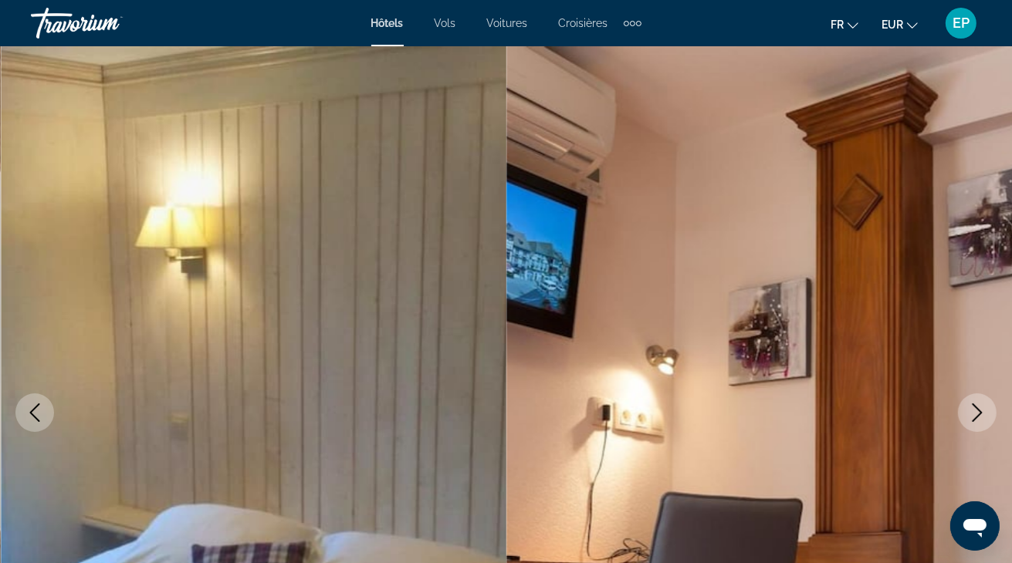
click at [980, 406] on icon "Next image" at bounding box center [977, 413] width 19 height 19
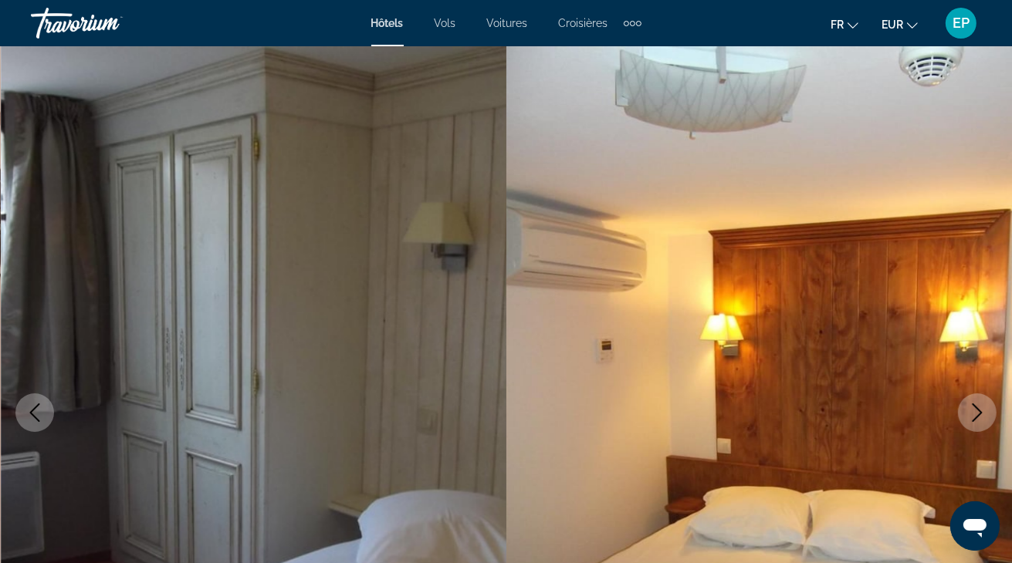
click at [980, 406] on icon "Next image" at bounding box center [977, 413] width 19 height 19
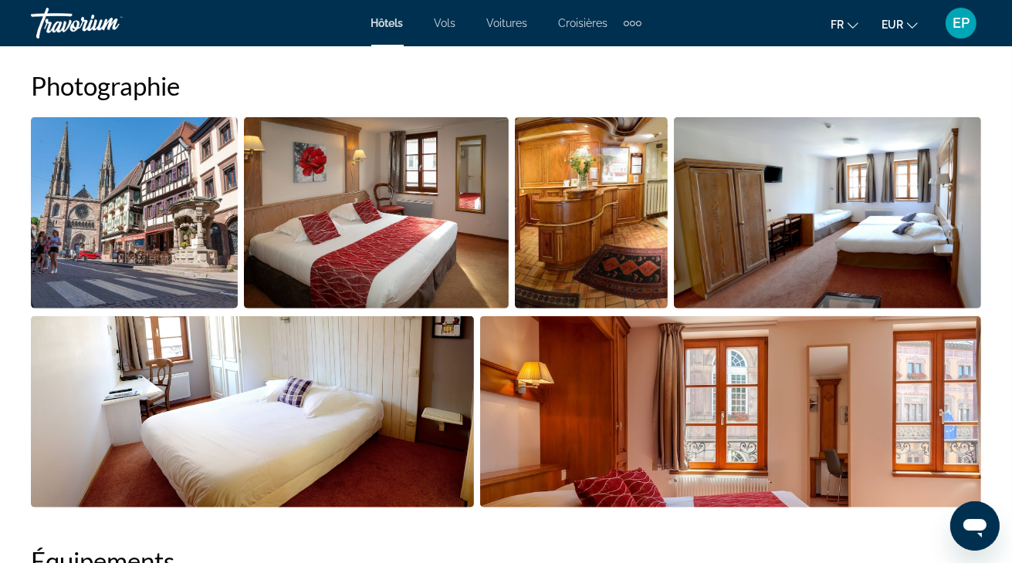
scroll to position [557, 0]
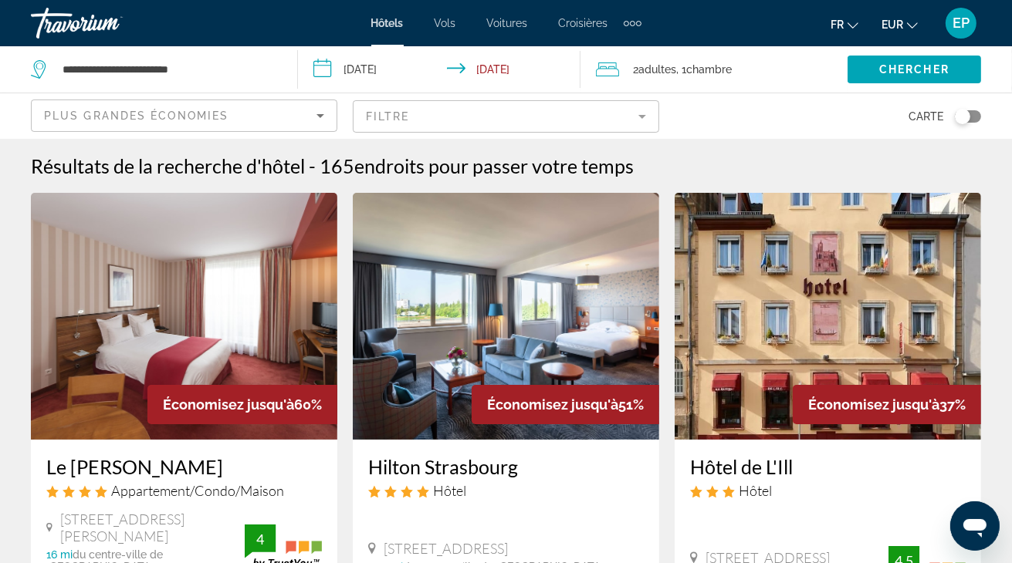
click at [429, 113] on mat-form-field "Filtre" at bounding box center [506, 116] width 306 height 32
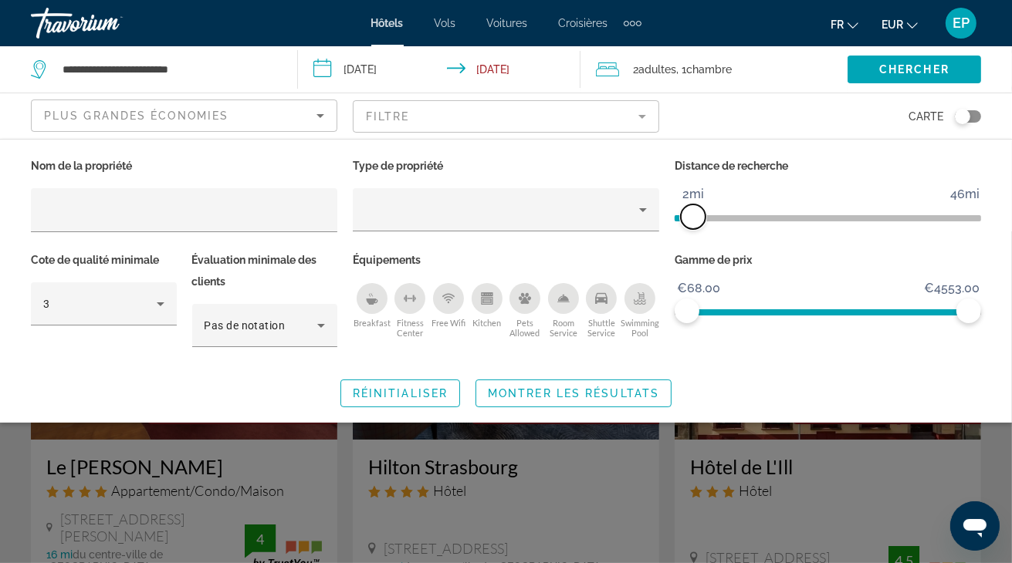
drag, startPoint x: 875, startPoint y: 215, endPoint x: 696, endPoint y: 227, distance: 179.5
click at [696, 227] on span "ngx-slider" at bounding box center [693, 217] width 25 height 25
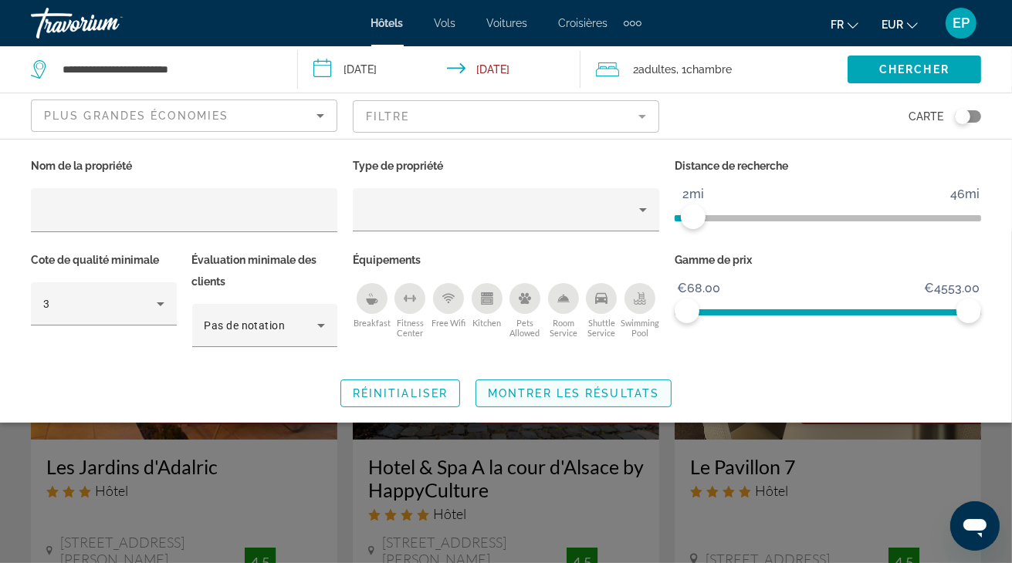
click at [573, 393] on span "Montrer les résultats" at bounding box center [573, 393] width 171 height 12
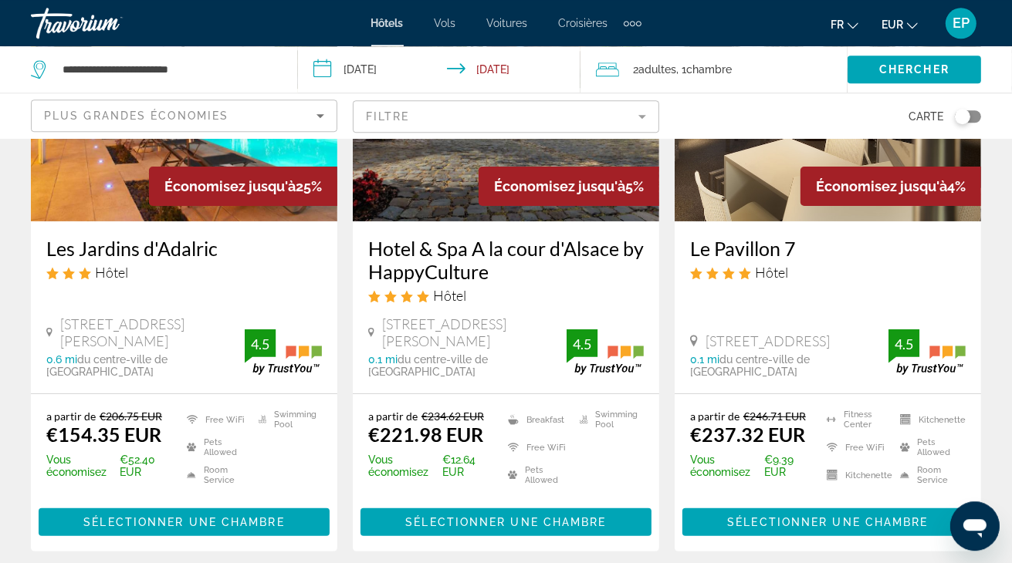
scroll to position [175, 0]
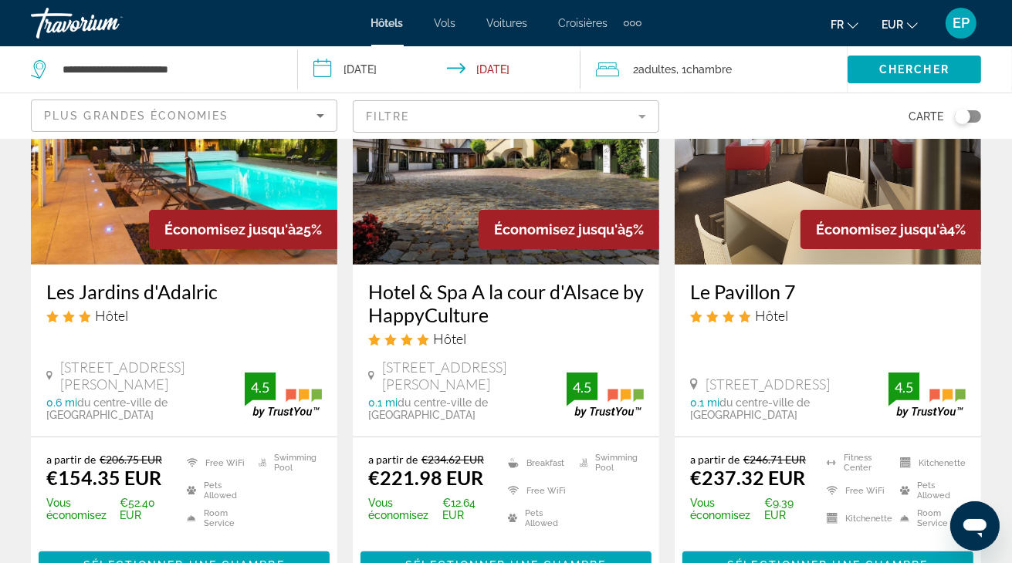
click at [93, 185] on img "Main content" at bounding box center [184, 141] width 306 height 247
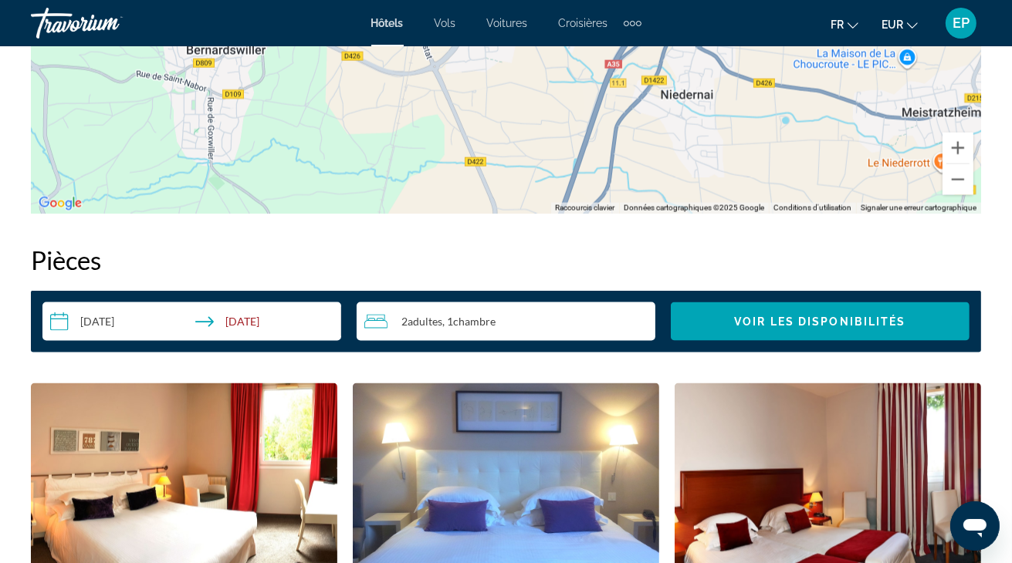
scroll to position [1711, 0]
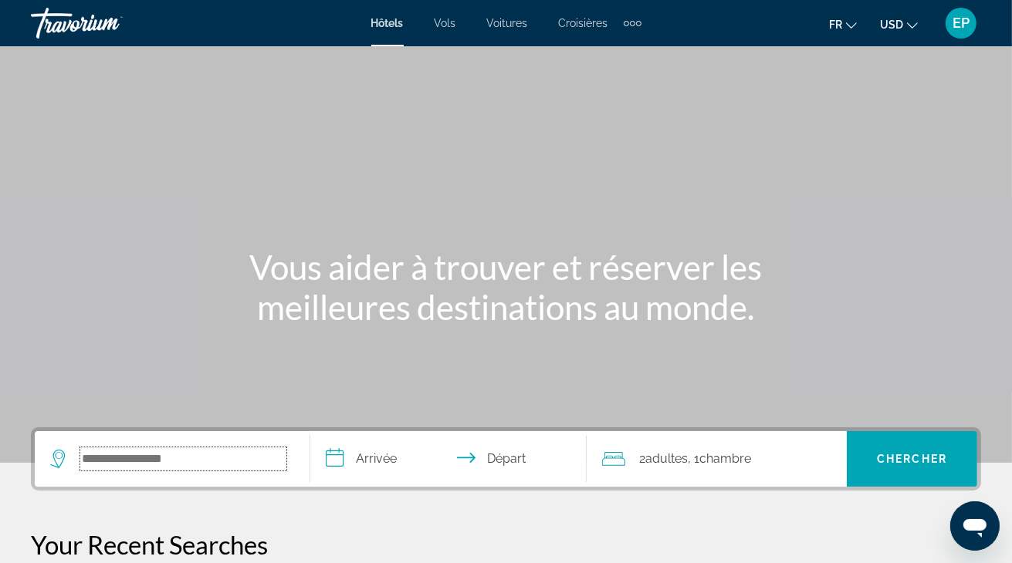
click at [181, 459] on input "Search widget" at bounding box center [183, 459] width 206 height 23
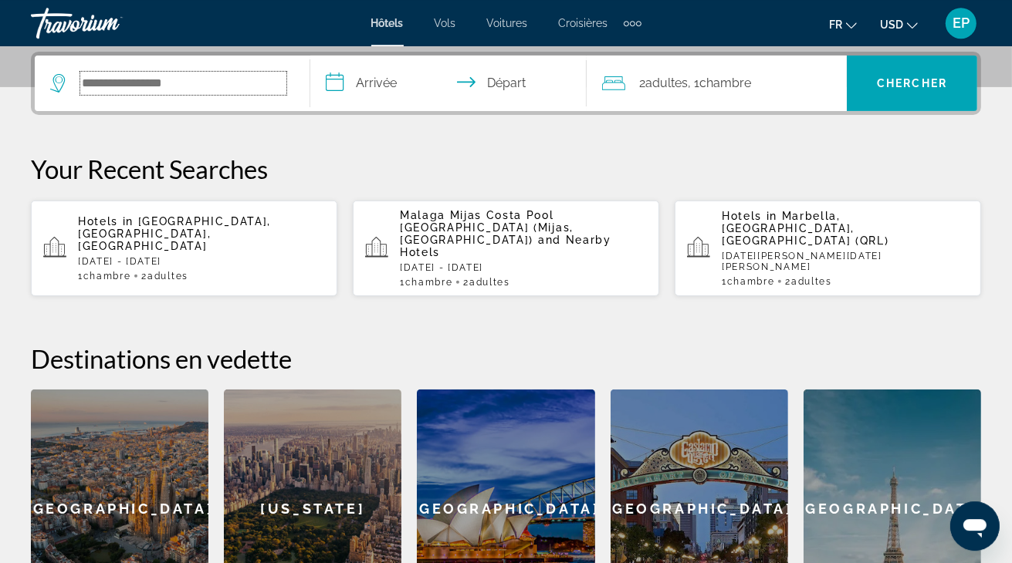
scroll to position [377, 0]
click at [183, 218] on span "Obernai, Strasbourg, France" at bounding box center [174, 233] width 193 height 37
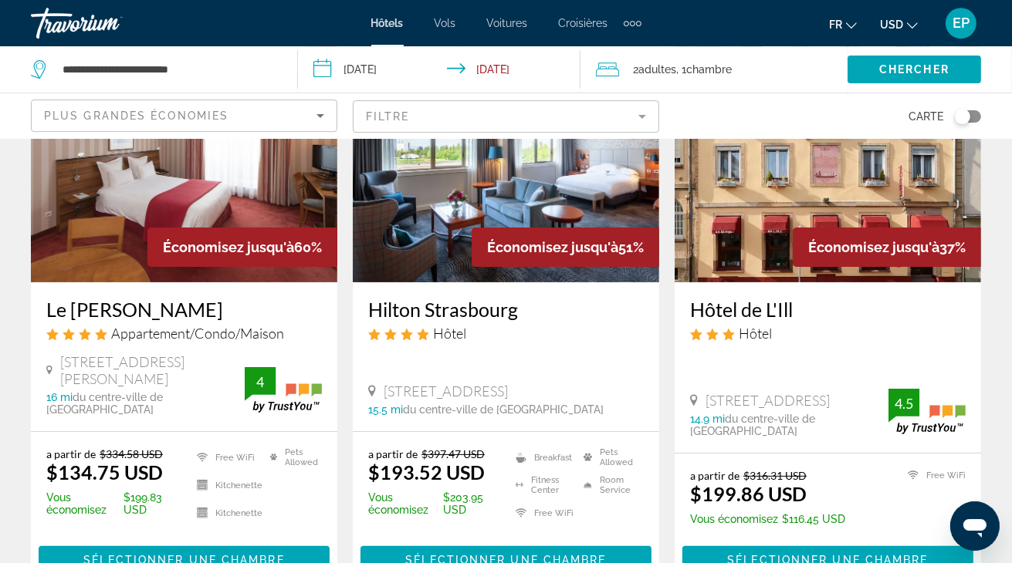
scroll to position [163, 0]
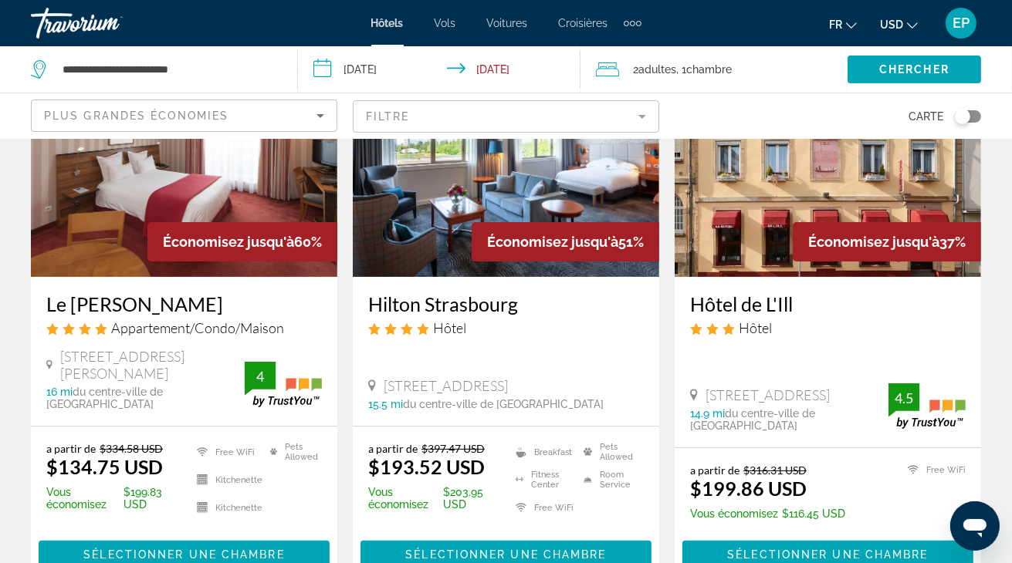
click at [892, 25] on span "USD" at bounding box center [891, 25] width 23 height 12
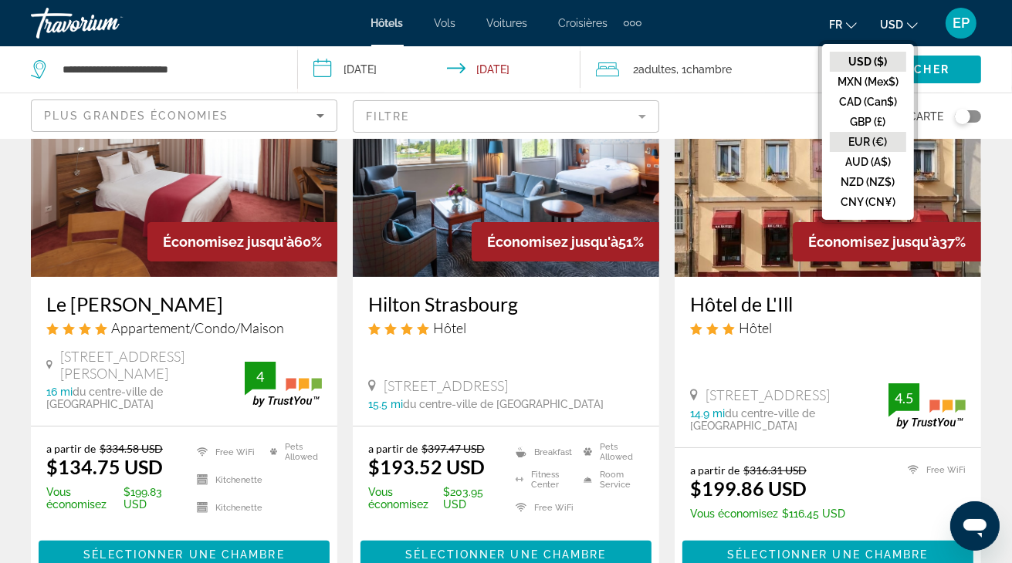
click at [875, 147] on button "EUR (€)" at bounding box center [868, 142] width 76 height 20
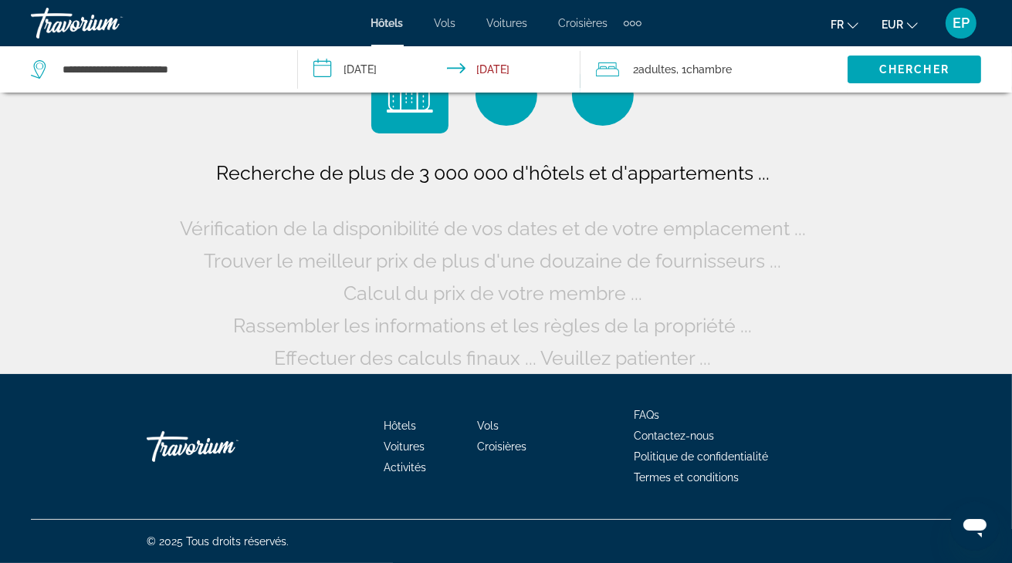
scroll to position [8, 0]
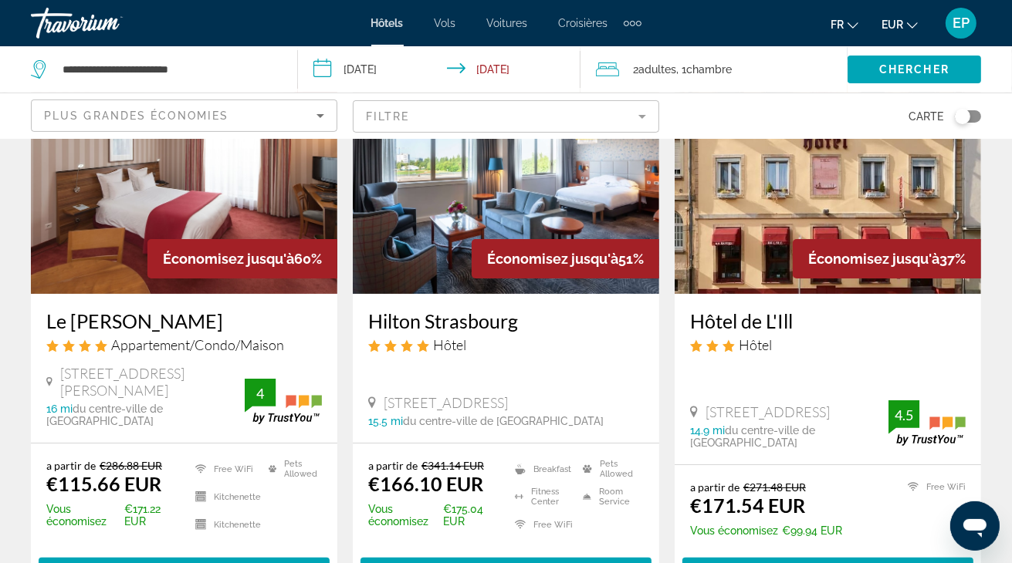
scroll to position [120, 0]
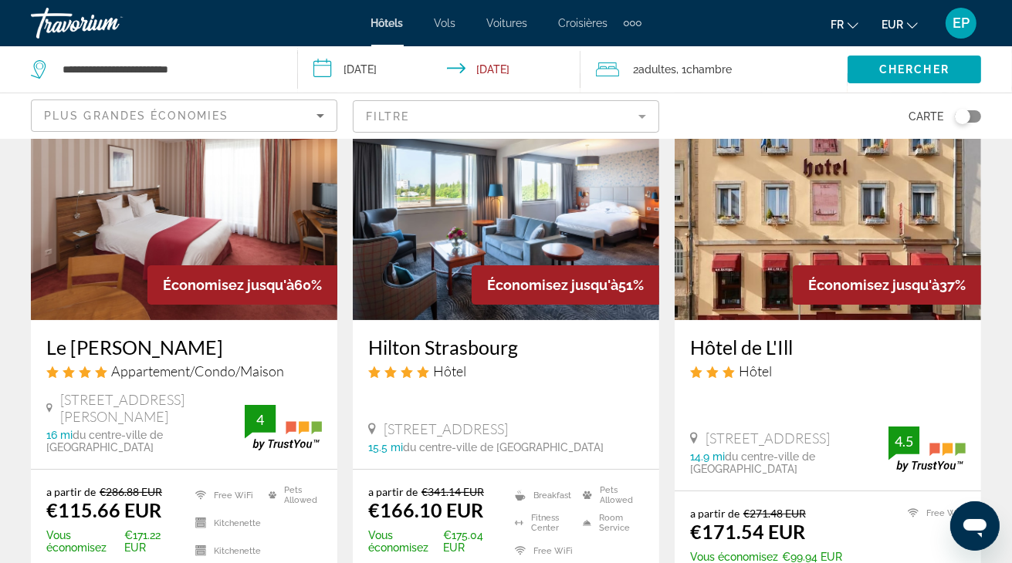
click at [634, 118] on mat-form-field "Filtre" at bounding box center [506, 116] width 306 height 32
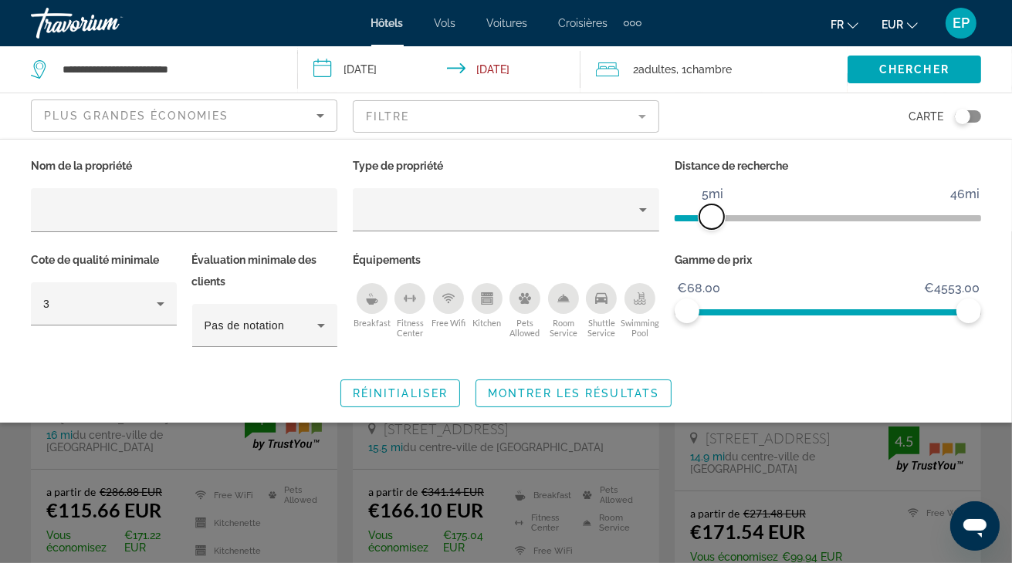
drag, startPoint x: 872, startPoint y: 215, endPoint x: 713, endPoint y: 227, distance: 159.4
click at [713, 227] on span "ngx-slider" at bounding box center [711, 217] width 25 height 25
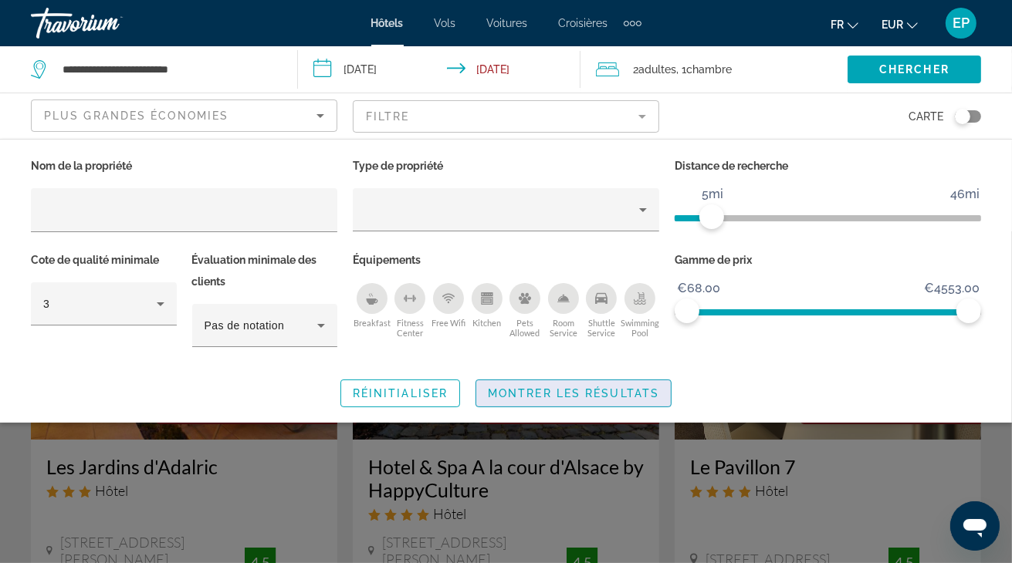
click at [577, 389] on span "Montrer les résultats" at bounding box center [573, 393] width 171 height 12
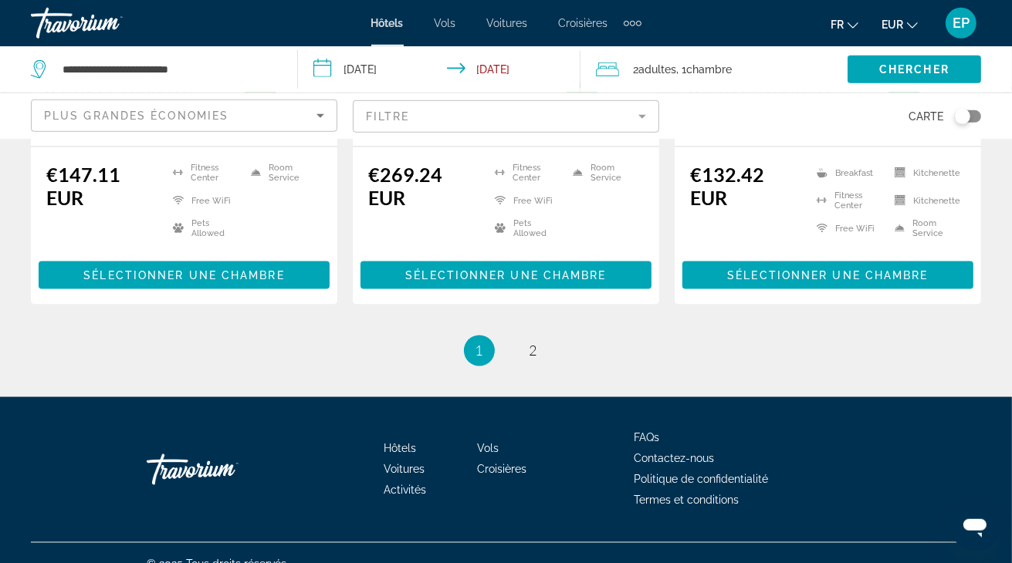
scroll to position [2238, 0]
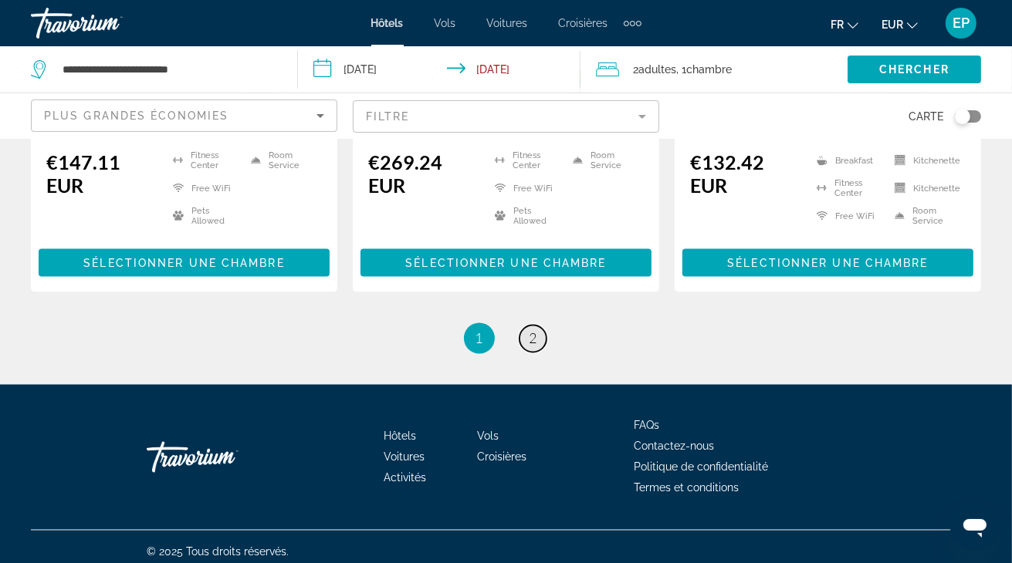
click at [526, 326] on link "page 2" at bounding box center [532, 339] width 27 height 27
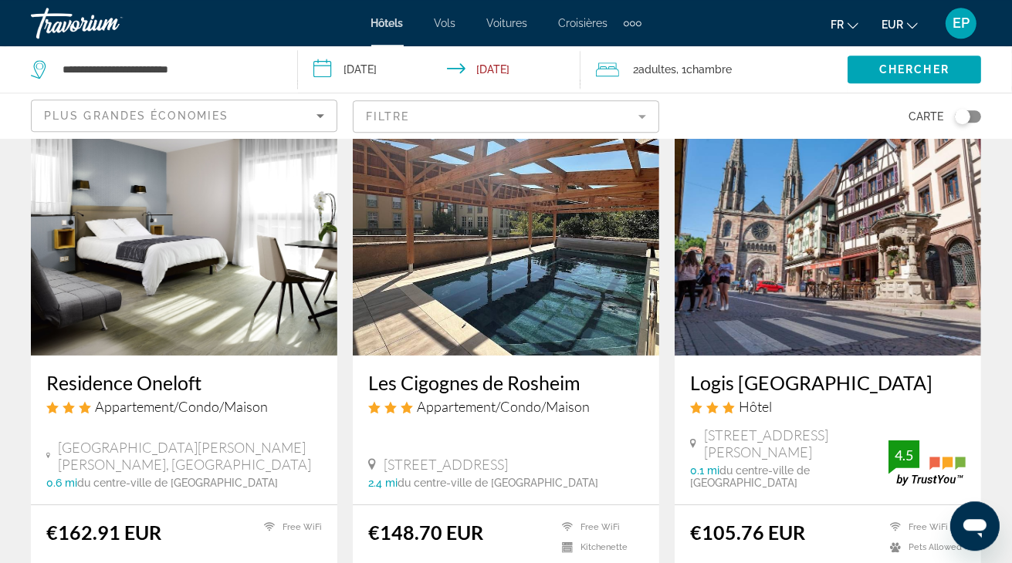
scroll to position [163, 0]
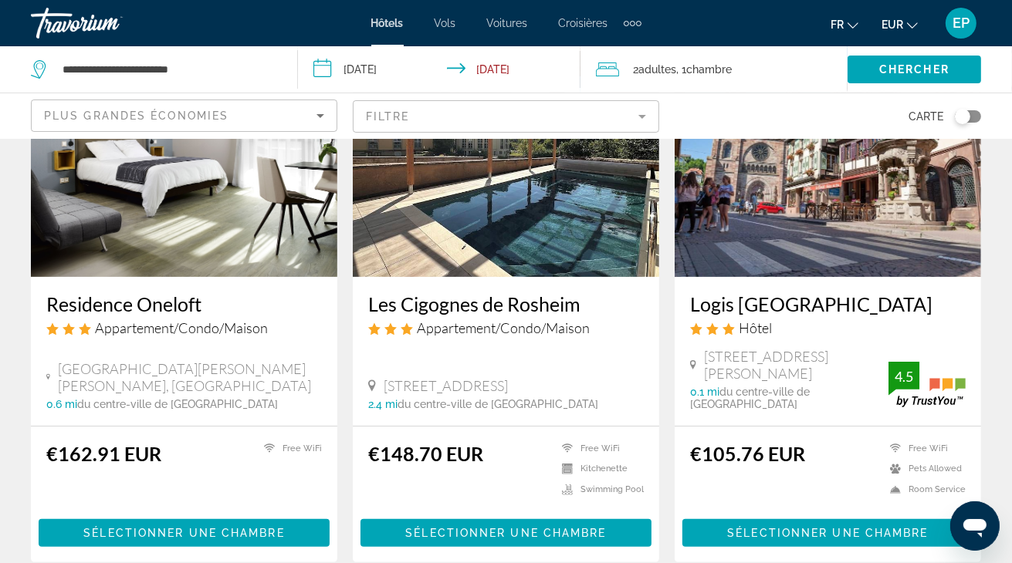
click at [841, 186] on img "Main content" at bounding box center [828, 153] width 306 height 247
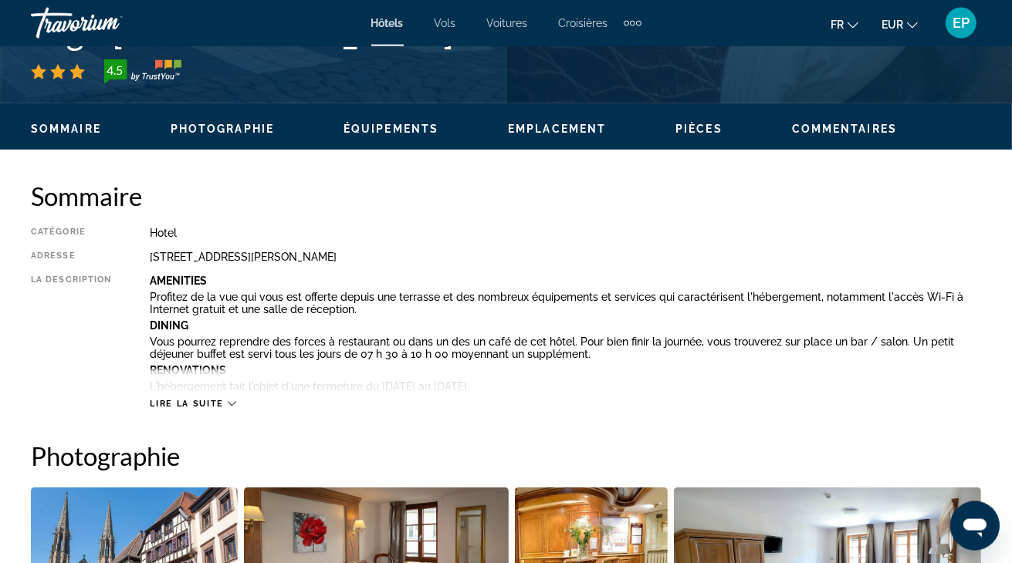
scroll to position [570, 0]
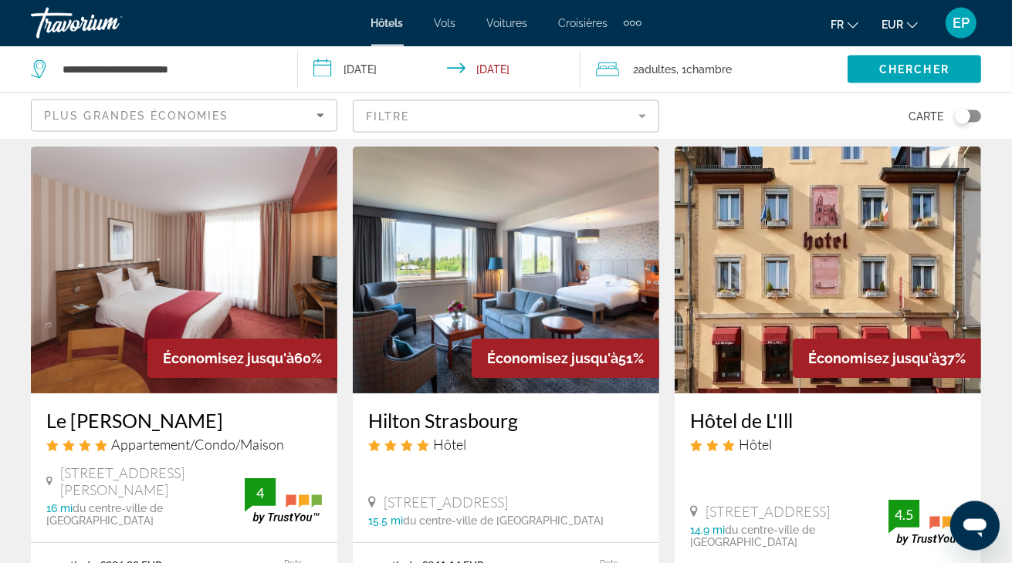
scroll to position [81, 0]
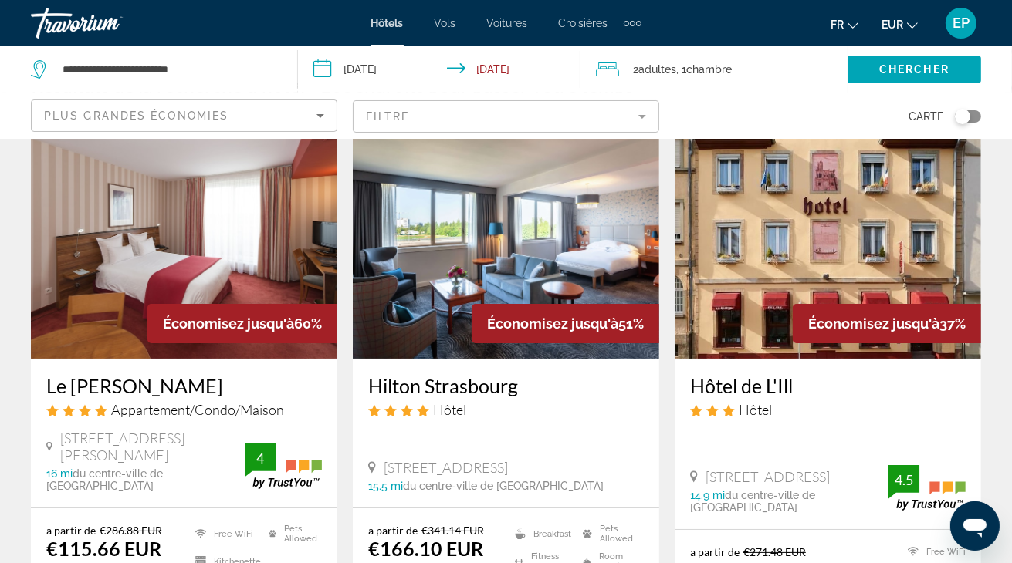
click at [372, 76] on input "**********" at bounding box center [442, 71] width 289 height 51
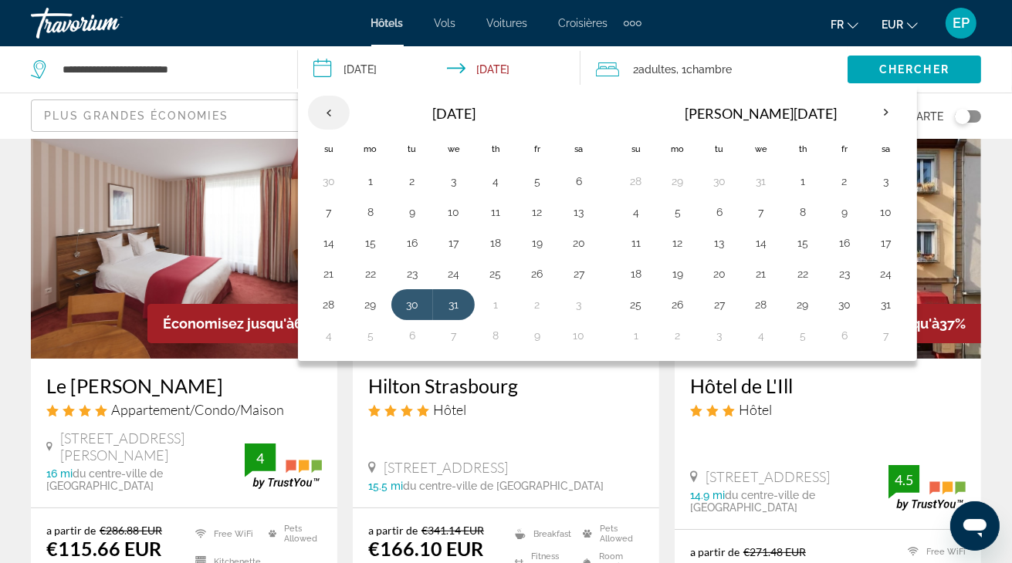
click at [326, 114] on th "Previous month" at bounding box center [329, 113] width 42 height 34
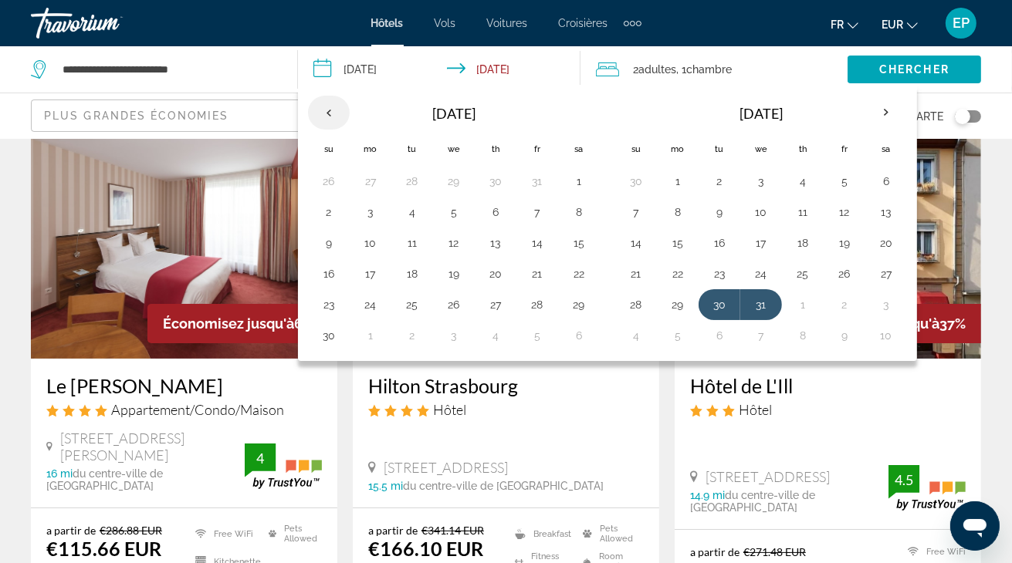
click at [326, 114] on th "Previous month" at bounding box center [329, 113] width 42 height 34
click at [369, 294] on button "27" at bounding box center [370, 305] width 25 height 22
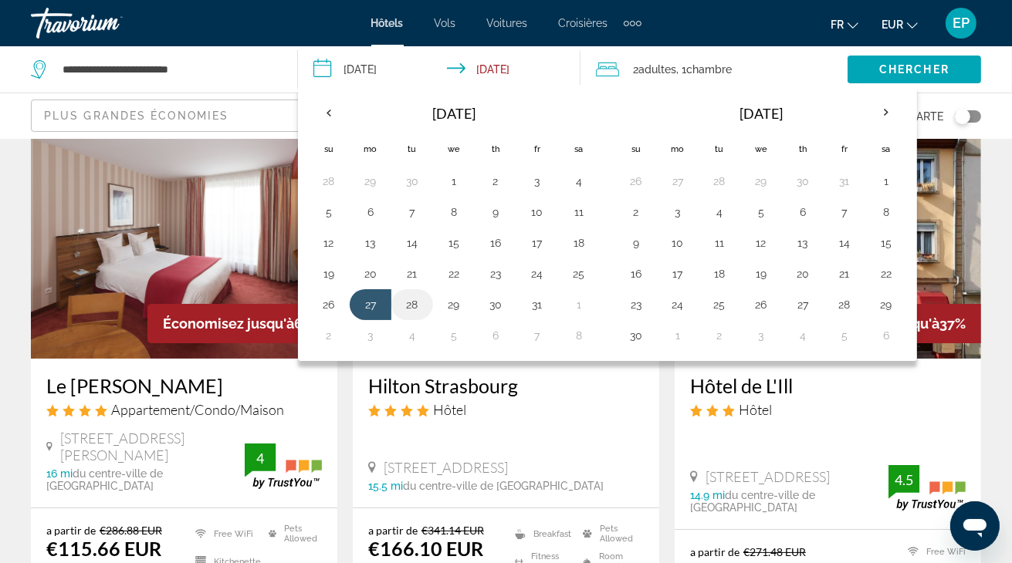
click at [412, 301] on button "28" at bounding box center [412, 305] width 25 height 22
type input "**********"
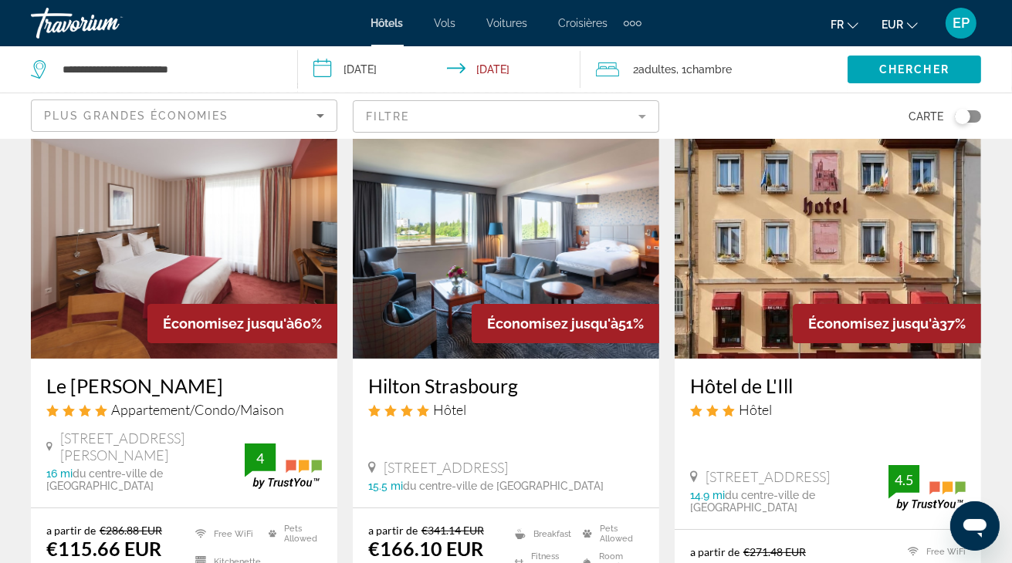
click at [376, 73] on input "**********" at bounding box center [442, 71] width 289 height 51
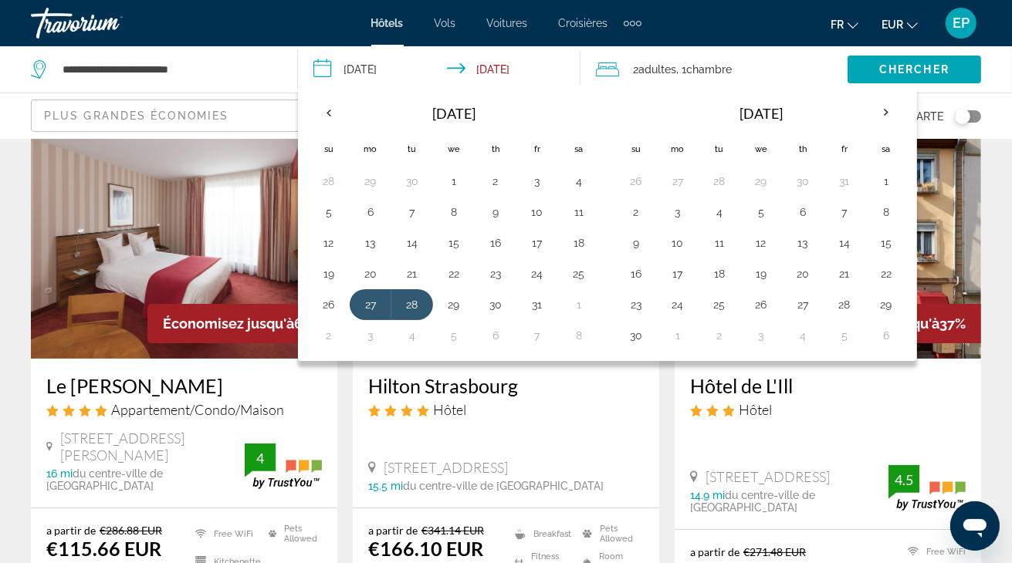
click at [678, 21] on div "fr English Español Français Italiano Português русский EUR USD ($) MXN (Mex$) C…" at bounding box center [819, 23] width 325 height 32
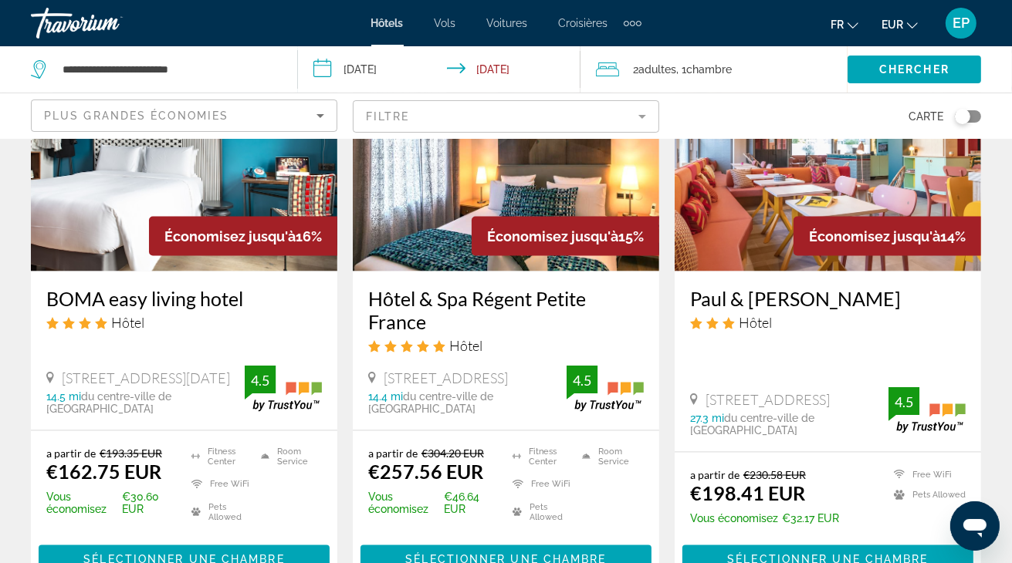
scroll to position [2238, 0]
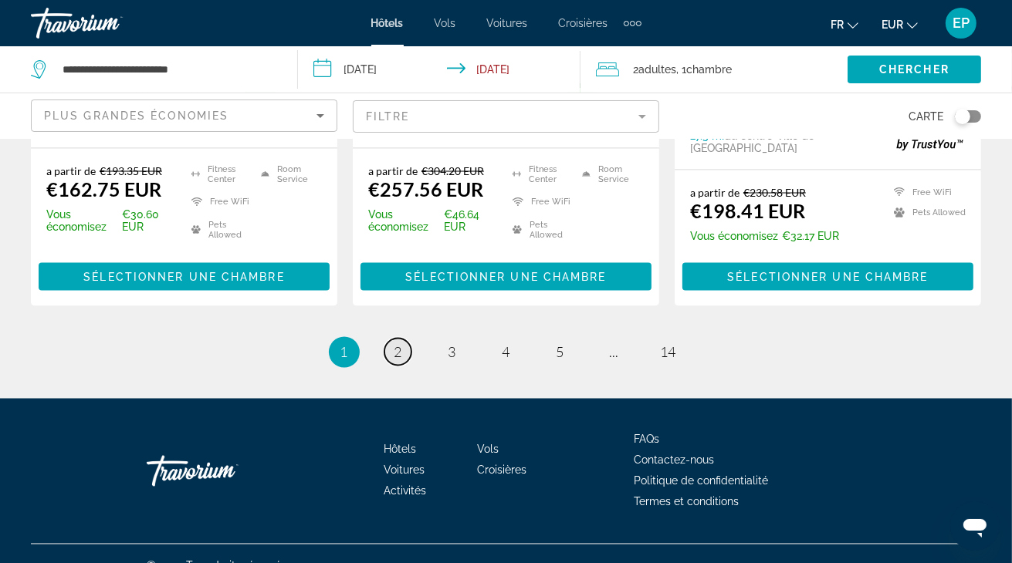
click at [401, 344] on span "2" at bounding box center [398, 352] width 8 height 17
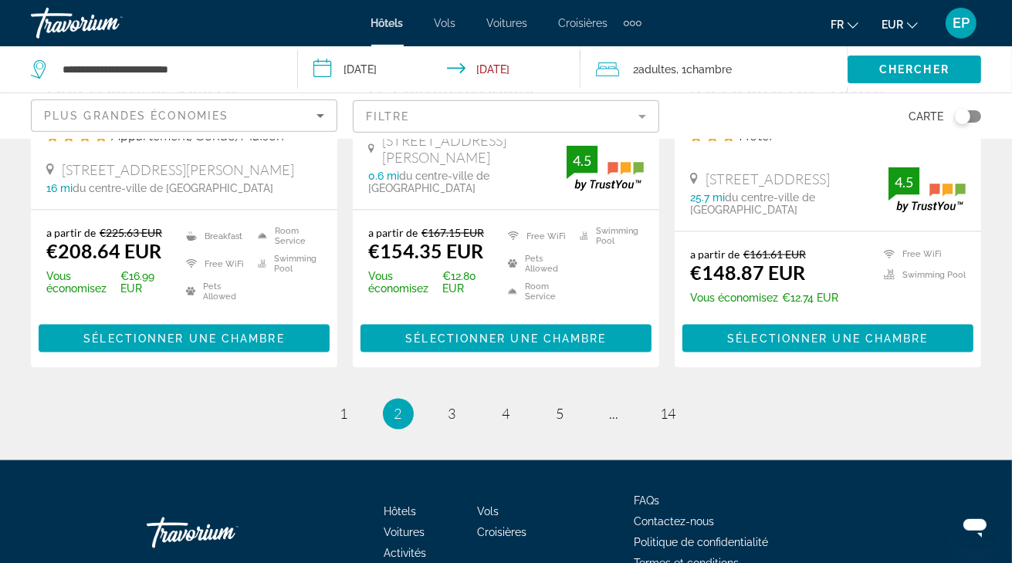
scroll to position [2223, 0]
